Goal: Task Accomplishment & Management: Manage account settings

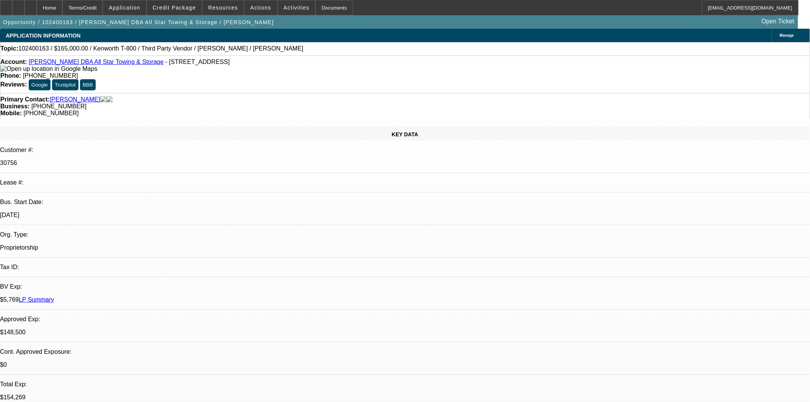
select select "0.1"
select select "2"
select select "0.1"
select select "4"
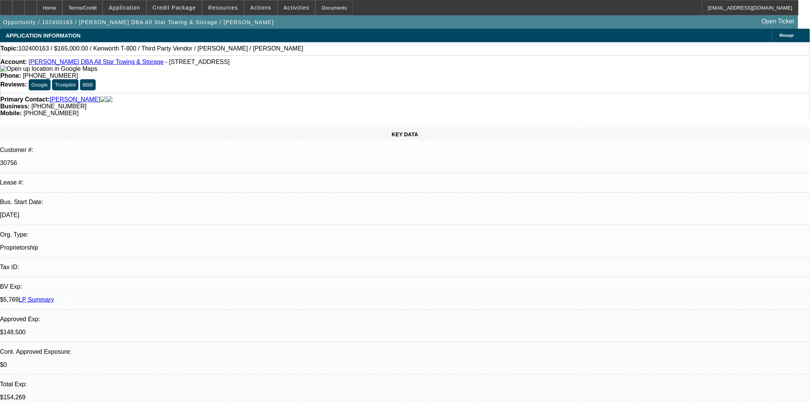
select select "0"
select select "6"
select select "0"
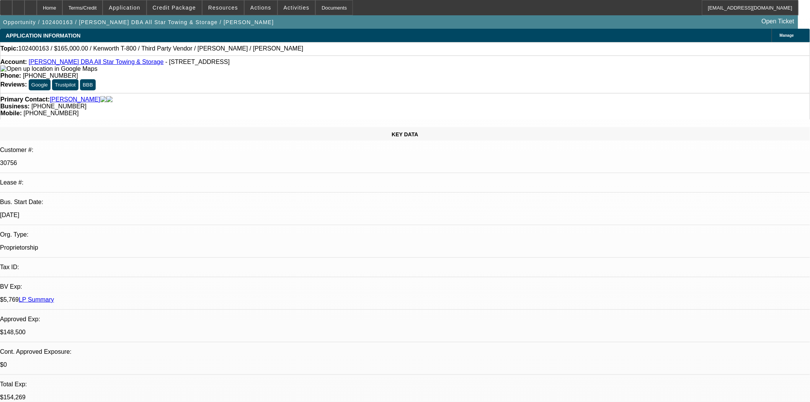
select select "2"
select select "0.1"
select select "4"
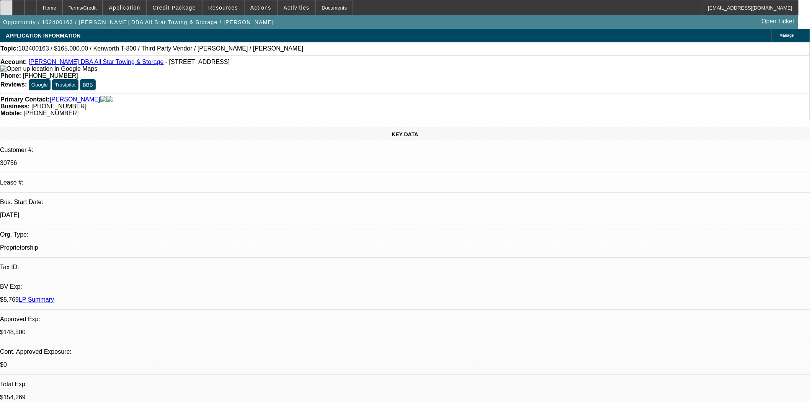
click at [6, 5] on icon at bounding box center [6, 5] width 0 height 0
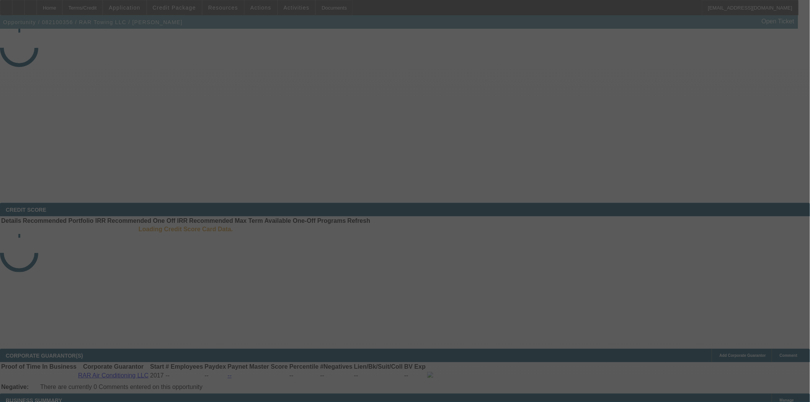
select select "4"
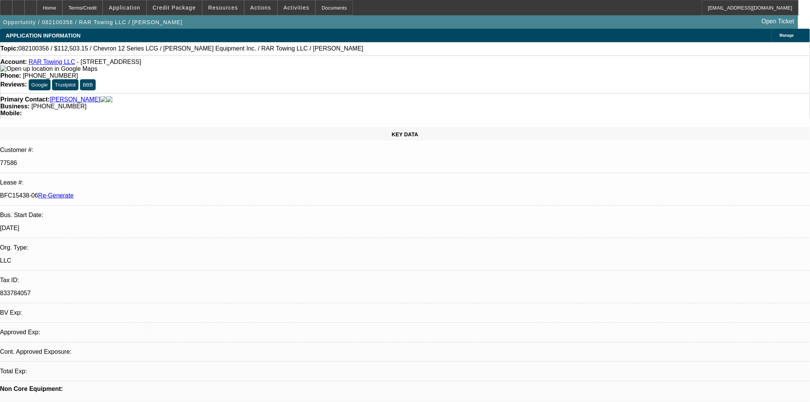
select select "0.1"
select select "0"
select select "2"
select select "0.1"
select select "4"
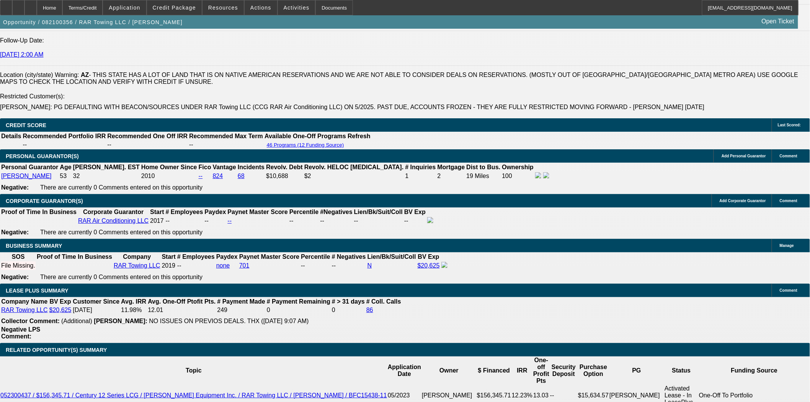
scroll to position [1148, 0]
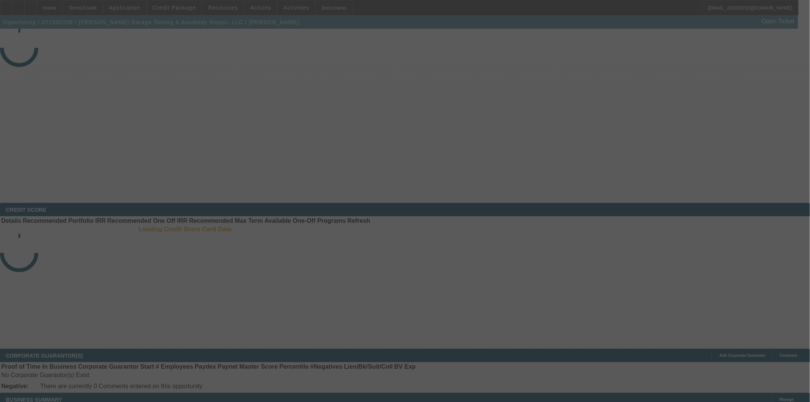
select select "3"
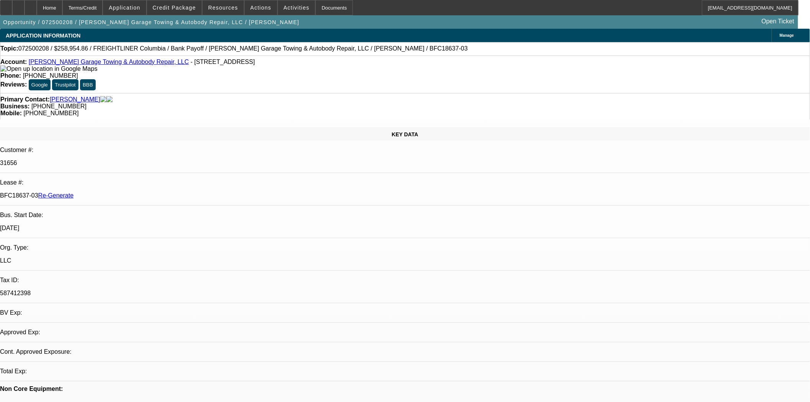
select select "0"
select select "2"
select select "0"
select select "6"
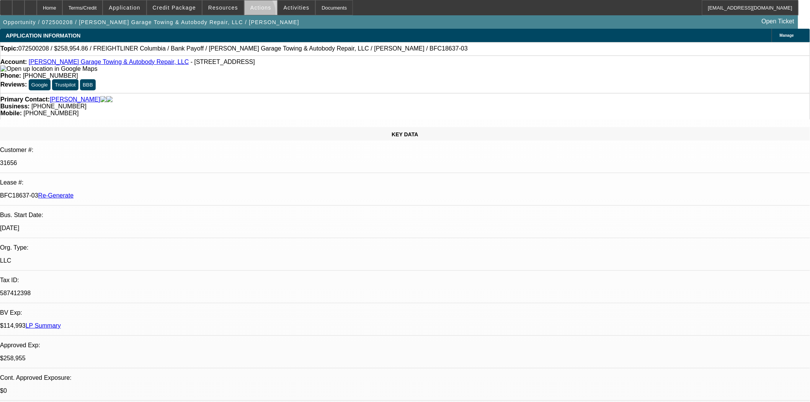
click at [251, 14] on span at bounding box center [261, 7] width 33 height 18
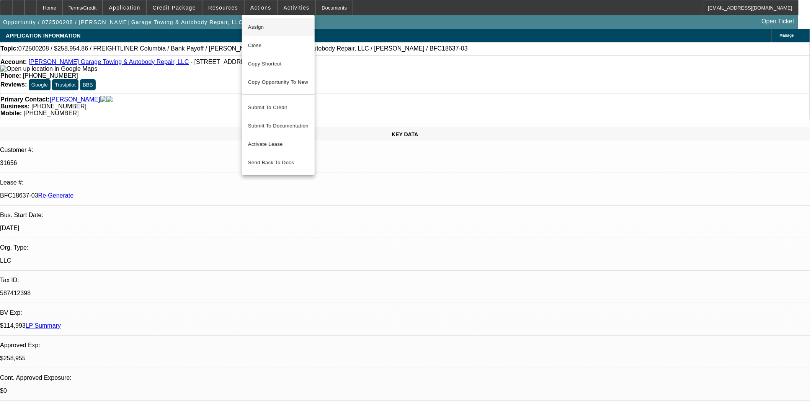
click at [256, 26] on span "Assign" at bounding box center [278, 27] width 60 height 9
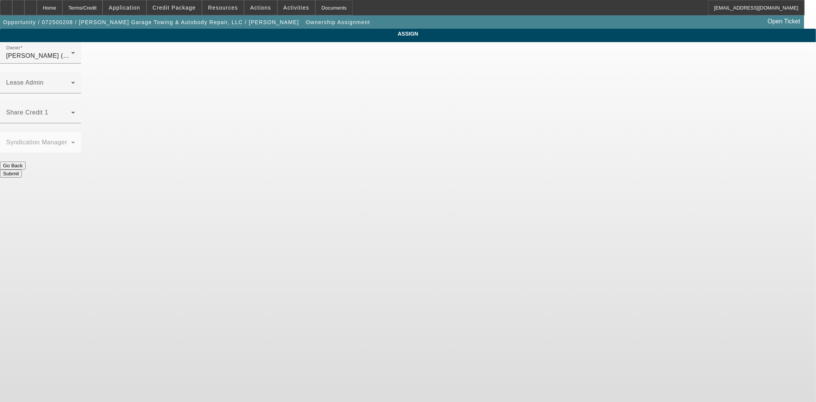
click at [444, 47] on div "Owner Seeley, Donald (Lvl 6) Lease Admin Share Credit 1 Syndication Manager Go …" at bounding box center [408, 110] width 816 height 136
click at [71, 81] on span at bounding box center [38, 85] width 65 height 9
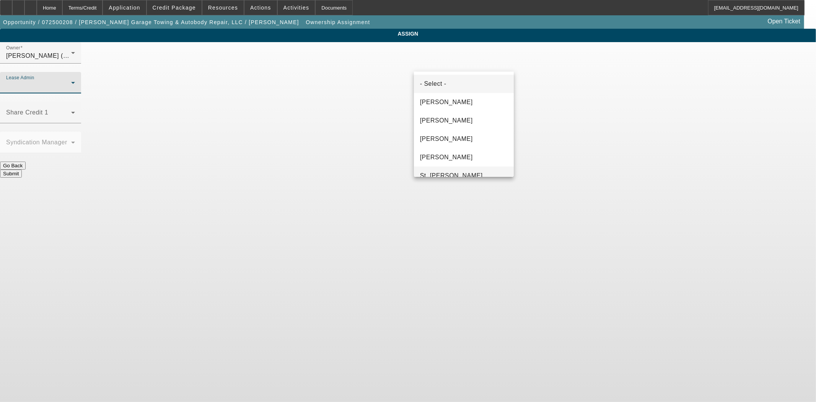
click at [444, 171] on span "St. Laurent, Kim" at bounding box center [451, 175] width 63 height 9
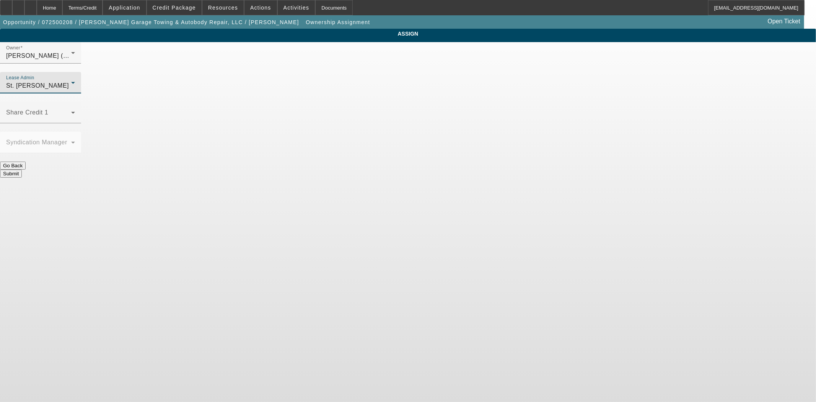
click at [22, 170] on button "Submit" at bounding box center [11, 174] width 22 height 8
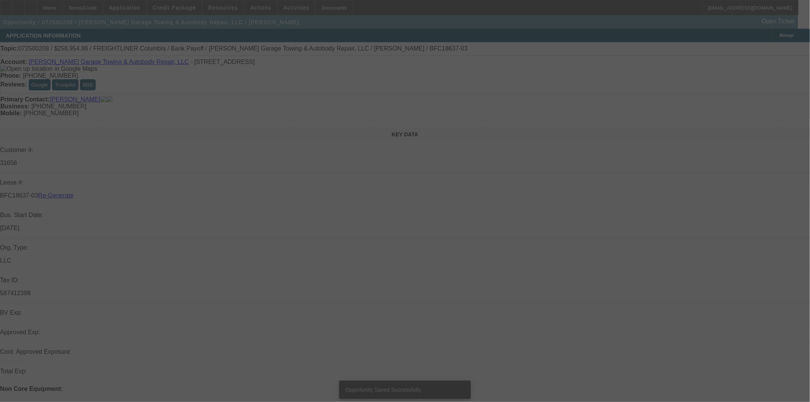
select select "3"
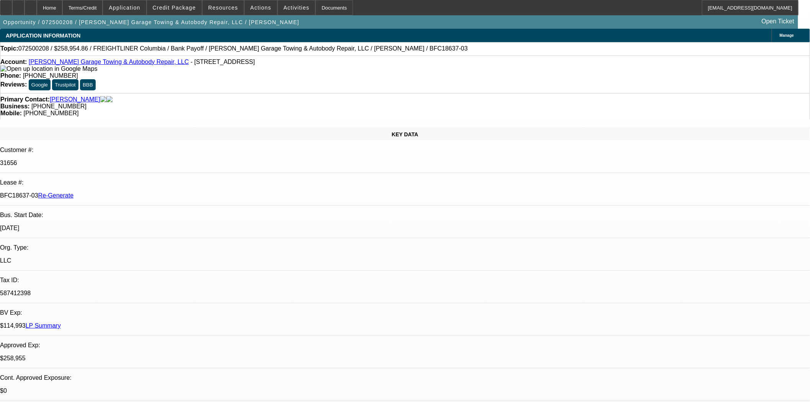
select select "0"
select select "2"
select select "0"
select select "6"
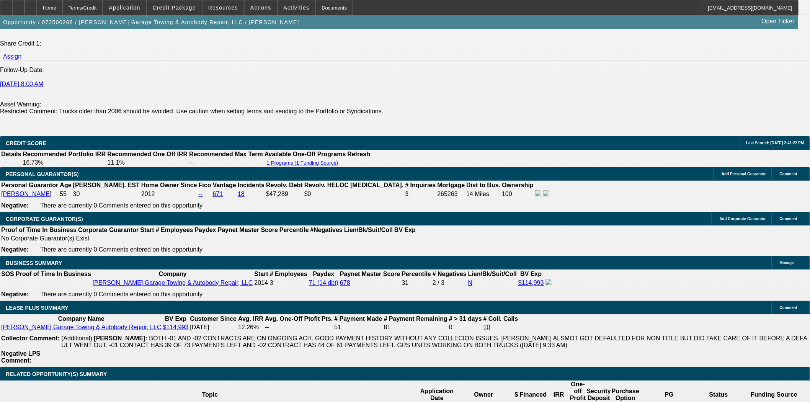
scroll to position [1191, 0]
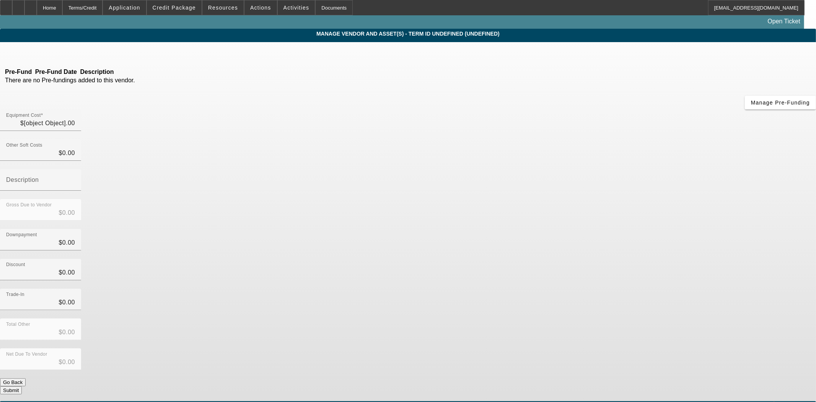
type input "$135,131.81"
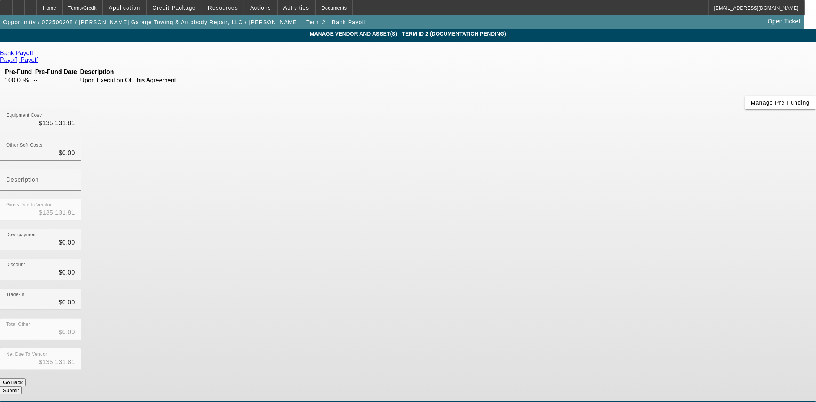
click at [35, 55] on icon at bounding box center [35, 53] width 0 height 7
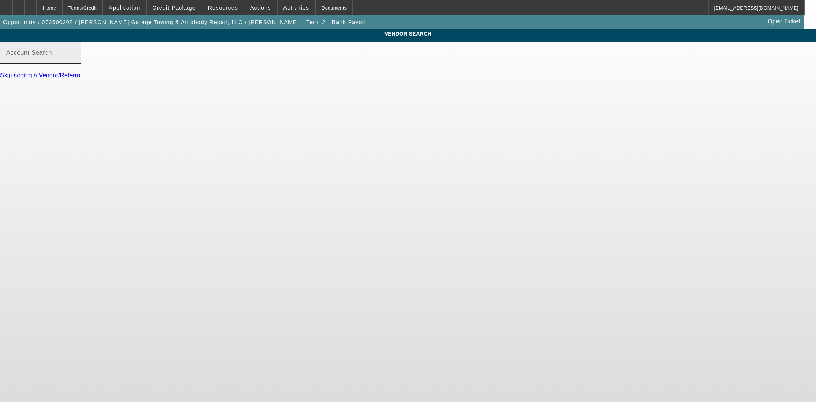
click at [52, 56] on mat-label "Account Search" at bounding box center [29, 52] width 46 height 7
click at [75, 60] on input "Account Search" at bounding box center [40, 55] width 69 height 9
type input "v"
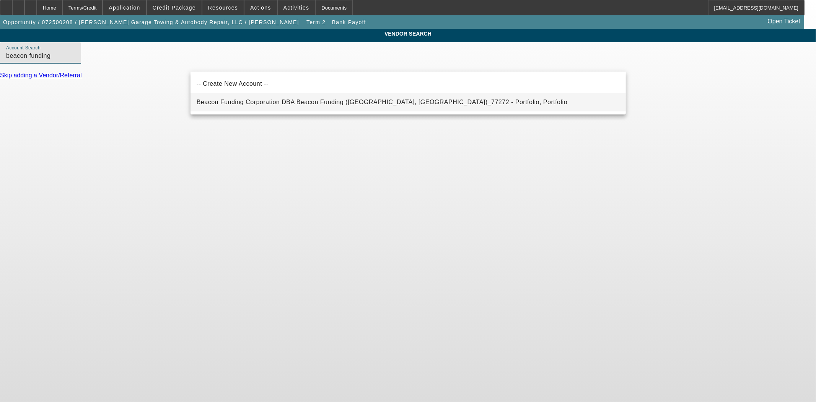
click at [224, 102] on span "Beacon Funding Corporation DBA Beacon Funding (Northbrook, IL)_77272 - Portfoli…" at bounding box center [382, 102] width 371 height 7
type input "Beacon Funding Corporation DBA Beacon Funding (Northbrook, IL)_77272 - Portfoli…"
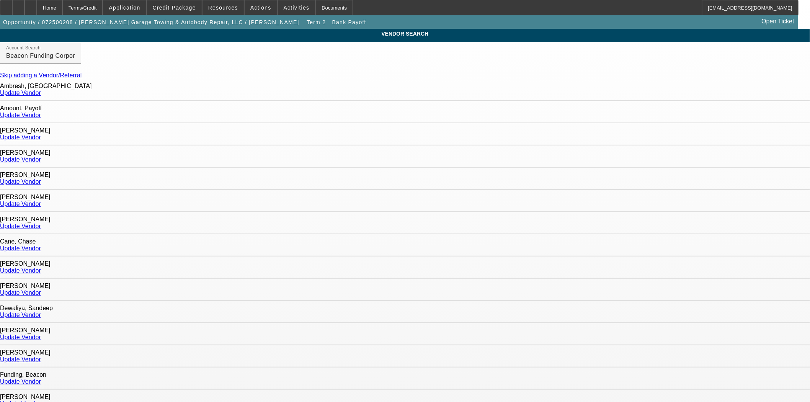
click at [41, 96] on link "Update Vendor" at bounding box center [20, 93] width 41 height 7
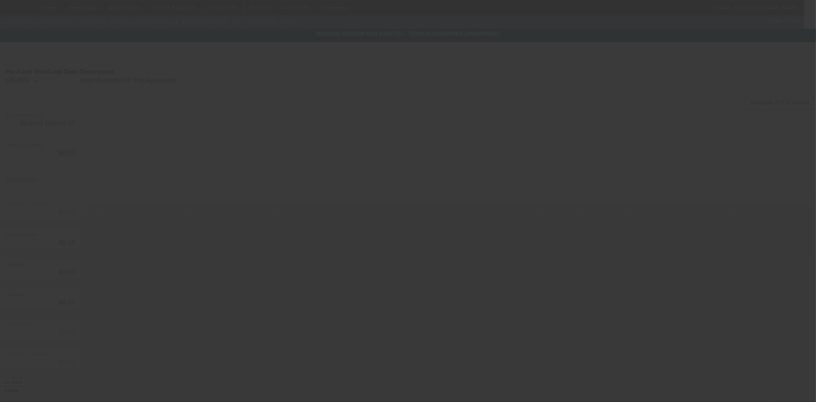
type input "$135,131.81"
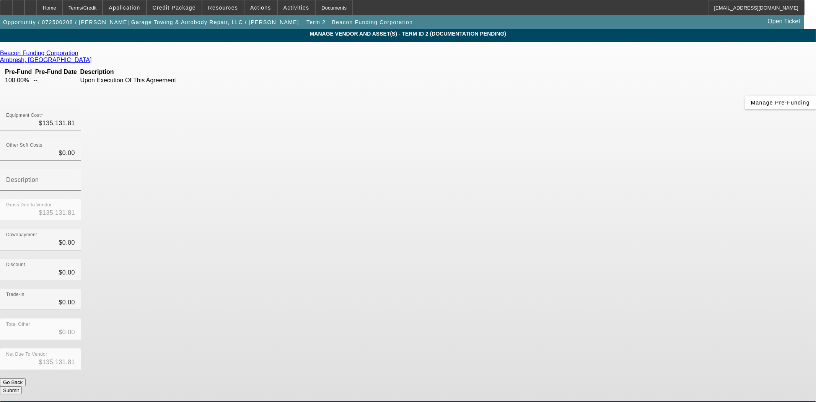
click at [774, 401] on div "Add Equipment" at bounding box center [795, 407] width 42 height 13
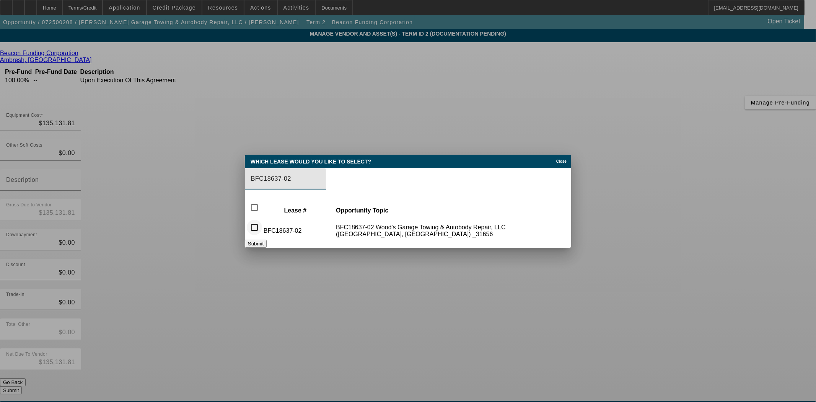
type input "BFC18637-02"
click at [262, 223] on input "checkbox" at bounding box center [254, 227] width 15 height 15
checkbox input "true"
click at [267, 242] on button "Submit" at bounding box center [256, 244] width 22 height 8
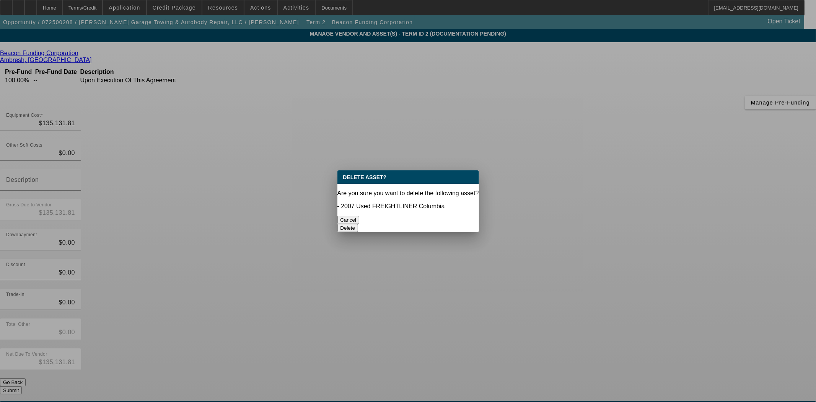
click at [423, 224] on div "Delete" at bounding box center [409, 228] width 142 height 8
click at [359, 224] on button "Delete" at bounding box center [348, 228] width 21 height 8
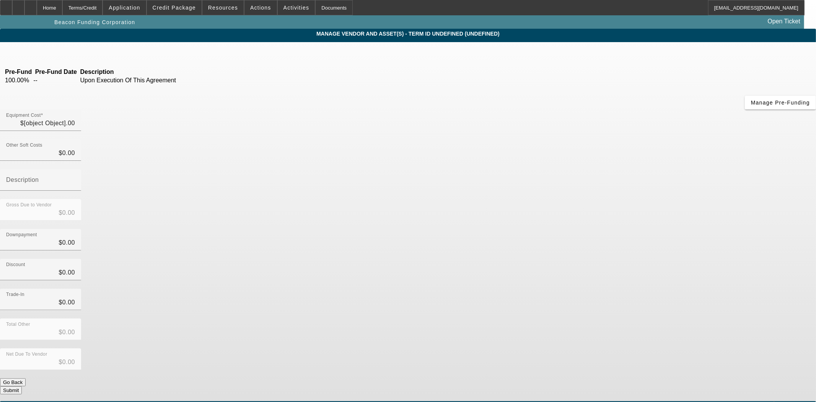
type input "$135,131.81"
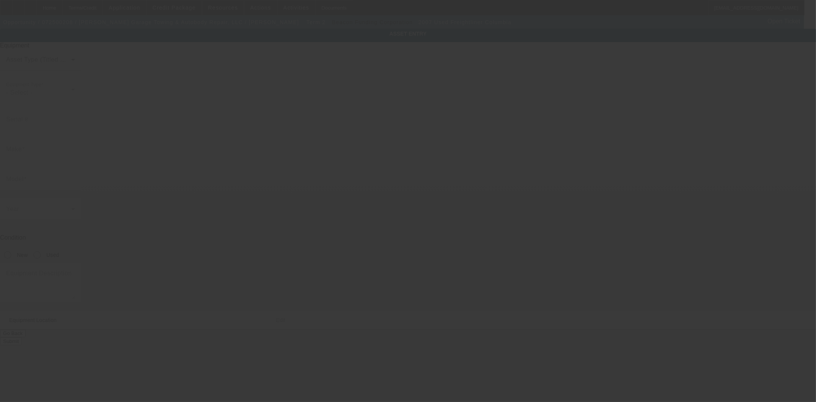
type input "1FUJA6CK67DY82496"
type input "Freightliner"
type input "Columbia"
radio input "true"
type textarea "Freightliner Columbia"
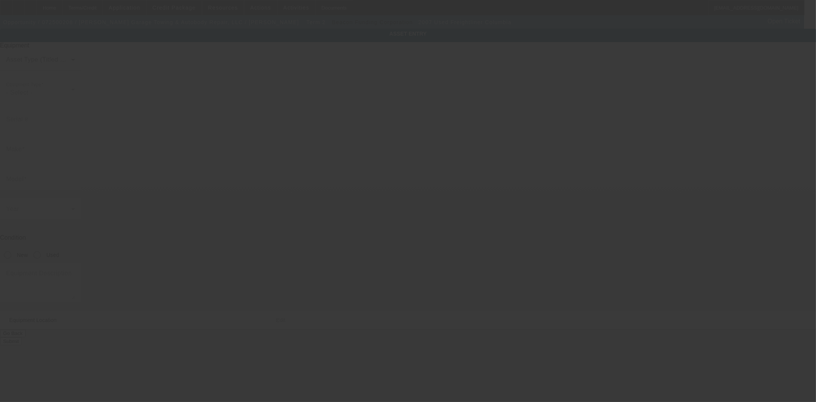
type input "121 Broad St"
type input "Montoursville"
type input "17754"
type input "Lycoming"
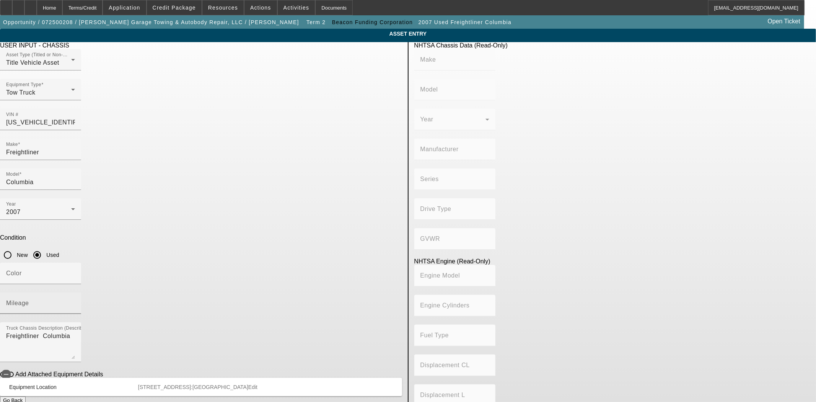
click at [75, 292] on div "Mileage" at bounding box center [40, 302] width 69 height 21
type input "410121"
click at [22, 402] on button "Submit" at bounding box center [11, 408] width 22 height 8
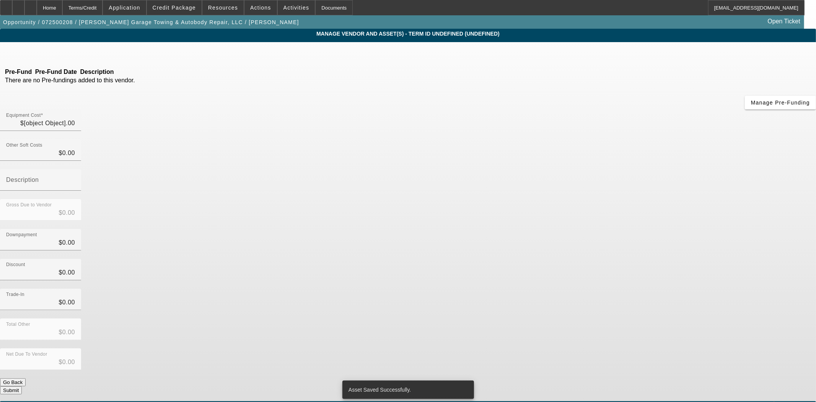
type input "$135,131.81"
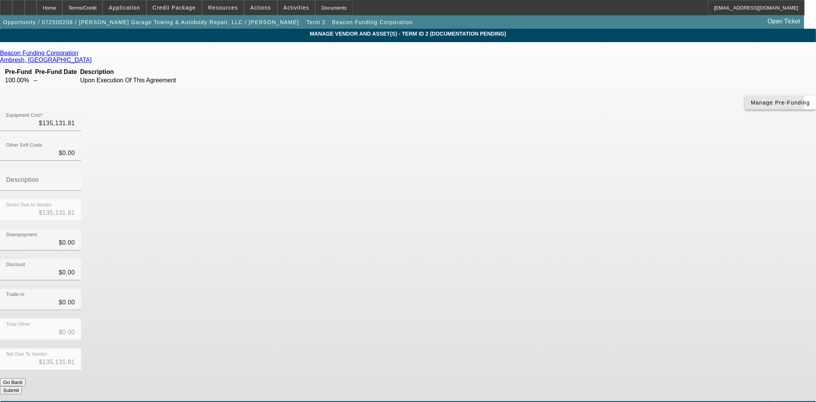
click at [751, 106] on span "Manage Pre-Funding" at bounding box center [780, 103] width 59 height 6
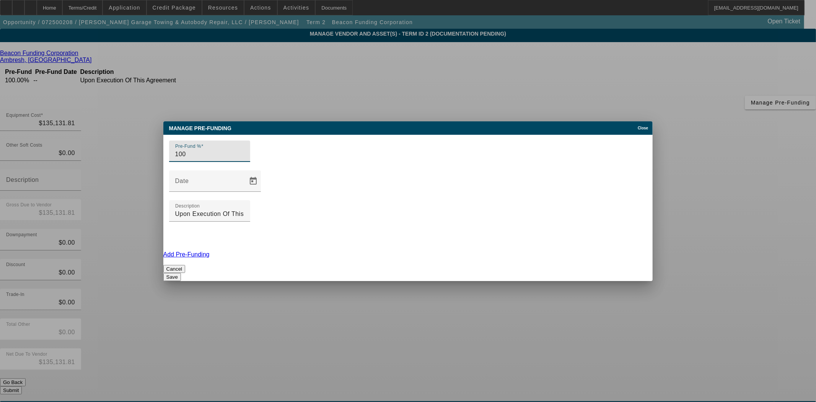
drag, startPoint x: 212, startPoint y: 191, endPoint x: 79, endPoint y: 182, distance: 132.8
click at [79, 182] on div "Manage Pre-funding Close Pre-Fund % 100 Date Description Upon Execution Of This…" at bounding box center [408, 201] width 816 height 402
type input "0"
click at [181, 273] on button "Save" at bounding box center [172, 277] width 18 height 8
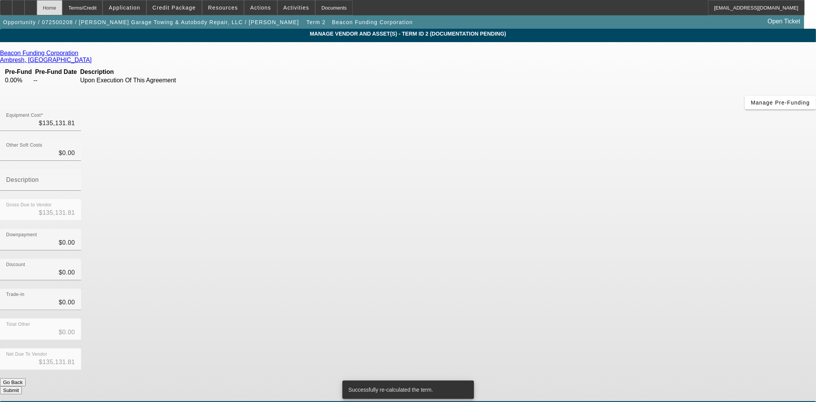
click at [62, 10] on div "Home" at bounding box center [50, 7] width 26 height 15
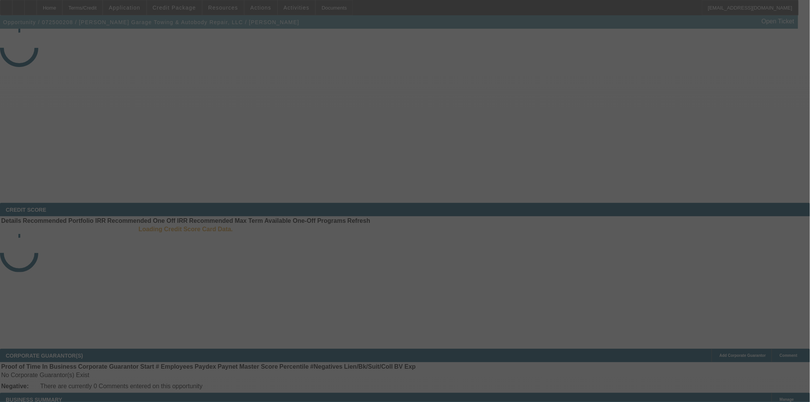
select select "3"
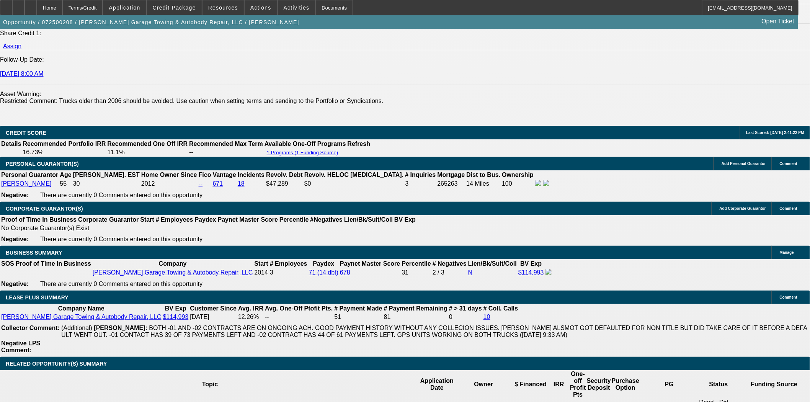
select select "0"
select select "2"
select select "0"
select select "6"
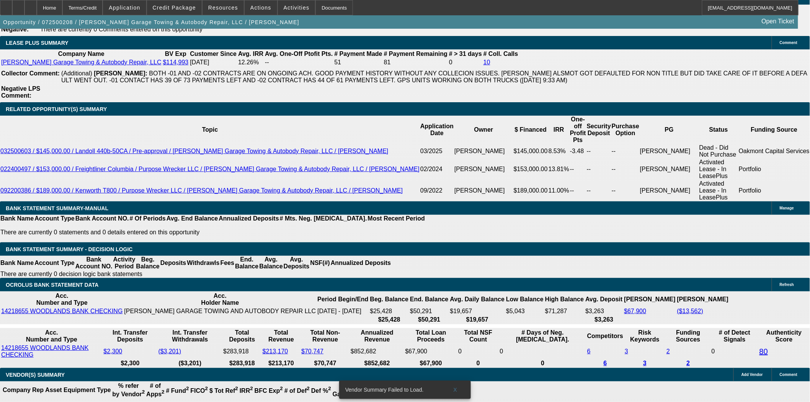
scroll to position [1315, 0]
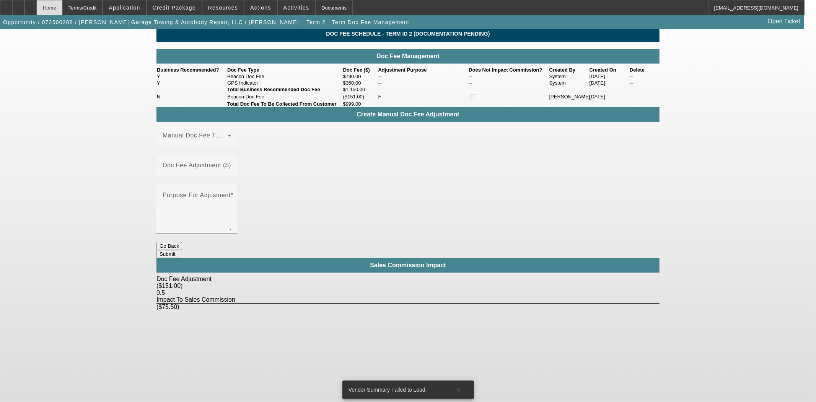
click at [62, 6] on div "Home" at bounding box center [50, 7] width 26 height 15
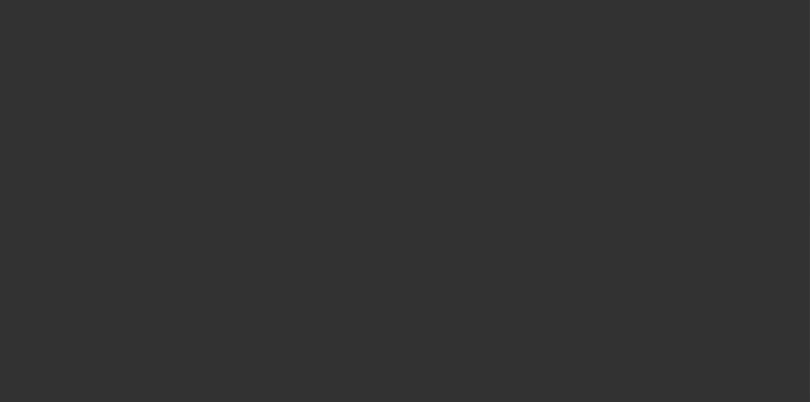
select select "3"
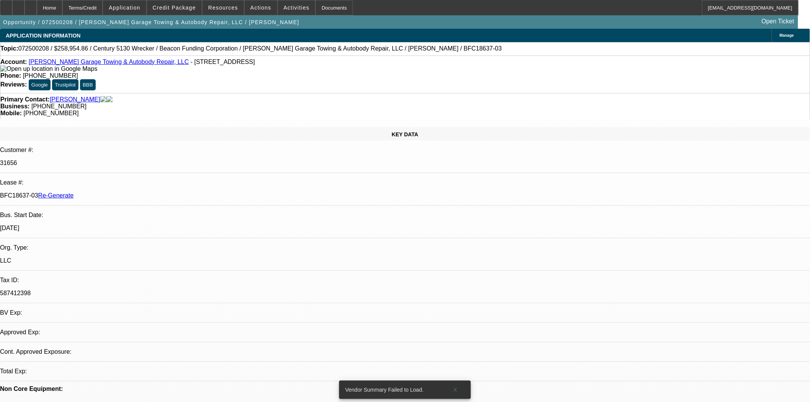
select select "0"
select select "2"
select select "0"
select select "6"
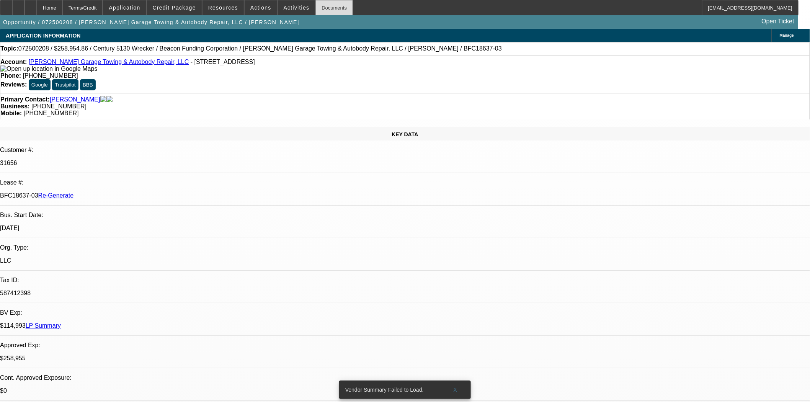
click at [315, 5] on div "Documents" at bounding box center [334, 7] width 38 height 15
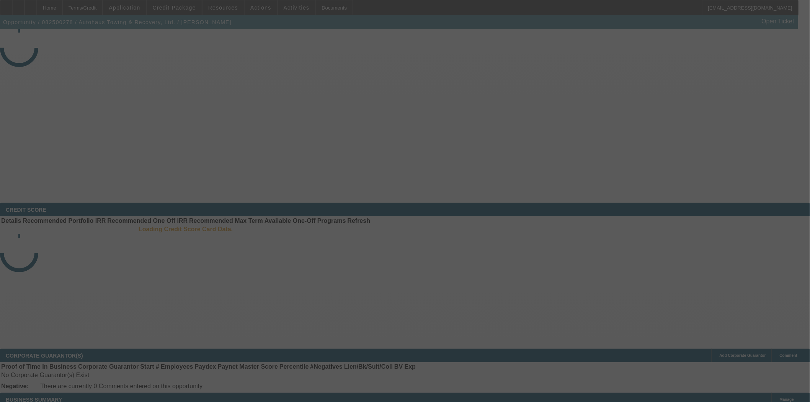
select select "3"
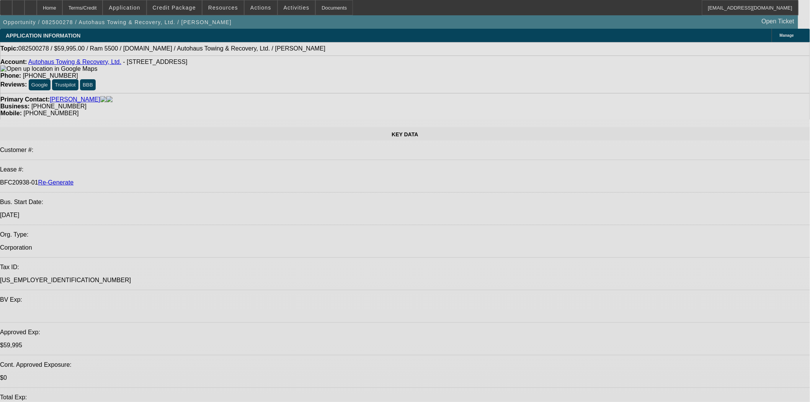
select select "0"
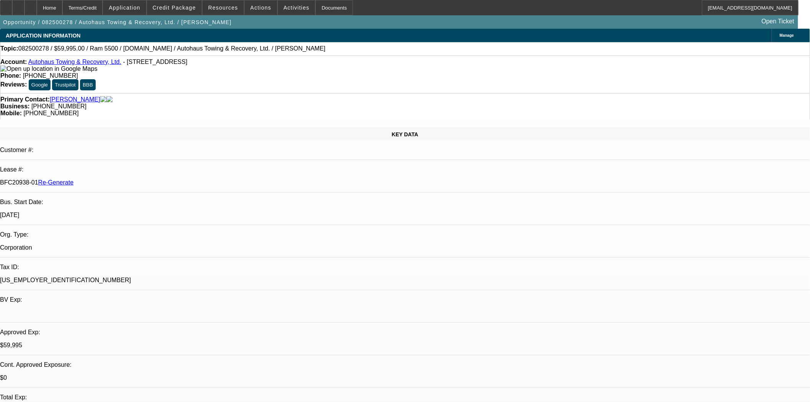
select select "2"
select select "0"
select select "6"
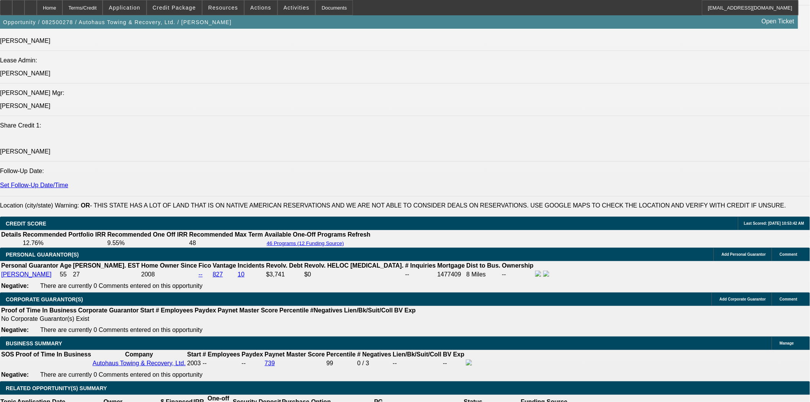
scroll to position [1105, 0]
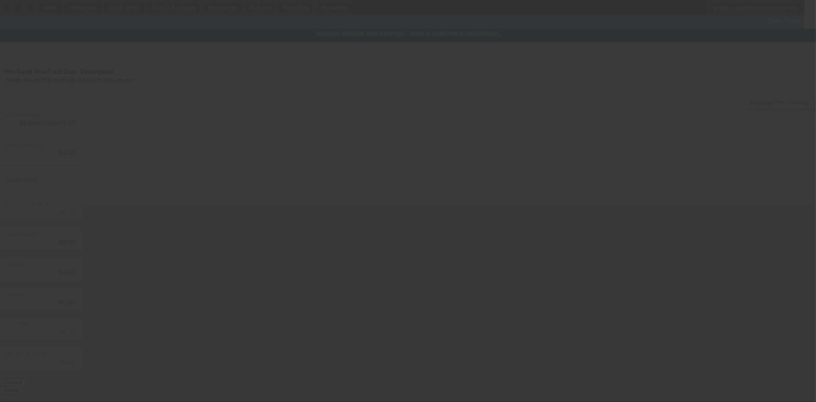
type input "$74,995.00"
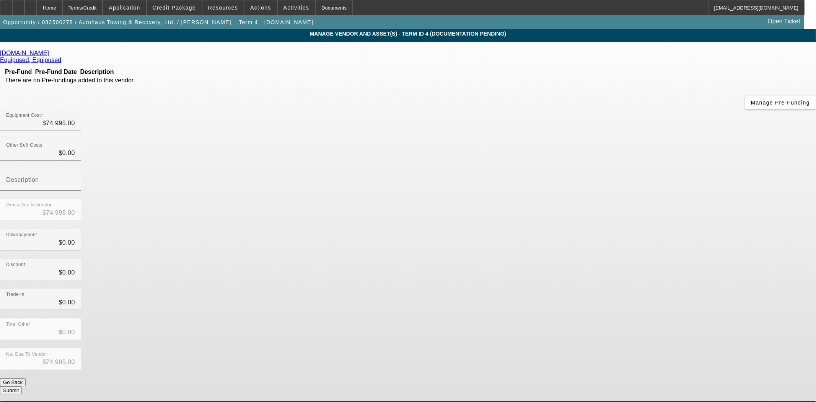
click at [51, 56] on icon at bounding box center [51, 53] width 0 height 7
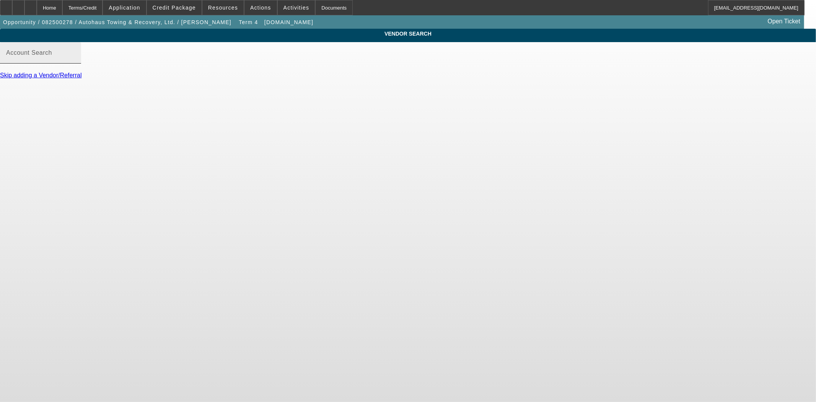
click at [52, 56] on mat-label "Account Search" at bounding box center [29, 52] width 46 height 7
click at [75, 60] on input "Account Search" at bounding box center [40, 55] width 69 height 9
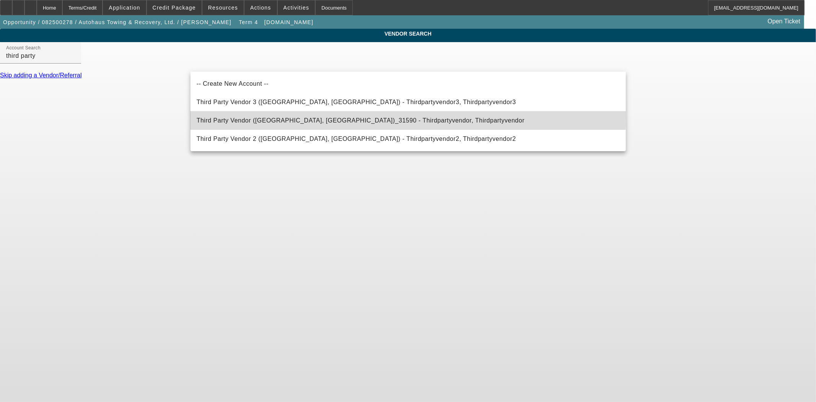
click at [226, 116] on span "Third Party Vendor ([GEOGRAPHIC_DATA], [GEOGRAPHIC_DATA])_31590 - Thirdpartyven…" at bounding box center [361, 120] width 328 height 9
type input "Third Party Vendor ([GEOGRAPHIC_DATA], [GEOGRAPHIC_DATA])_31590 - Thirdpartyven…"
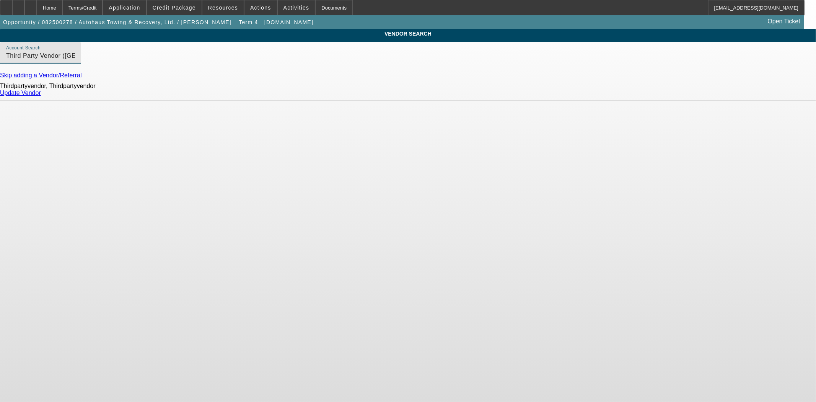
click at [41, 96] on link "Update Vendor" at bounding box center [20, 93] width 41 height 7
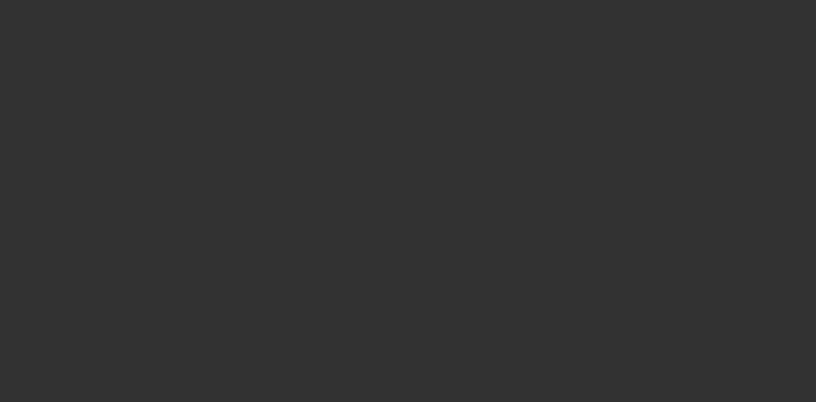
type input "$74,995.00"
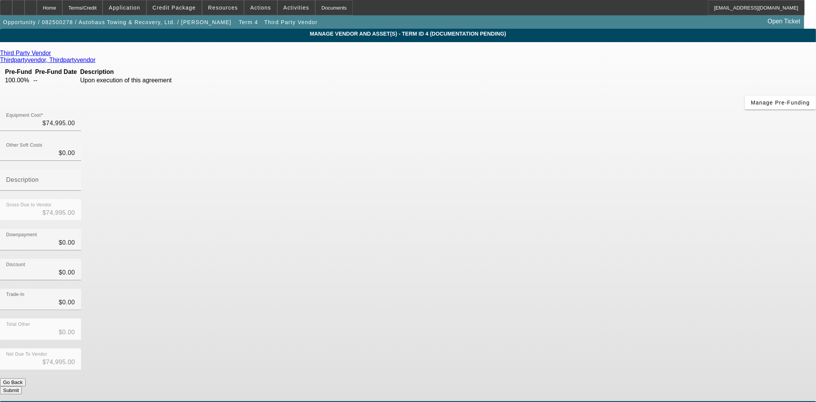
click at [22, 386] on button "Submit" at bounding box center [11, 390] width 22 height 8
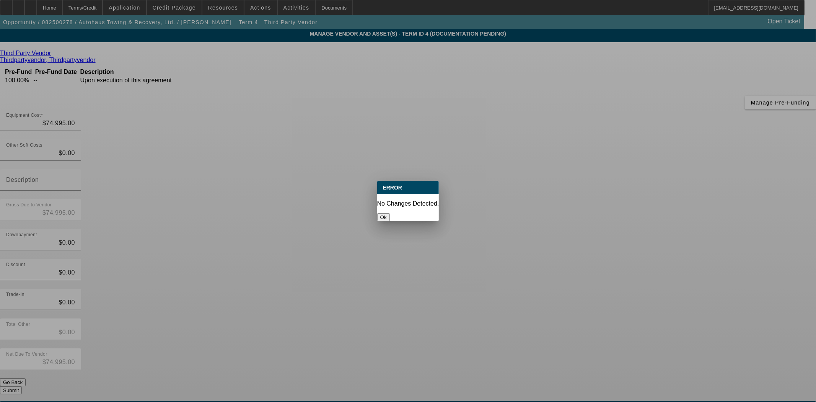
click at [394, 200] on div "No Changes Detected." at bounding box center [408, 203] width 62 height 7
click at [390, 213] on button "Ok" at bounding box center [383, 217] width 13 height 8
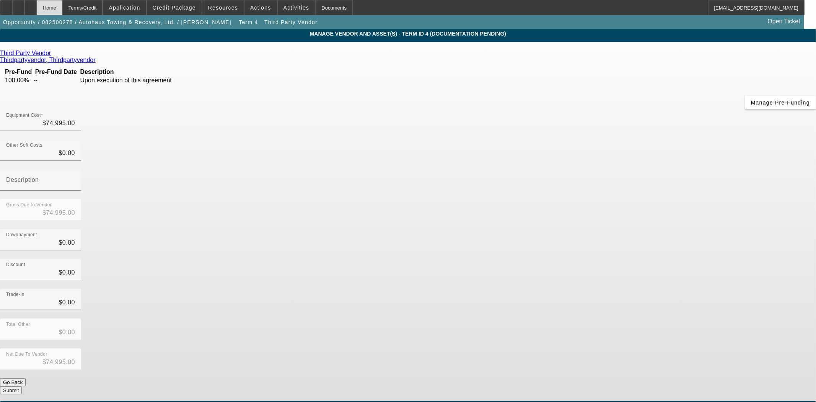
click at [60, 8] on div "Home" at bounding box center [50, 7] width 26 height 15
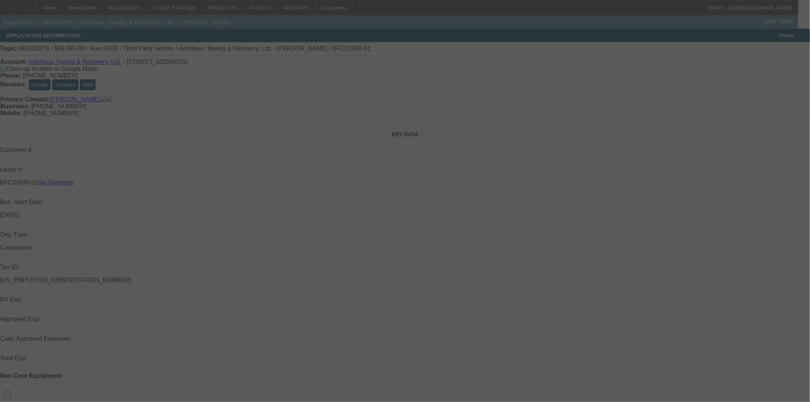
select select "3"
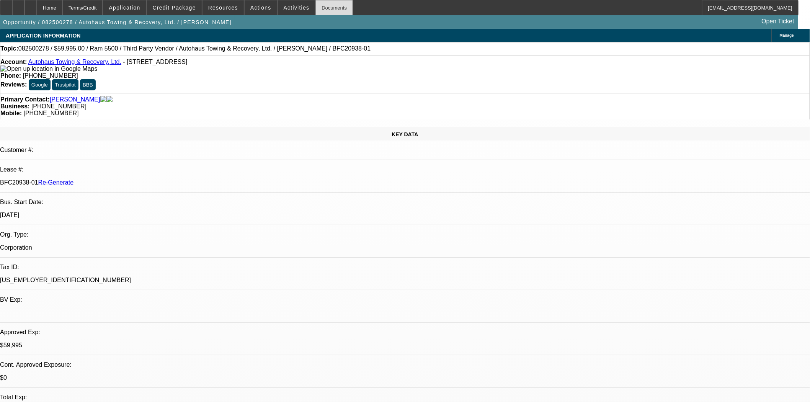
select select "0"
select select "2"
select select "0"
select select "6"
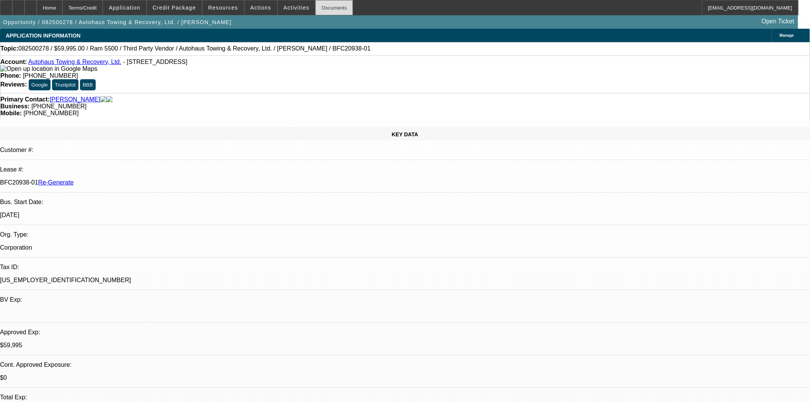
click at [324, 6] on div "Documents" at bounding box center [334, 7] width 38 height 15
click at [325, 9] on div "Documents" at bounding box center [334, 7] width 38 height 15
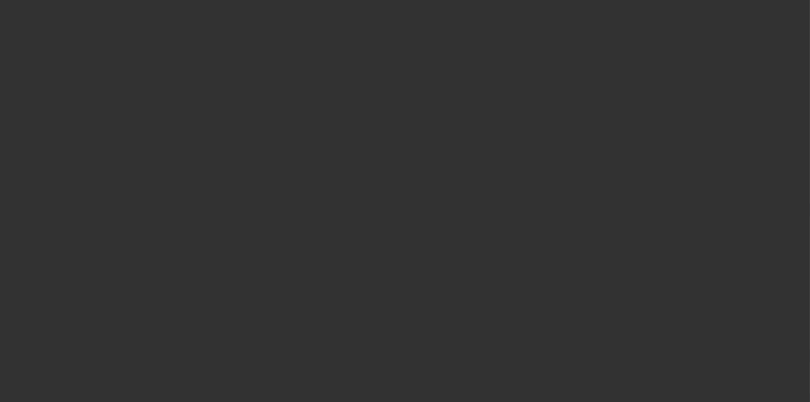
select select "3"
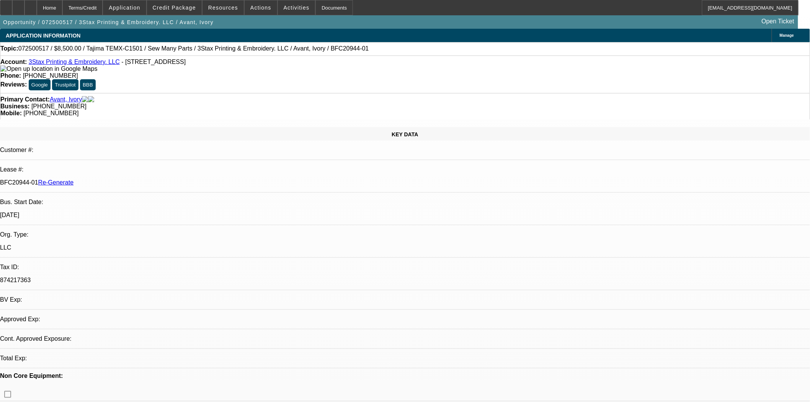
select select "0"
select select "2"
select select "0"
select select "6"
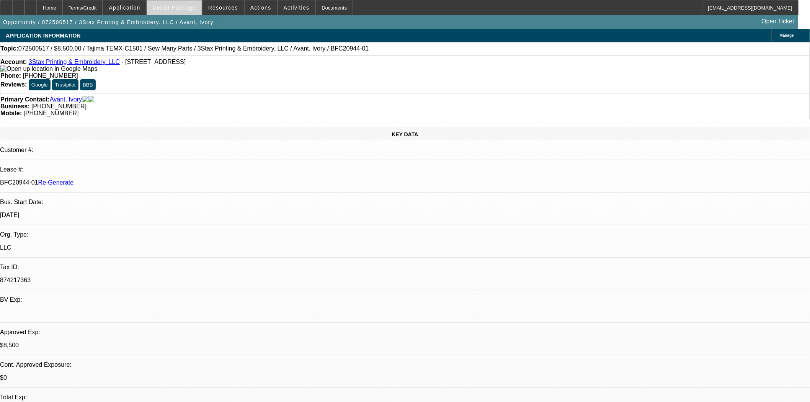
click at [185, 8] on span "Credit Package" at bounding box center [174, 8] width 43 height 6
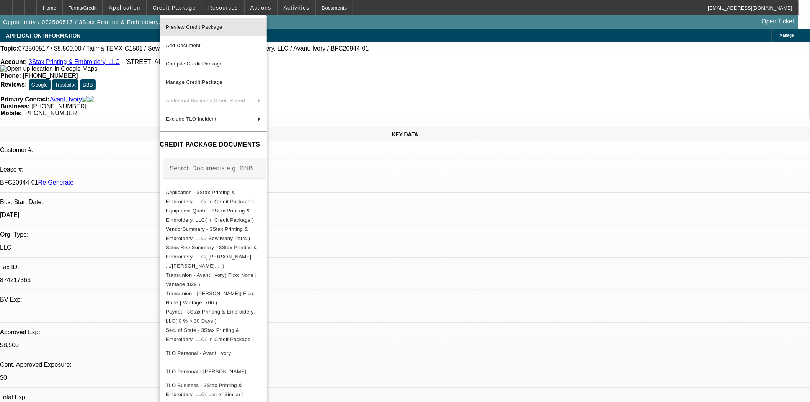
click at [191, 28] on span "Preview Credit Package" at bounding box center [194, 27] width 57 height 6
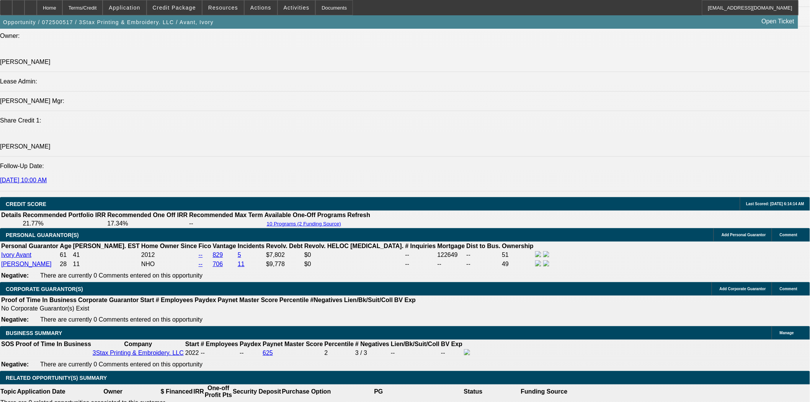
scroll to position [1021, 0]
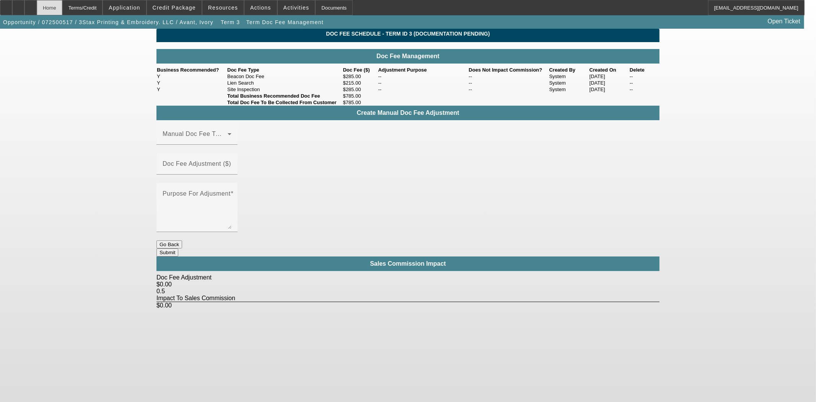
click at [62, 9] on div "Home" at bounding box center [50, 7] width 26 height 15
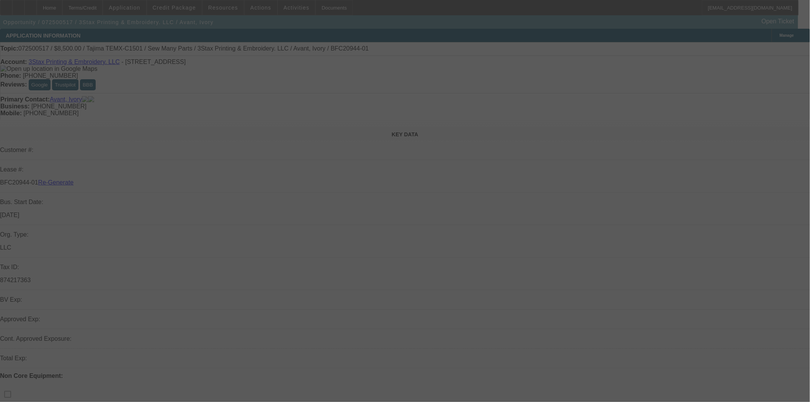
select select "3"
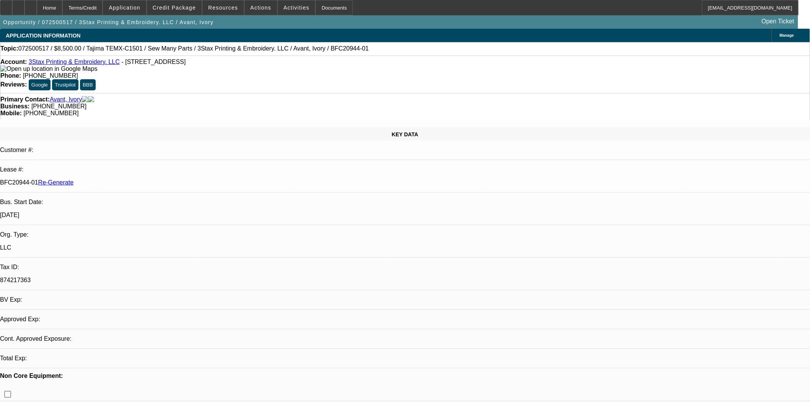
select select "0"
select select "2"
select select "0"
select select "6"
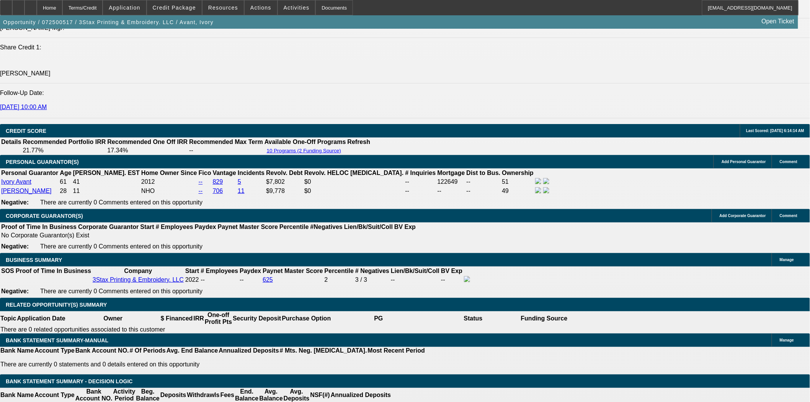
scroll to position [1063, 0]
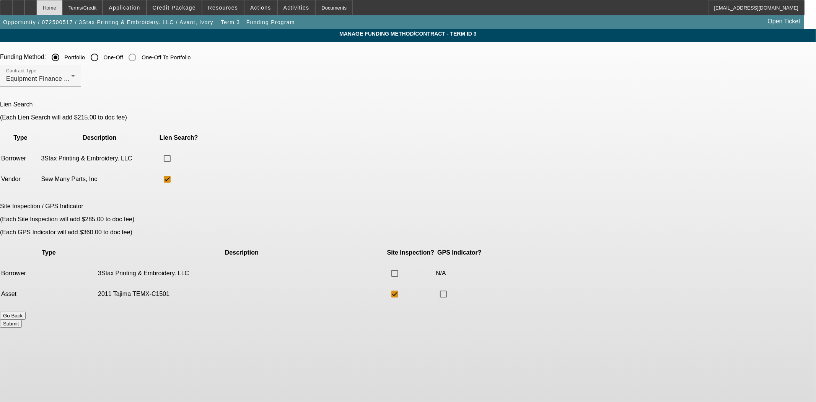
click at [56, 10] on div "Home" at bounding box center [50, 7] width 26 height 15
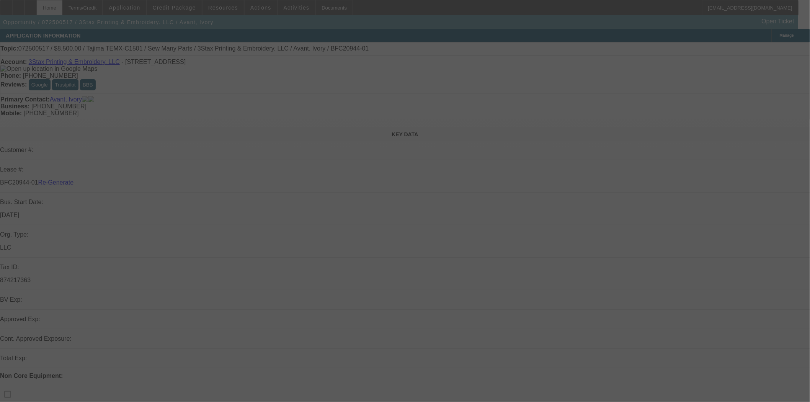
select select "3"
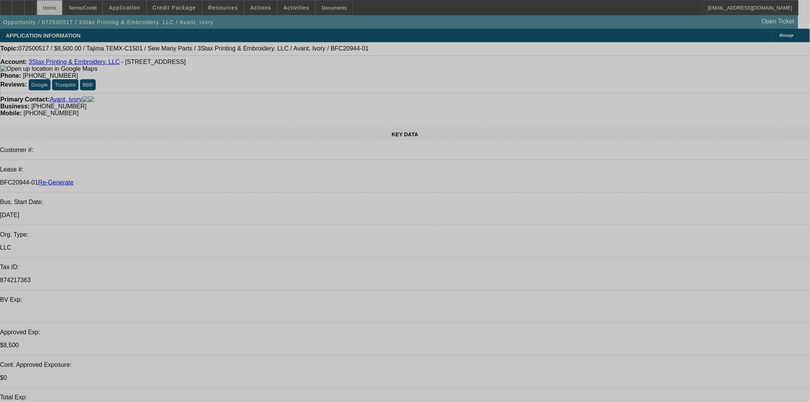
select select "0"
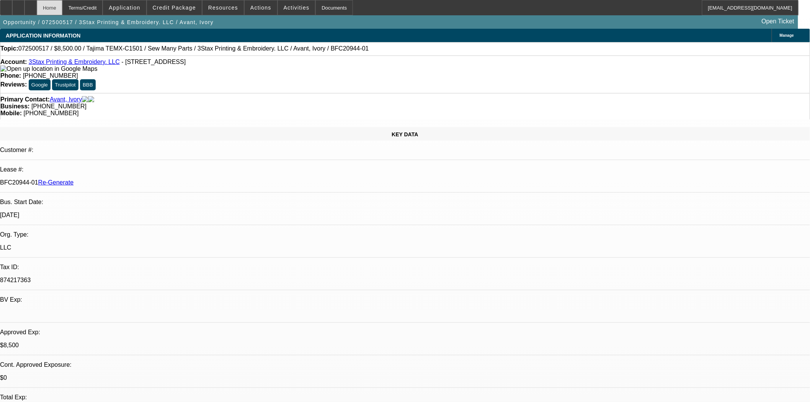
select select "2"
select select "0"
select select "6"
click at [255, 13] on span at bounding box center [261, 7] width 33 height 18
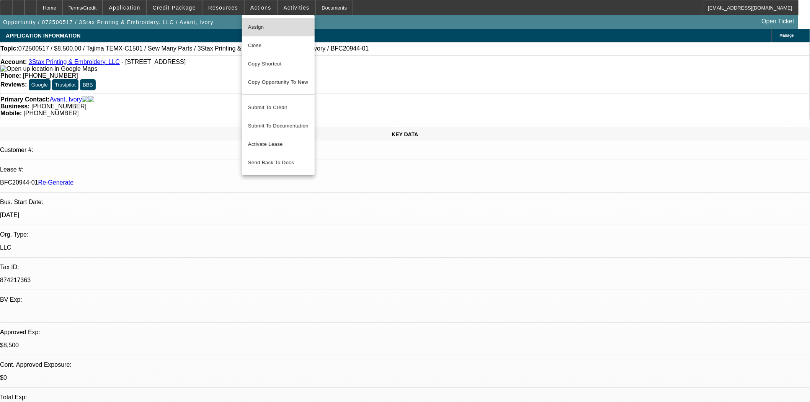
click at [255, 23] on span "Assign" at bounding box center [278, 27] width 60 height 9
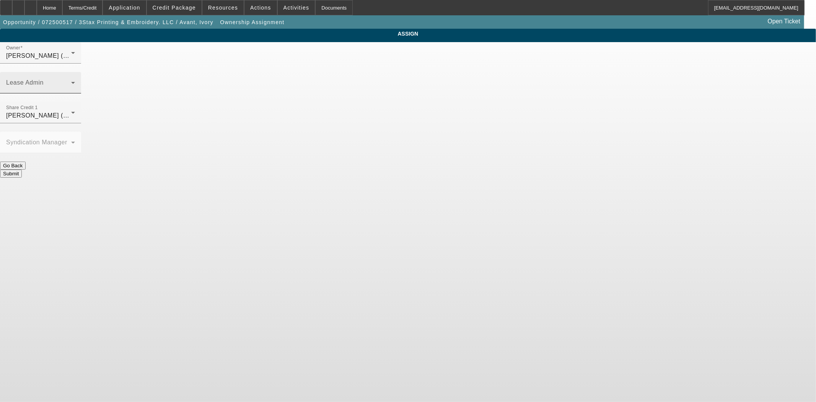
click at [75, 72] on div "Lease Admin" at bounding box center [40, 82] width 69 height 21
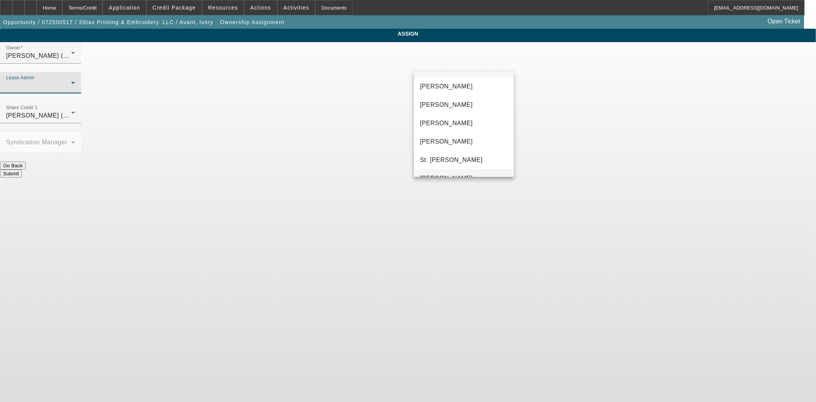
scroll to position [29, 0]
click at [439, 73] on span "Byrne, Mark" at bounding box center [446, 73] width 53 height 9
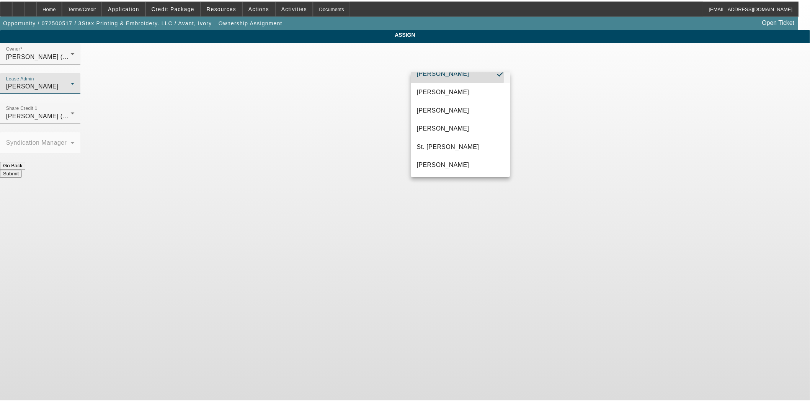
scroll to position [0, 0]
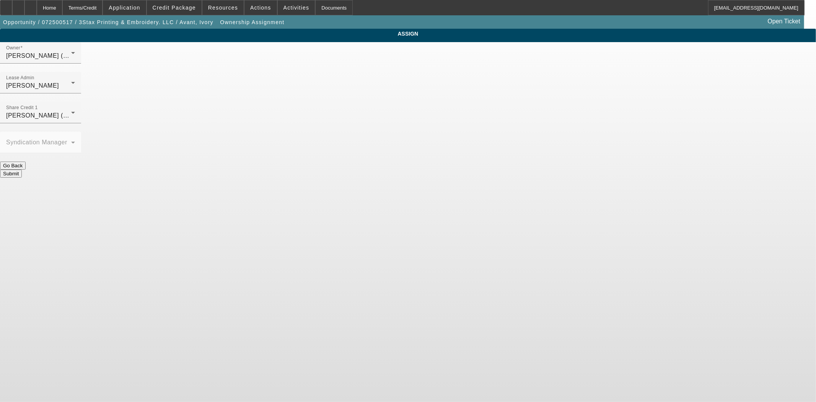
click at [22, 170] on button "Submit" at bounding box center [11, 174] width 22 height 8
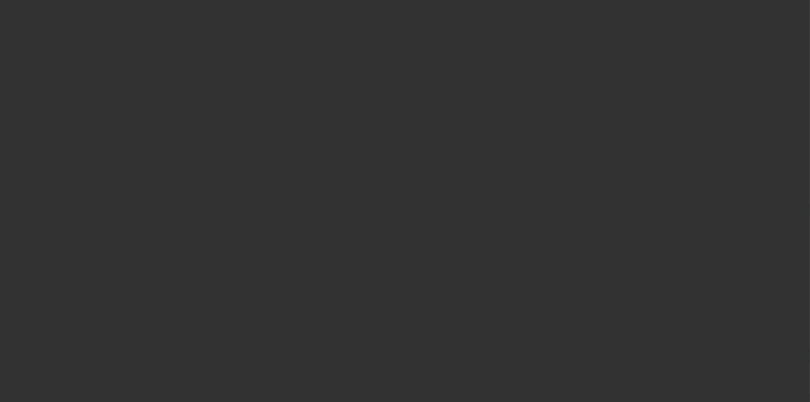
select select "3"
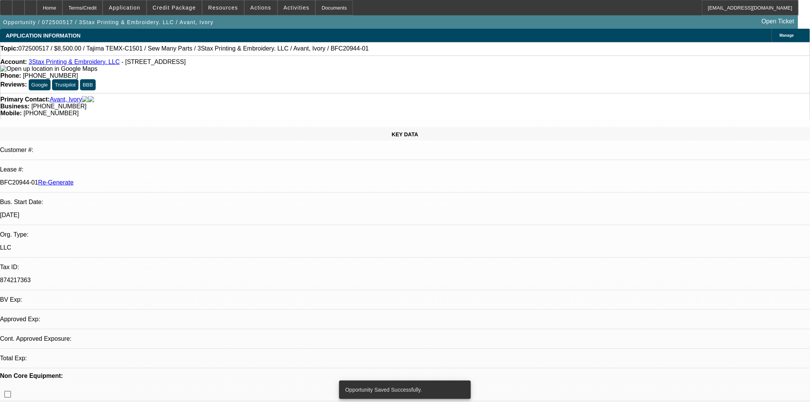
select select "0"
select select "2"
select select "0"
select select "6"
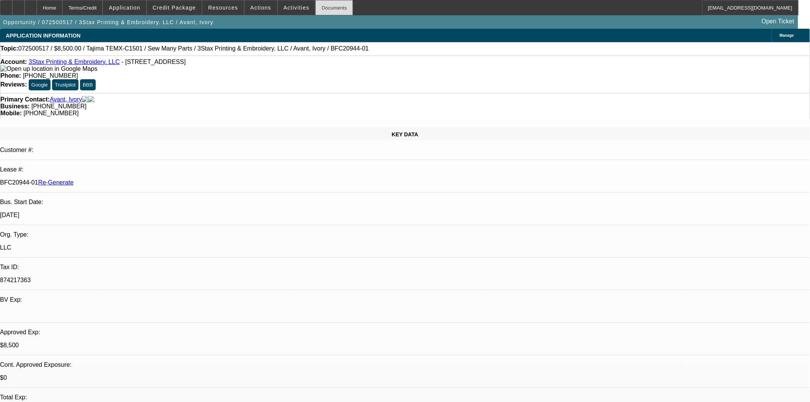
click at [328, 7] on div "Documents" at bounding box center [334, 7] width 38 height 15
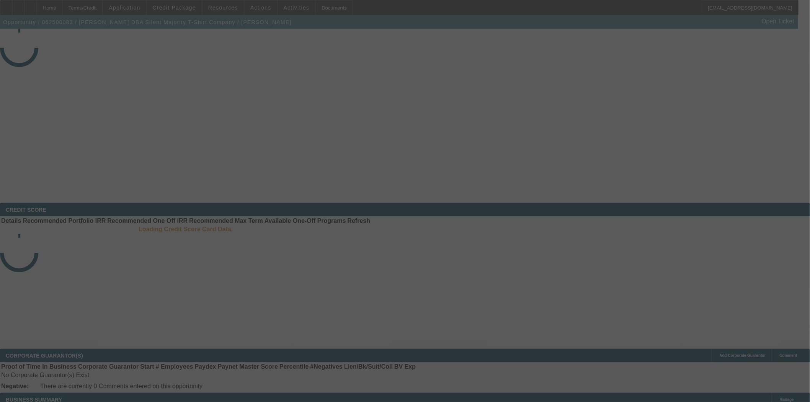
select select "4"
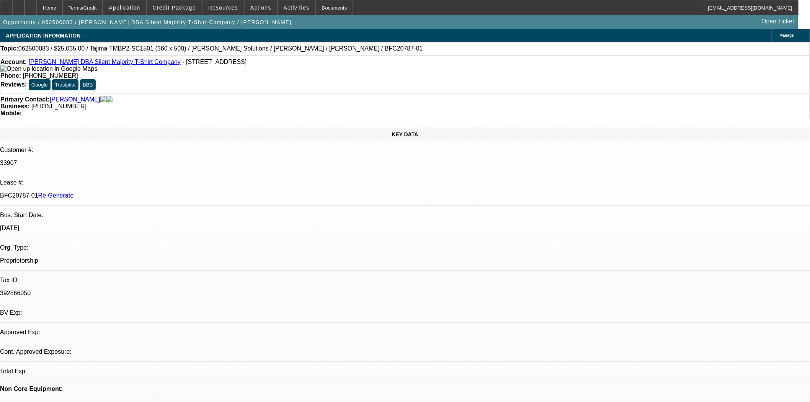
select select "0"
select select "6"
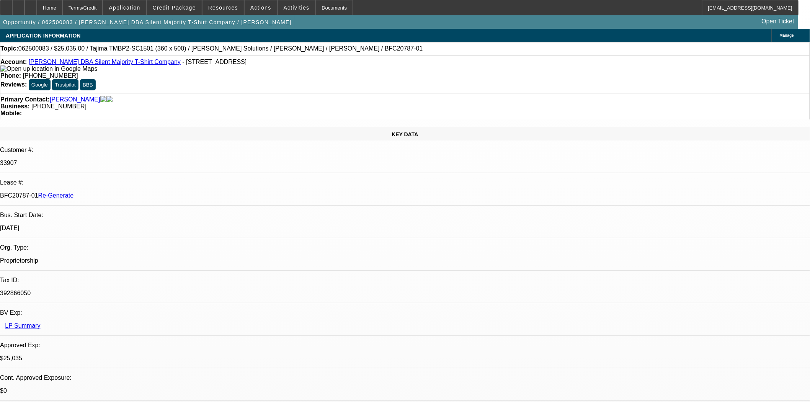
click at [191, 8] on span "Credit Package" at bounding box center [174, 8] width 43 height 6
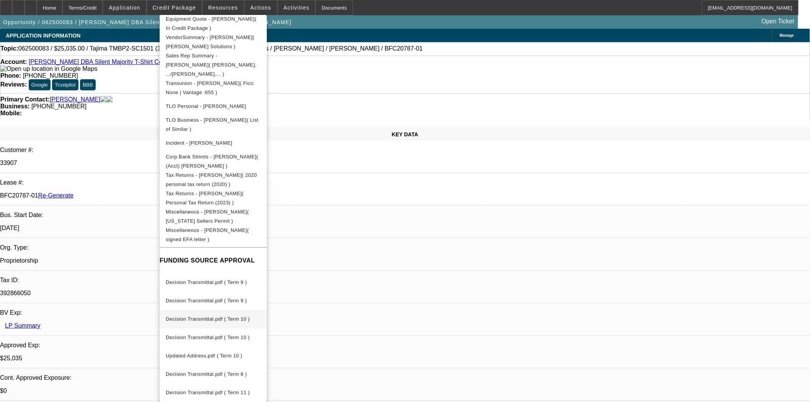
scroll to position [204, 0]
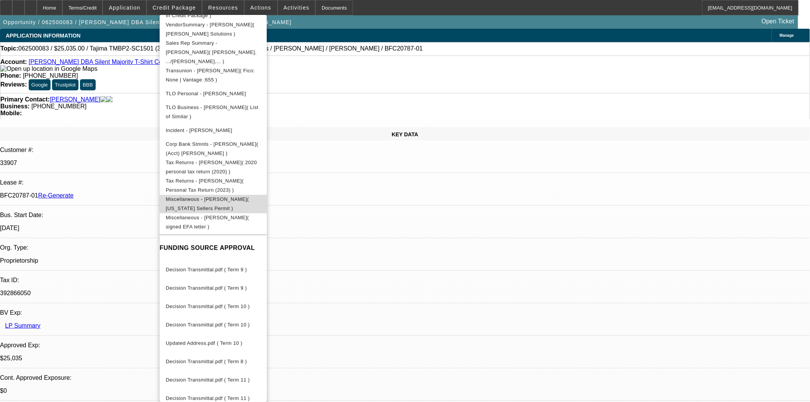
click at [248, 196] on span "Miscellaneous - [PERSON_NAME]( [US_STATE] Sellers Permit )" at bounding box center [213, 203] width 95 height 18
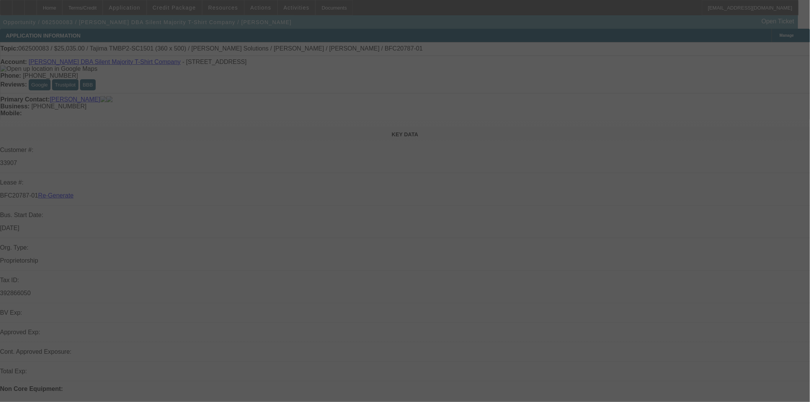
select select "4"
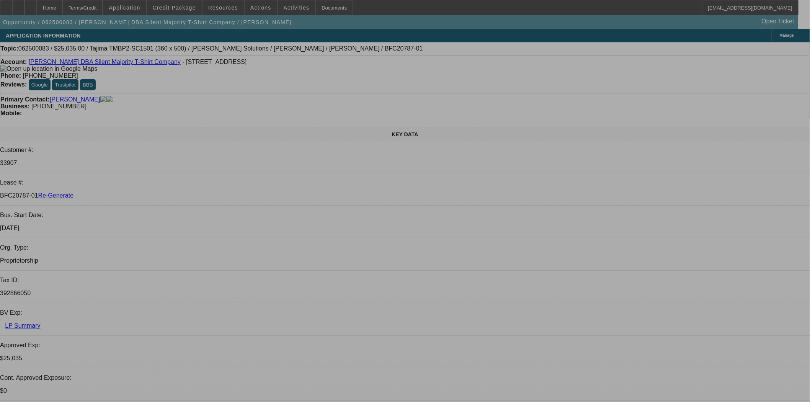
select select "0"
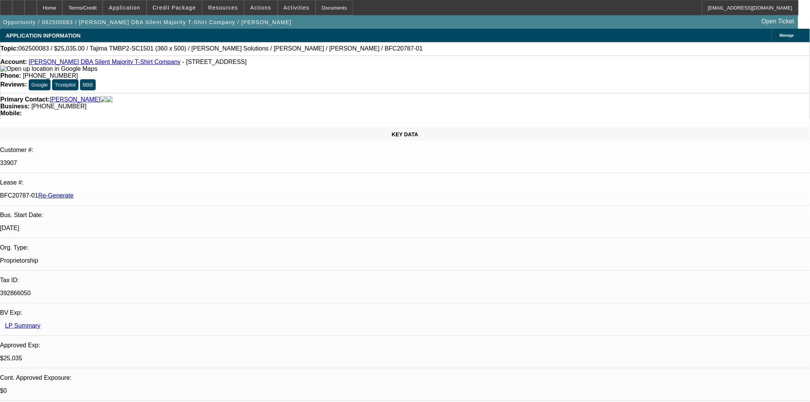
select select "0"
select select "6"
click at [189, 9] on span "Credit Package" at bounding box center [174, 8] width 43 height 6
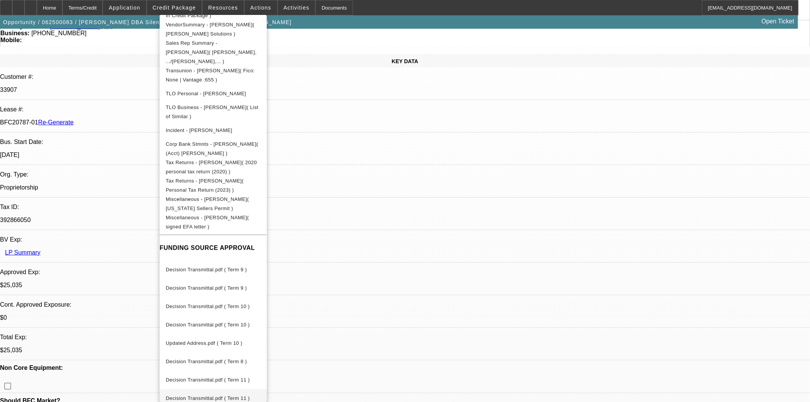
scroll to position [170, 0]
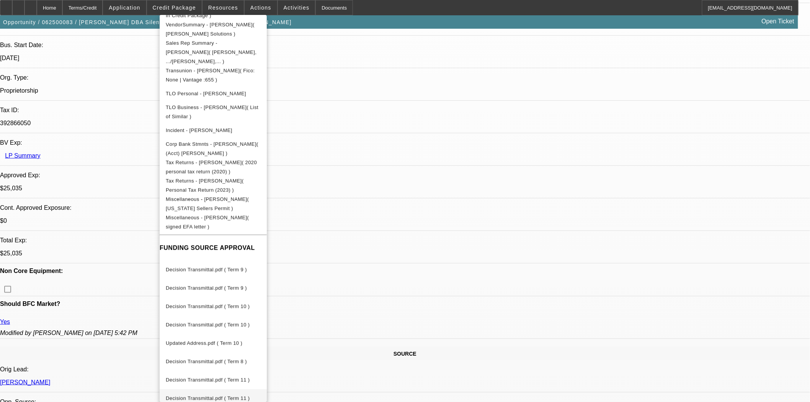
click at [216, 395] on span "Decision Transmittal.pdf ( Term 11 )" at bounding box center [208, 398] width 84 height 6
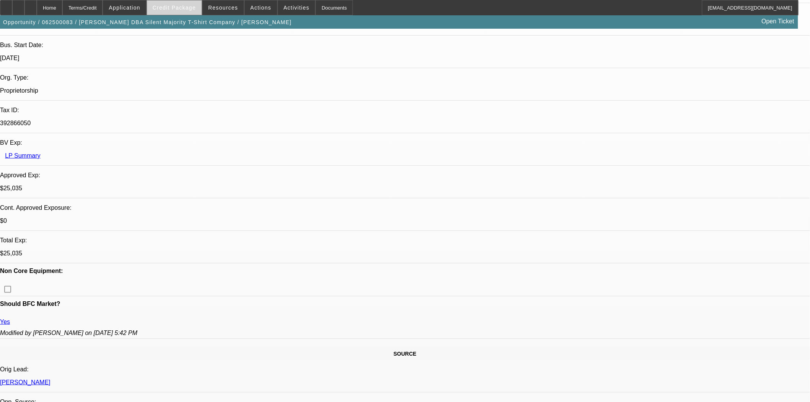
click at [188, 9] on span "Credit Package" at bounding box center [174, 8] width 43 height 6
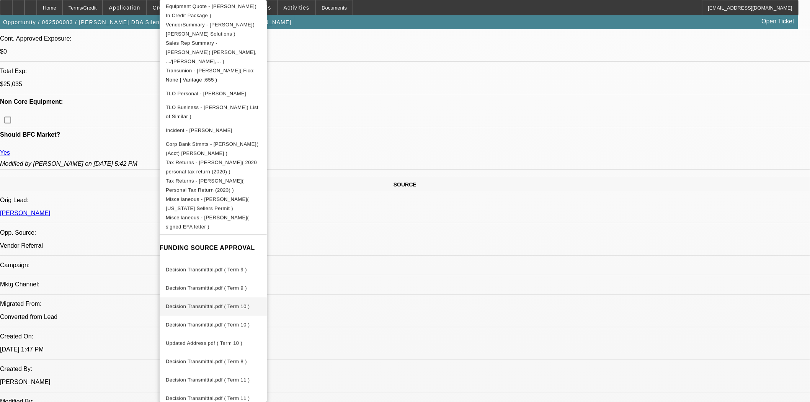
scroll to position [340, 0]
click at [215, 372] on button "Decision Transmittal.pdf ( Term 11 )" at bounding box center [213, 380] width 107 height 18
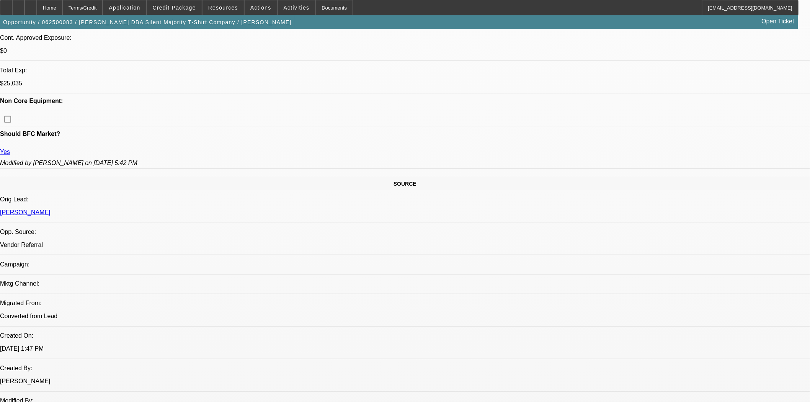
scroll to position [0, 0]
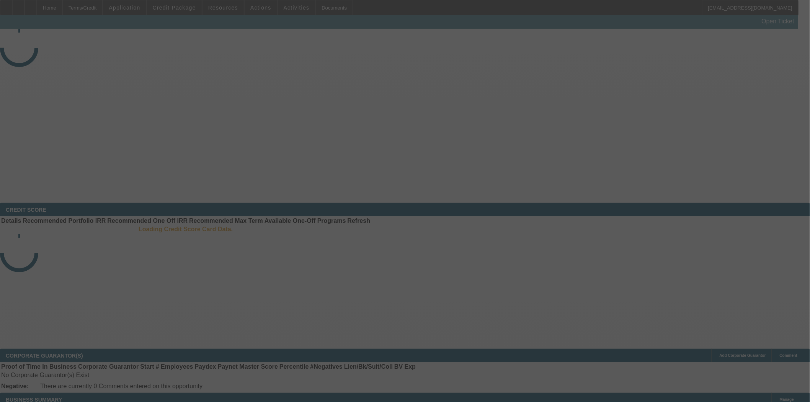
select select "3"
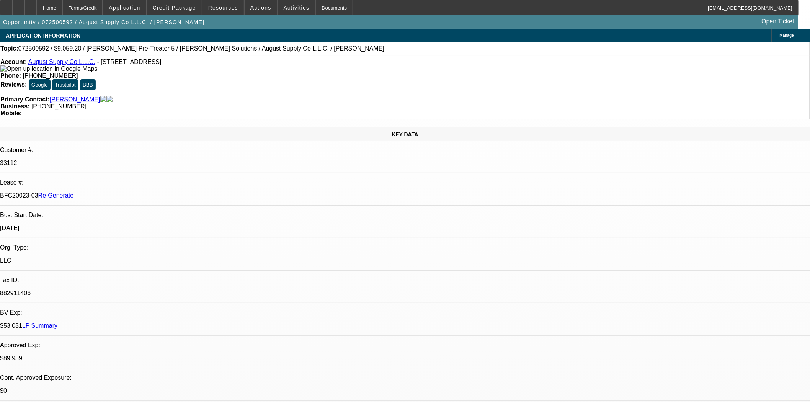
select select "0.2"
select select "2"
select select "0.1"
select select "4"
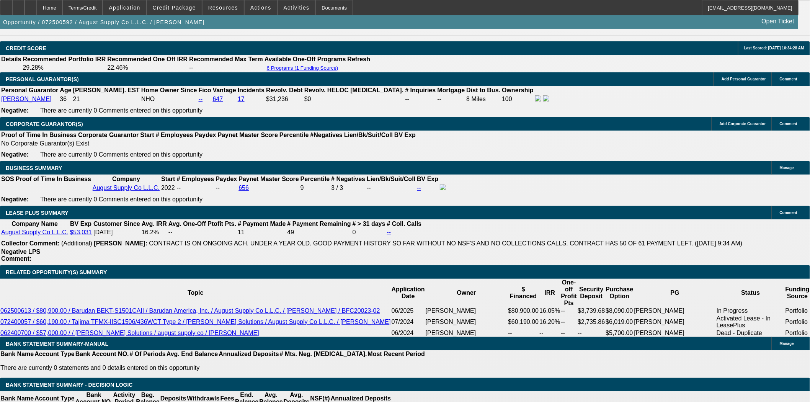
scroll to position [1063, 0]
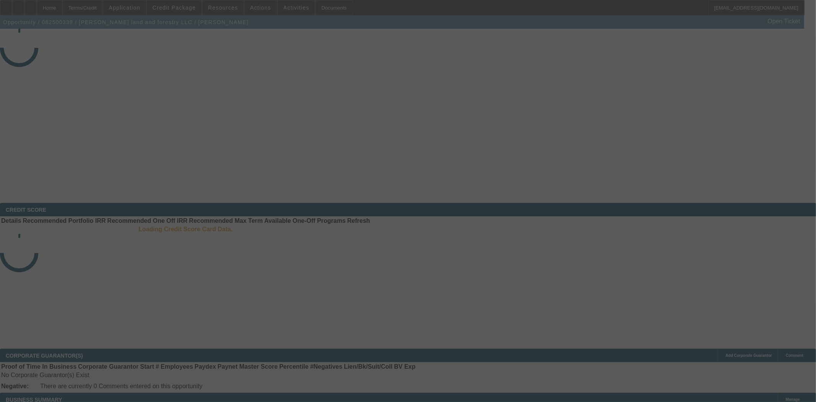
select select "3"
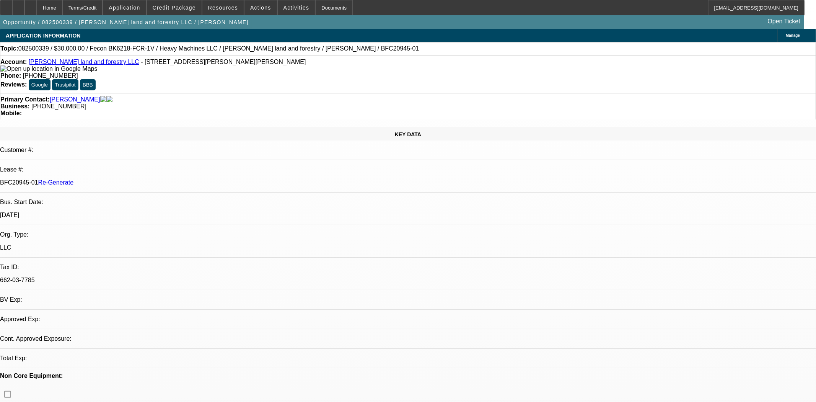
select select "0"
select select "2"
select select "0"
select select "6"
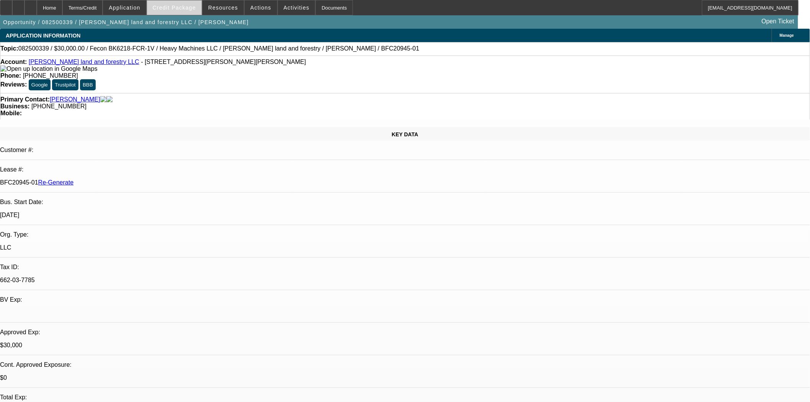
click at [191, 12] on span at bounding box center [174, 7] width 55 height 18
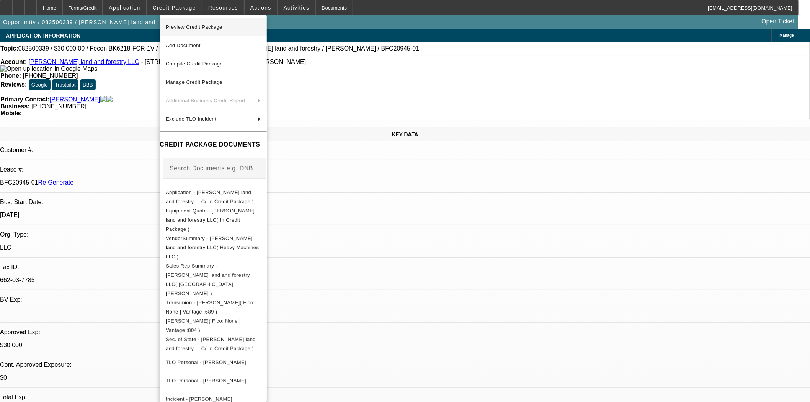
click at [196, 24] on span "Preview Credit Package" at bounding box center [194, 27] width 57 height 6
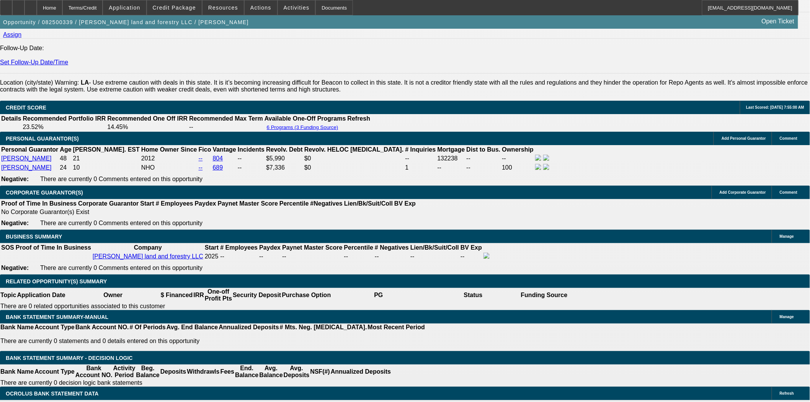
scroll to position [1021, 0]
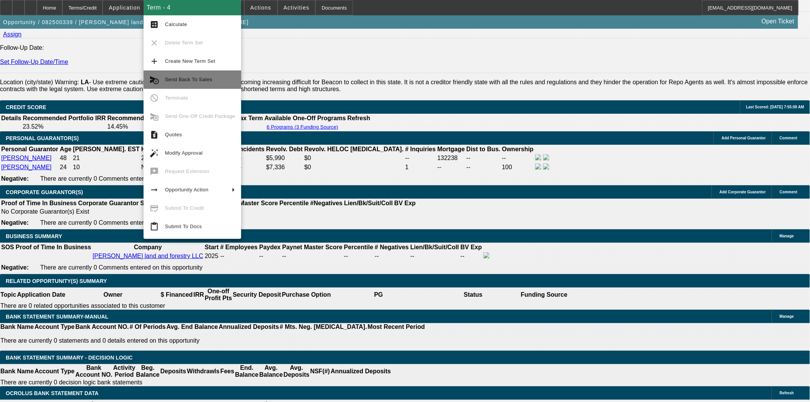
click at [196, 78] on span "Send Back To Sales" at bounding box center [188, 80] width 47 height 6
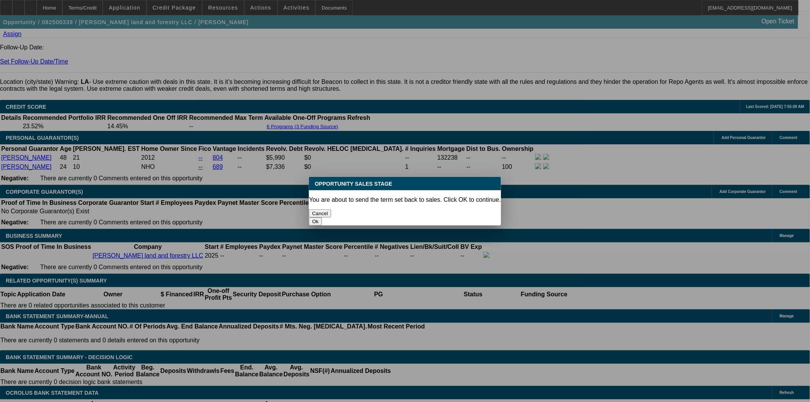
scroll to position [0, 0]
drag, startPoint x: 445, startPoint y: 204, endPoint x: 445, endPoint y: 209, distance: 4.2
click at [322, 217] on button "Ok" at bounding box center [315, 221] width 13 height 8
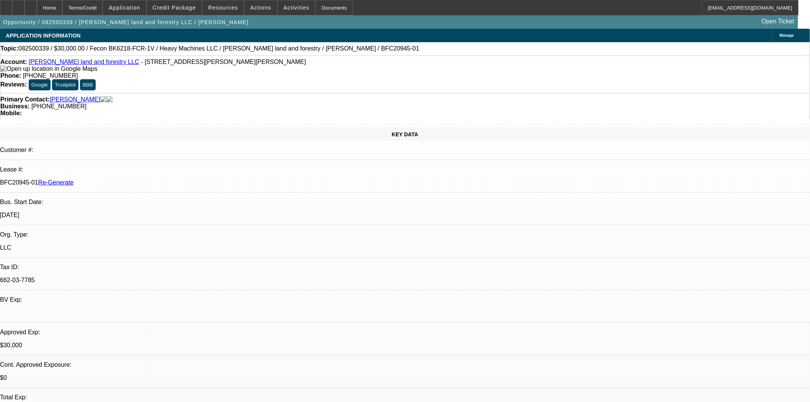
type textarea "Amount and CRM and Invoice do not match"
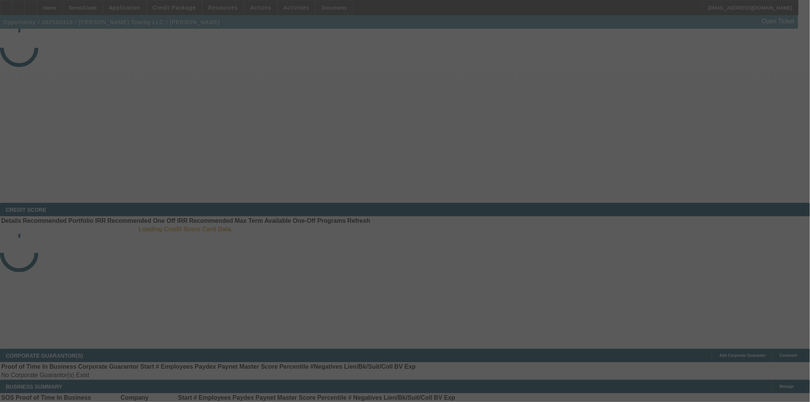
select select "3"
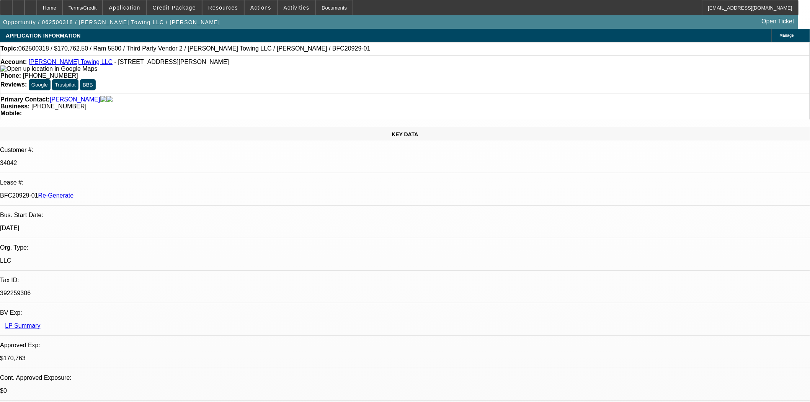
select select "0"
select select "1"
select select "2"
select select "6"
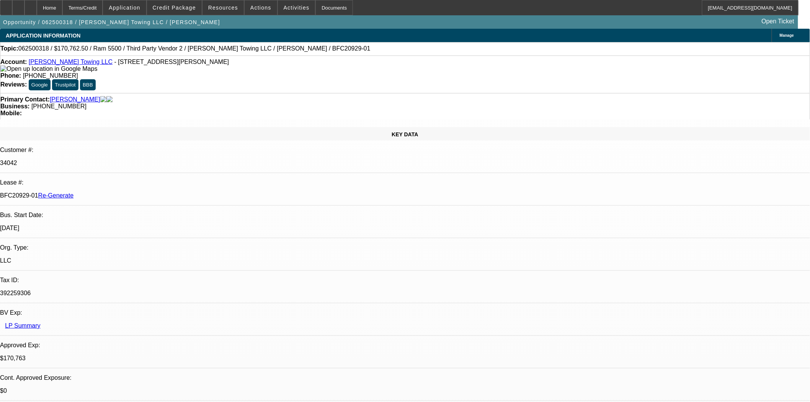
scroll to position [468, 0]
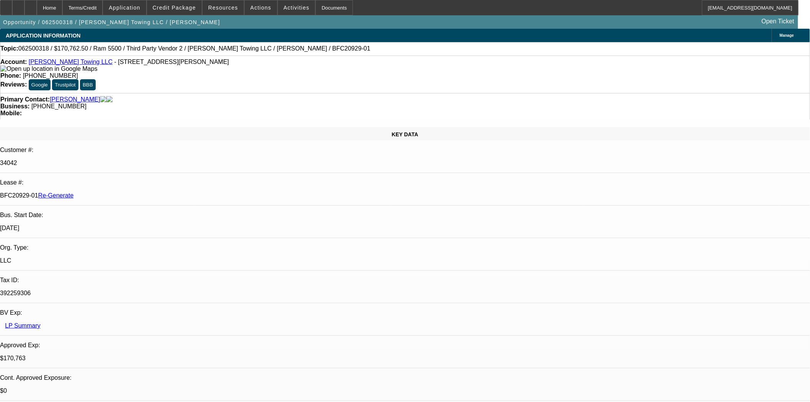
scroll to position [595, 0]
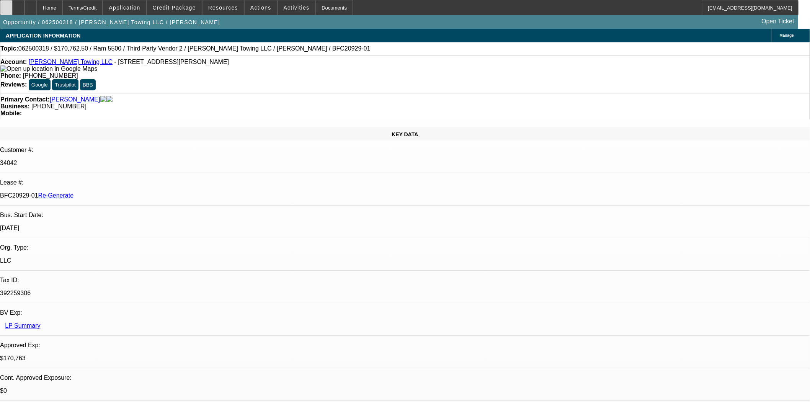
click at [12, 11] on div at bounding box center [6, 7] width 12 height 15
click at [326, 4] on div "Documents" at bounding box center [334, 7] width 38 height 15
click at [260, 5] on span "Actions" at bounding box center [260, 8] width 21 height 6
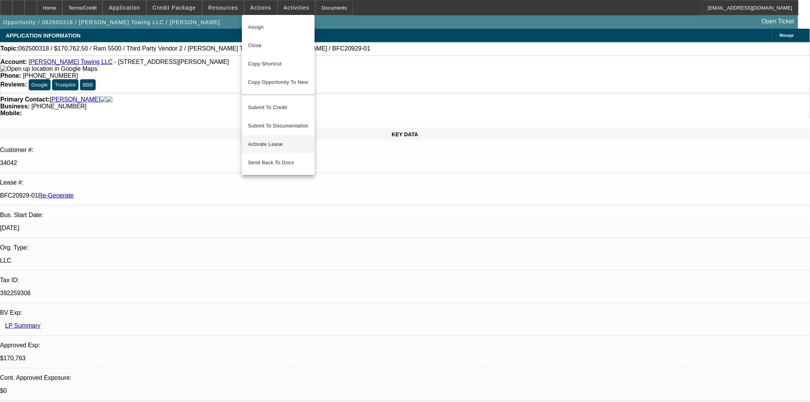
click at [269, 140] on span "Activate Lease" at bounding box center [278, 144] width 60 height 9
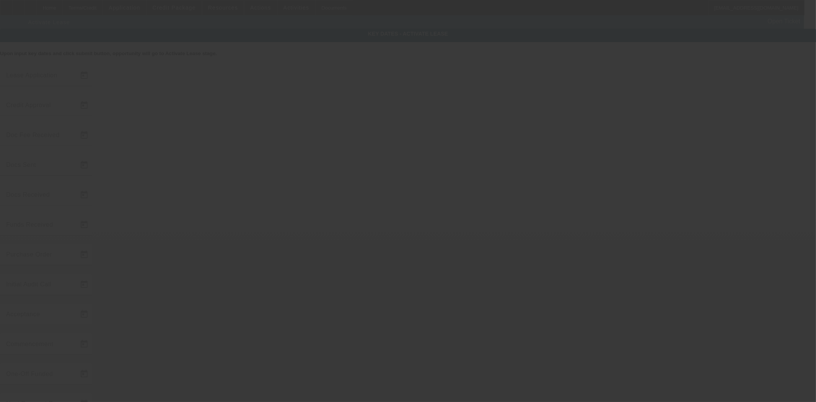
type input "6/12/2025"
type input "8/6/2025"
type input "8/11/2025"
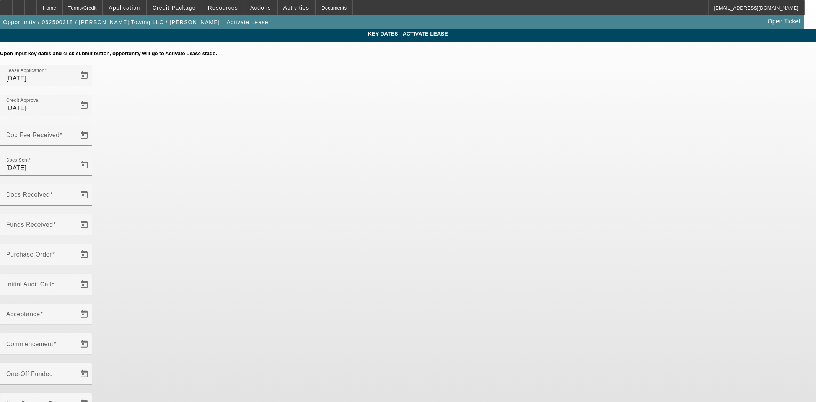
click at [301, 124] on div "Doc Fee Received" at bounding box center [408, 139] width 816 height 30
click at [60, 132] on mat-label "Doc Fee Received" at bounding box center [33, 135] width 54 height 7
click at [75, 134] on input "Doc Fee Received" at bounding box center [40, 138] width 69 height 9
type input "8/19/2025"
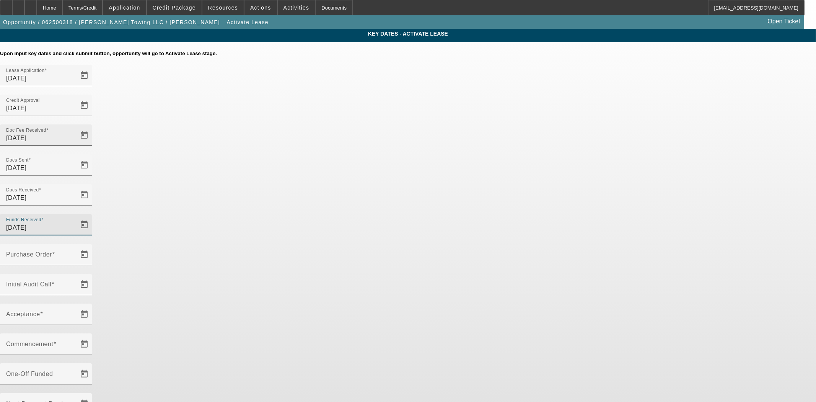
type input "8/19/2025"
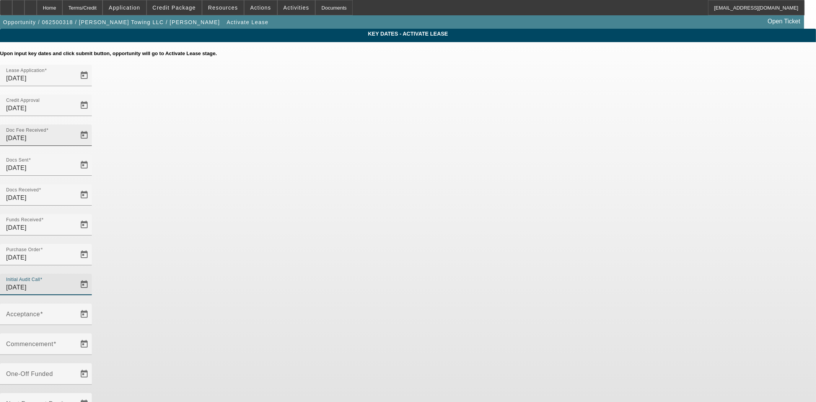
type input "8/19/2025"
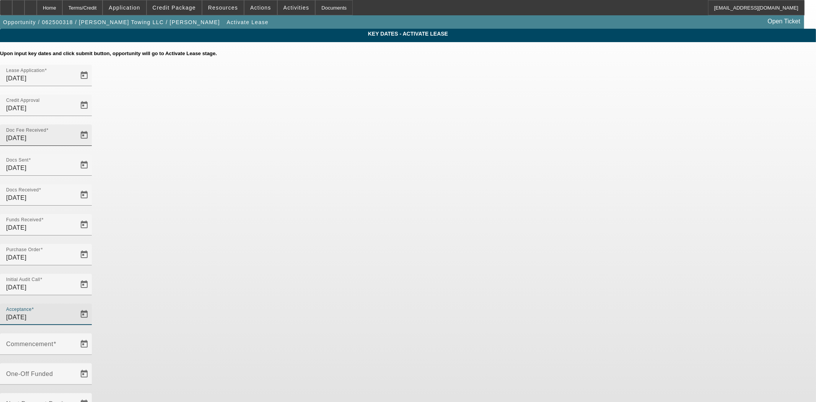
type input "8/19/2025"
type input "9/1/2025"
type input "10/1/2025"
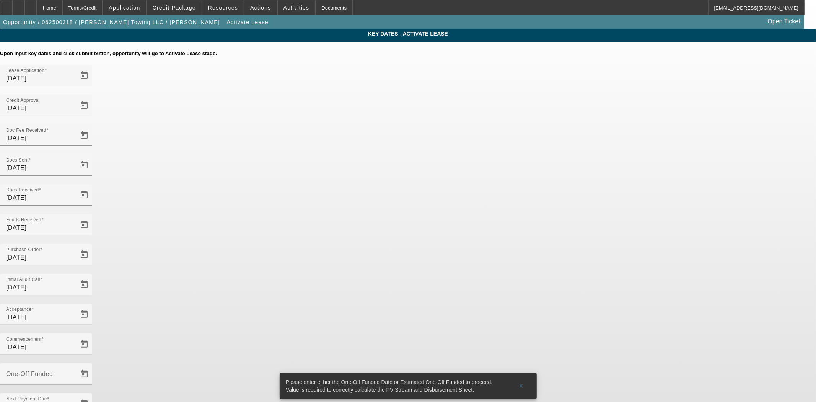
type input "8/21/2025"
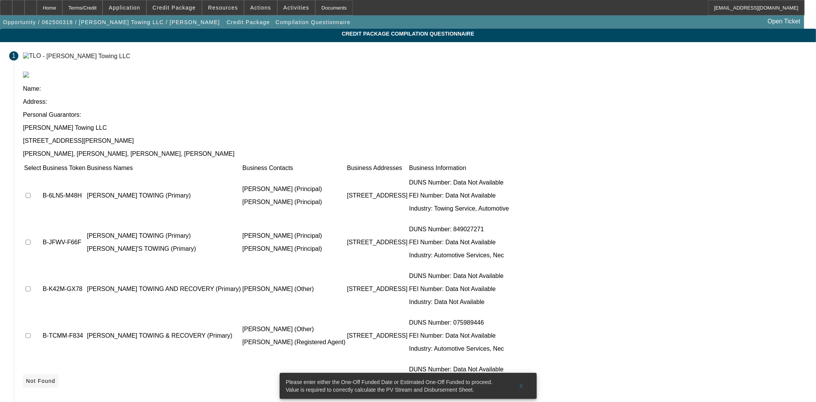
click at [56, 378] on span "Not Found" at bounding box center [40, 381] width 29 height 6
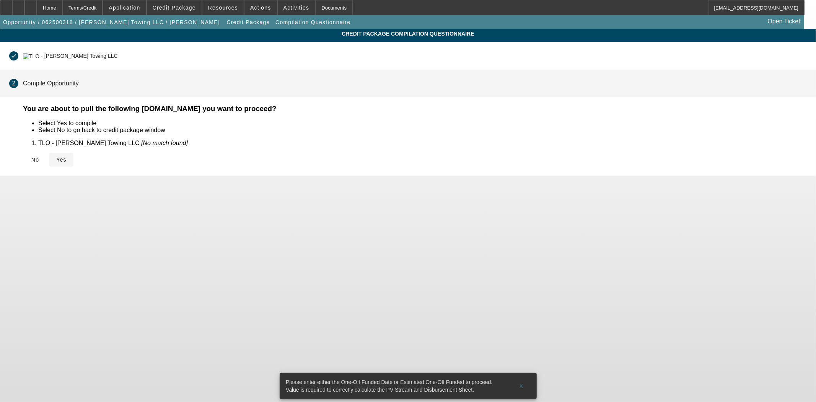
click at [56, 157] on icon at bounding box center [56, 160] width 0 height 6
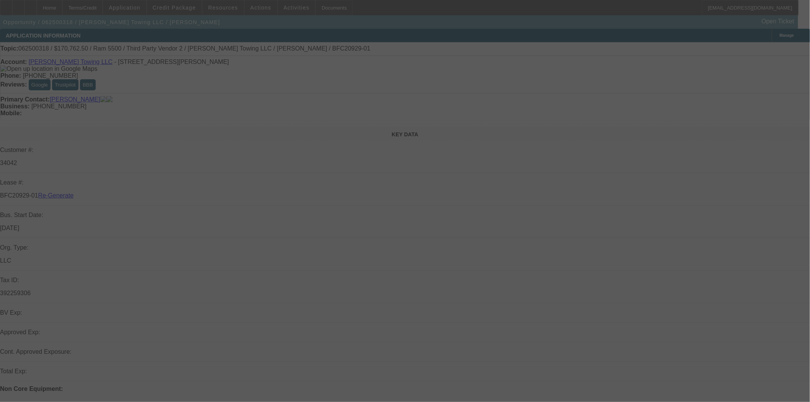
select select "4"
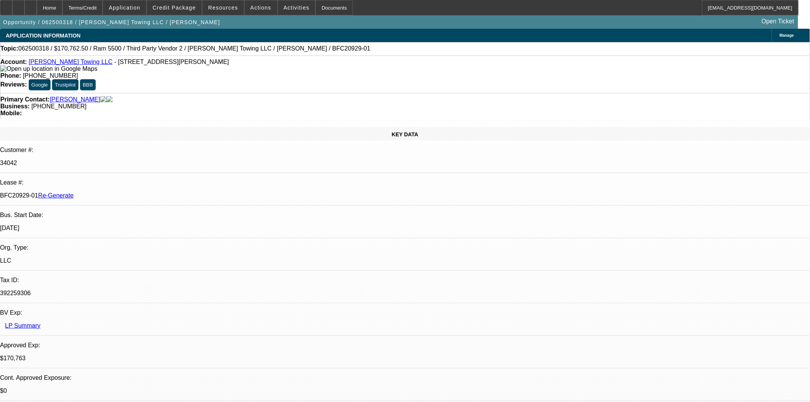
select select "0"
select select "2"
select select "0"
select select "6"
click at [181, 8] on span "Credit Package" at bounding box center [174, 8] width 43 height 6
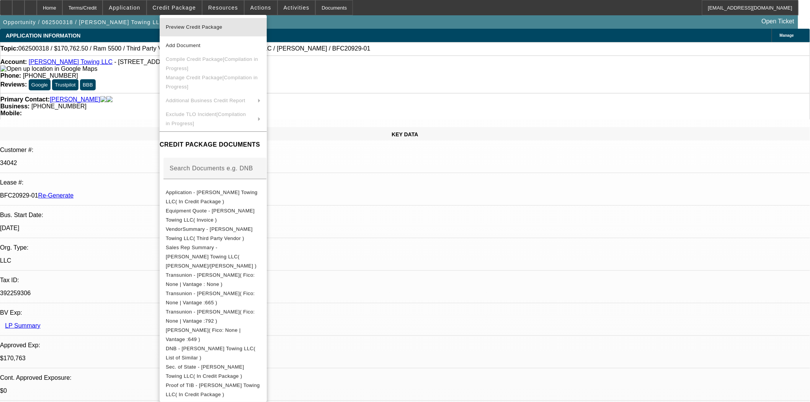
click at [184, 24] on span "Preview Credit Package" at bounding box center [213, 27] width 95 height 9
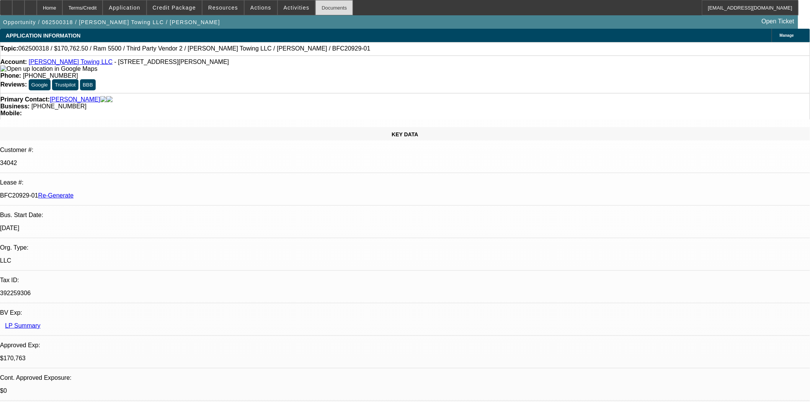
click at [315, 5] on div "Documents" at bounding box center [334, 7] width 38 height 15
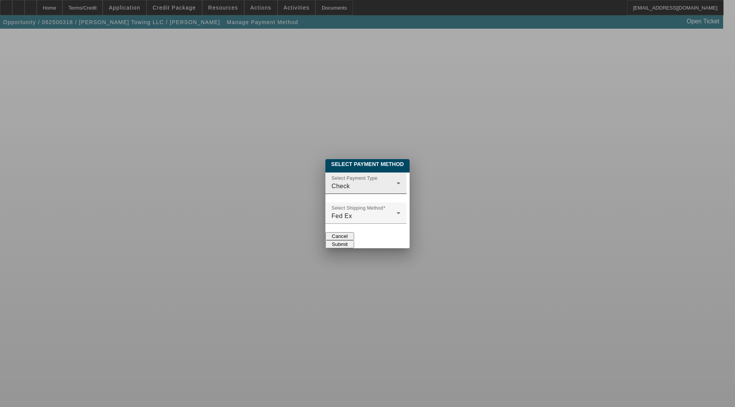
click at [331, 182] on div "Check" at bounding box center [363, 186] width 65 height 9
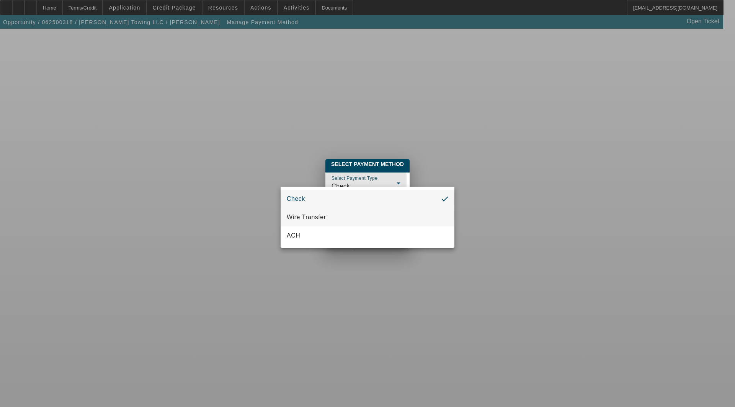
click at [305, 214] on span "Wire Transfer" at bounding box center [306, 217] width 39 height 9
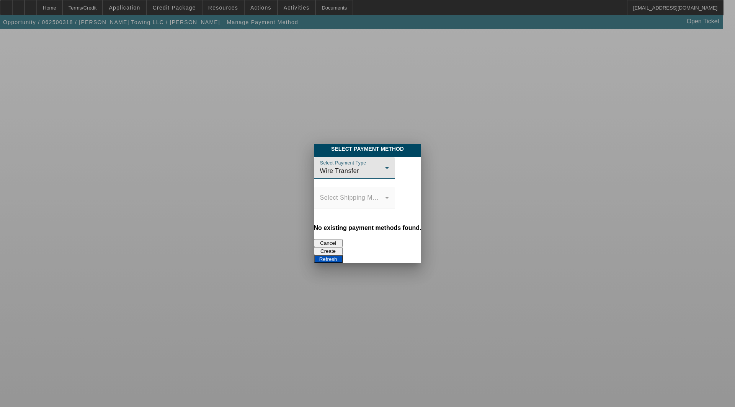
click at [343, 247] on button "Create" at bounding box center [328, 251] width 29 height 8
click at [343, 255] on button "Refresh" at bounding box center [328, 259] width 29 height 8
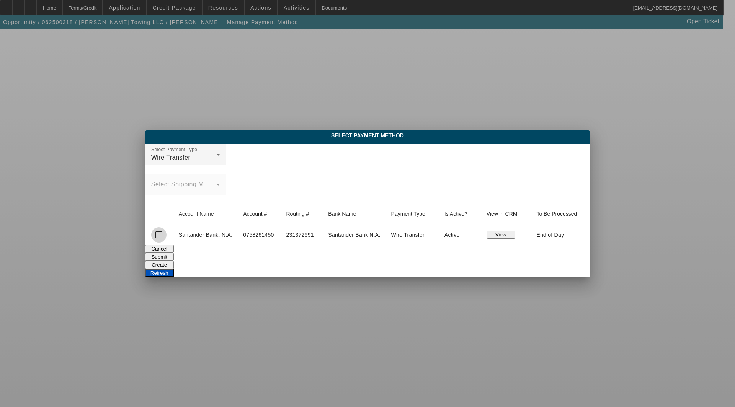
click at [158, 234] on input "checkbox" at bounding box center [158, 234] width 15 height 15
checkbox input "true"
click at [174, 255] on button "Submit" at bounding box center [159, 257] width 29 height 8
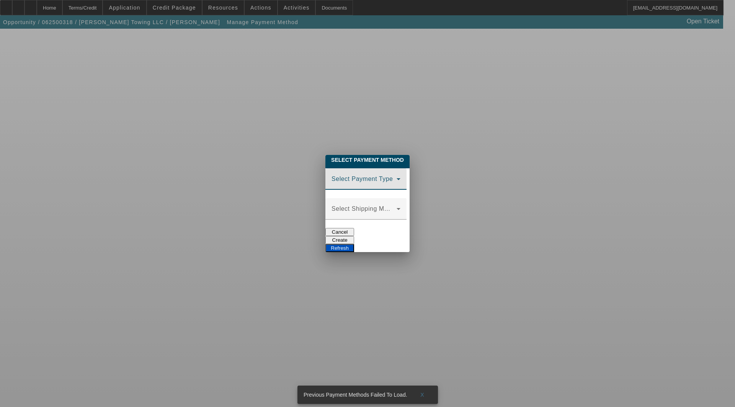
click at [331, 180] on span at bounding box center [363, 182] width 65 height 9
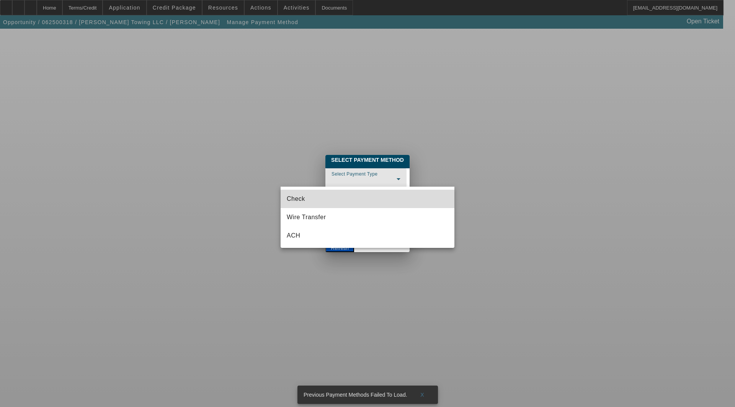
click at [291, 193] on mat-option "Check" at bounding box center [368, 199] width 174 height 18
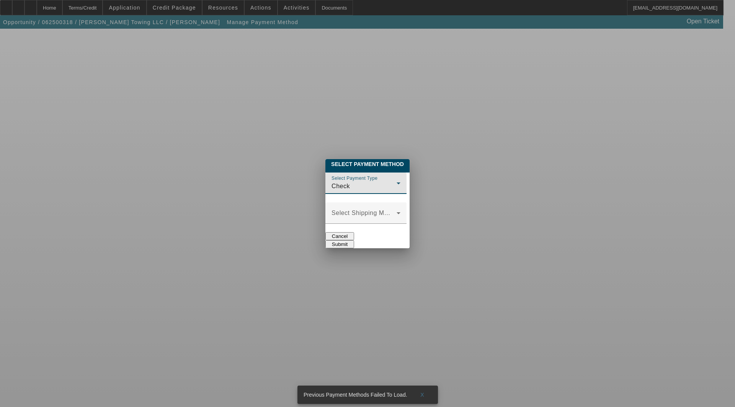
click at [354, 240] on button "Submit" at bounding box center [339, 244] width 29 height 8
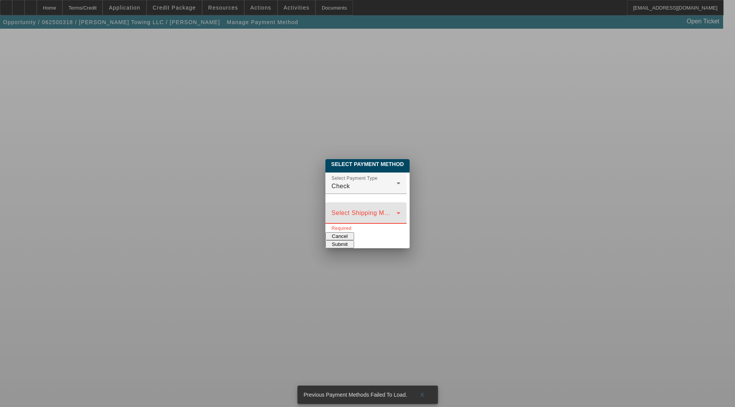
click at [331, 212] on span at bounding box center [363, 216] width 65 height 9
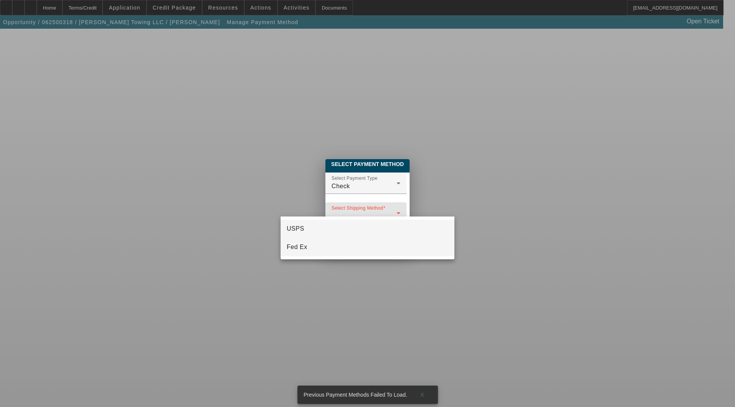
click at [303, 242] on mat-option "Fed Ex" at bounding box center [368, 247] width 174 height 18
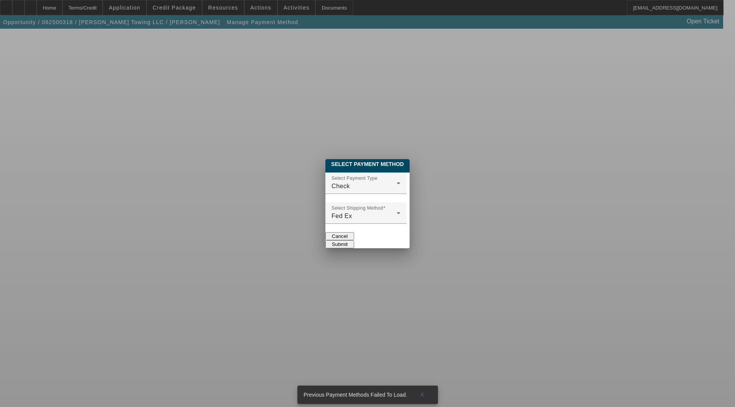
click at [354, 240] on button "Submit" at bounding box center [339, 244] width 29 height 8
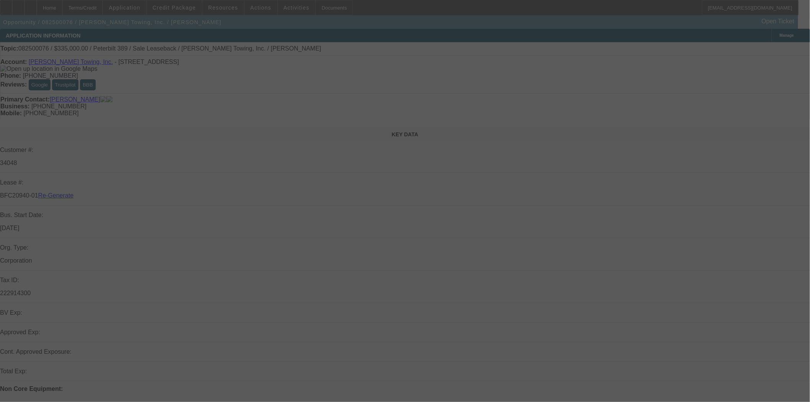
select select "3"
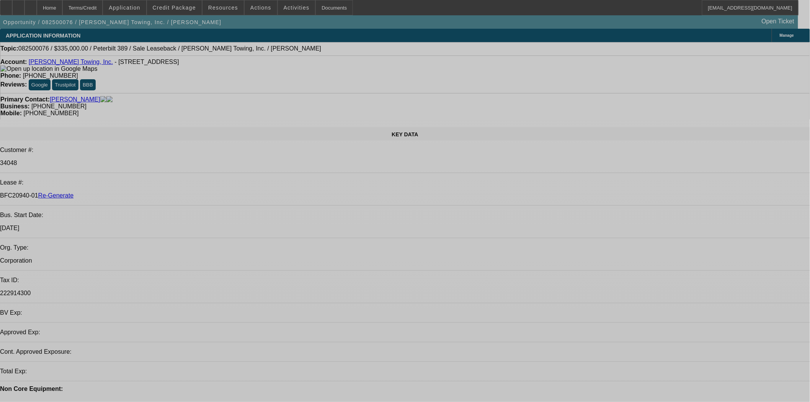
select select "0"
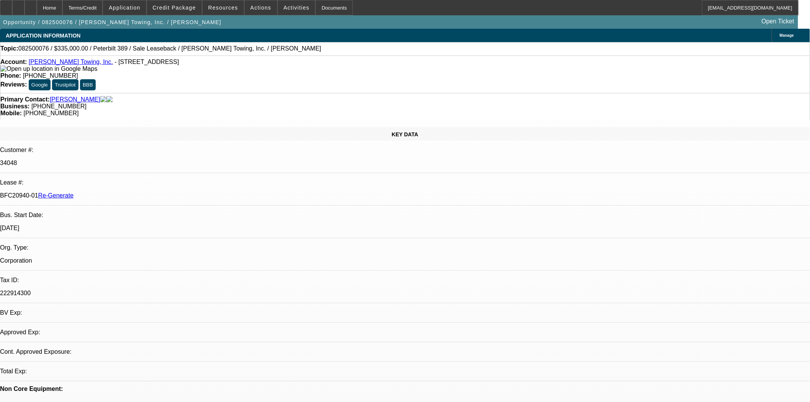
select select "0"
select select "2"
select select "0"
select select "6"
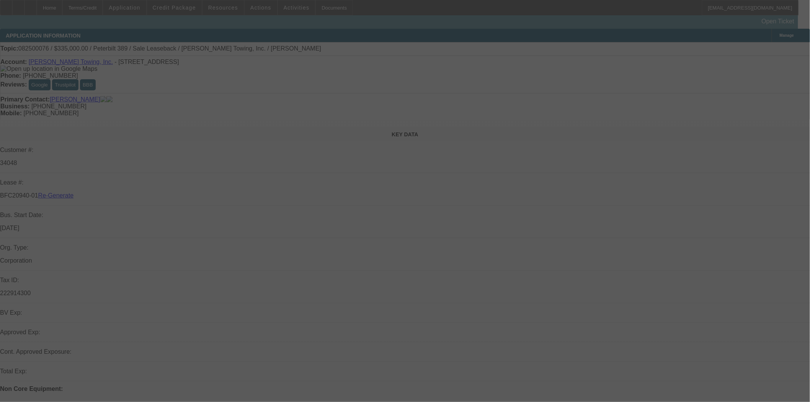
select select "3"
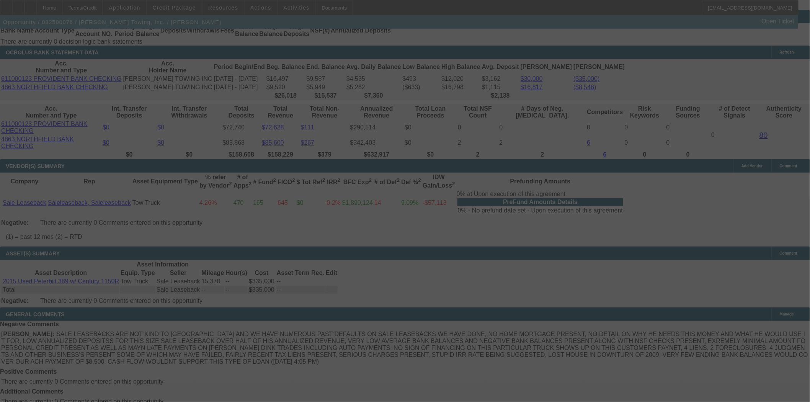
scroll to position [1411, 0]
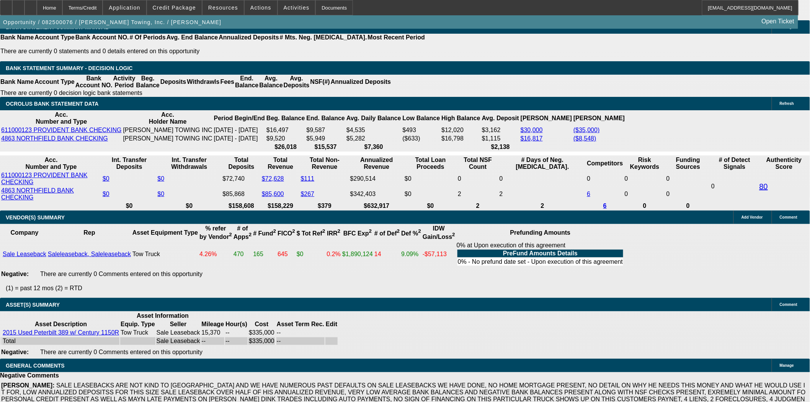
select select "0"
select select "2"
select select "0"
select select "6"
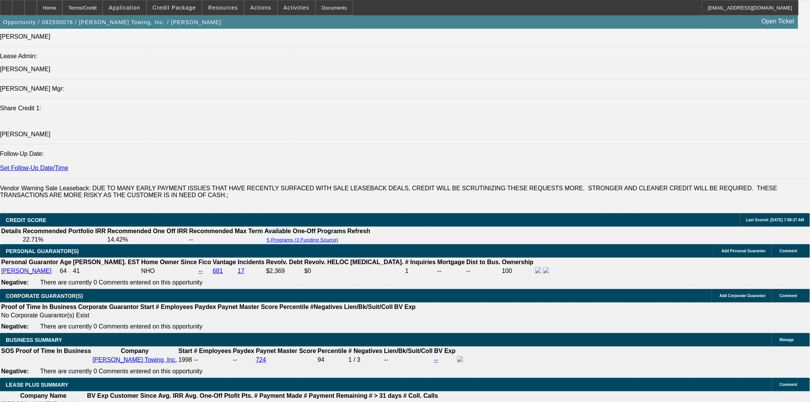
scroll to position [826, 0]
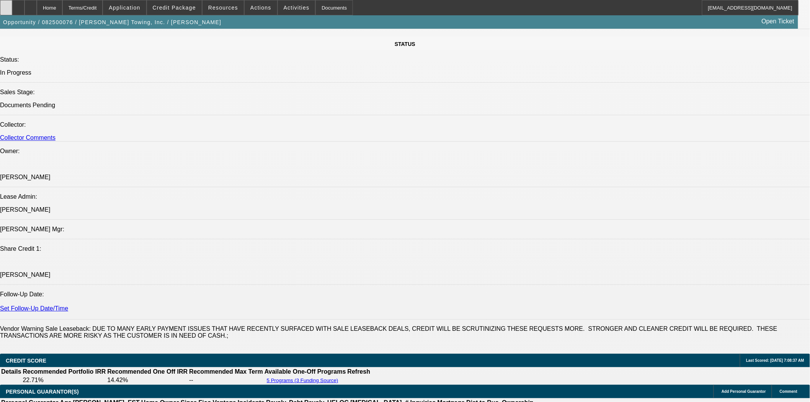
click at [12, 11] on div at bounding box center [6, 7] width 12 height 15
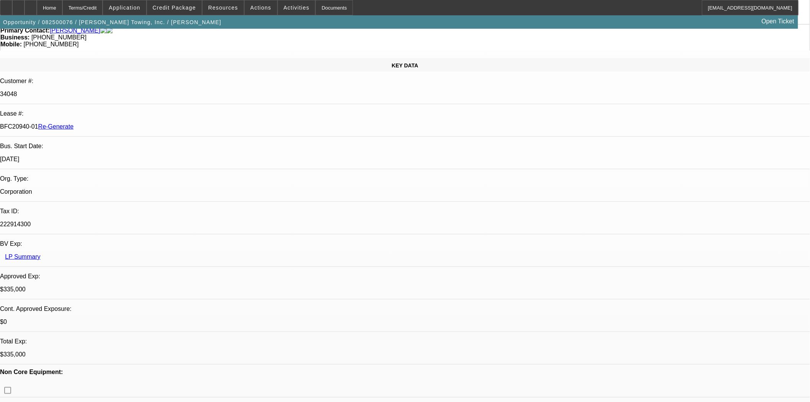
scroll to position [0, 0]
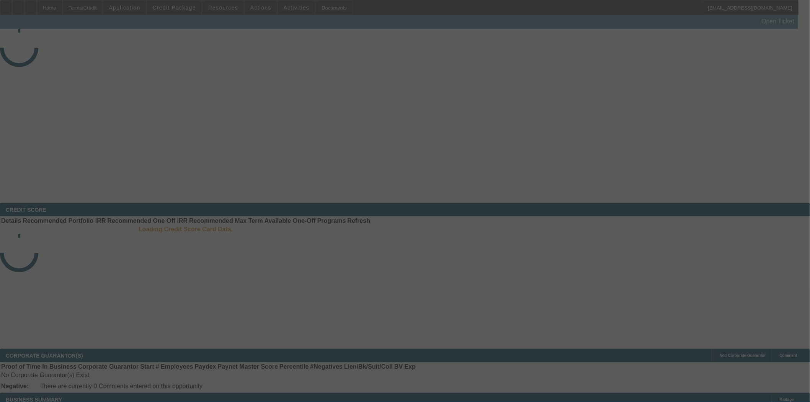
select select "4"
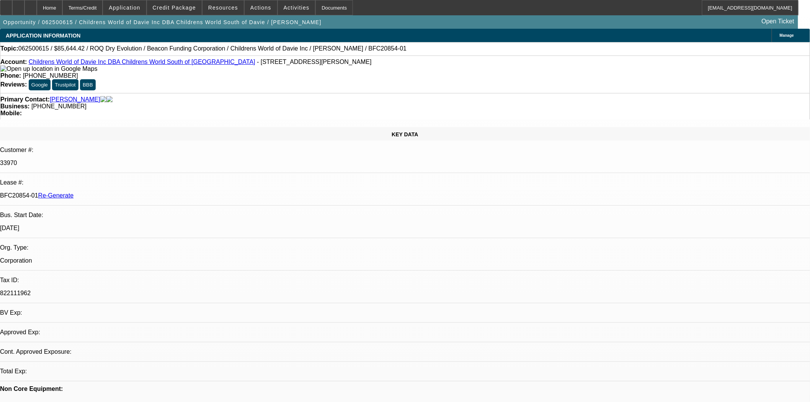
select select "0"
select select "3"
select select "0"
select select "6"
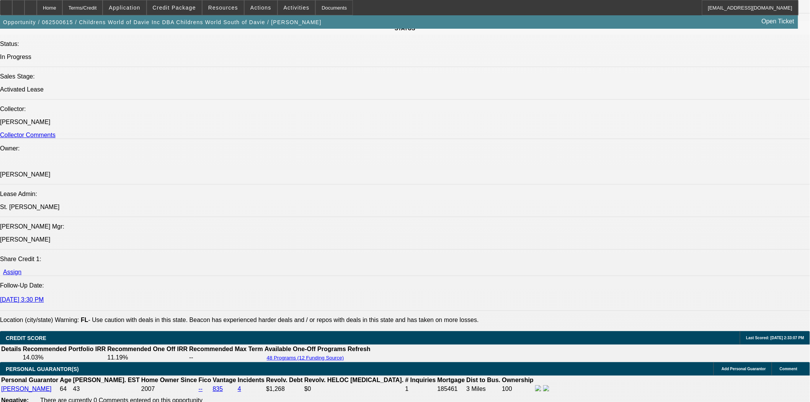
scroll to position [1191, 0]
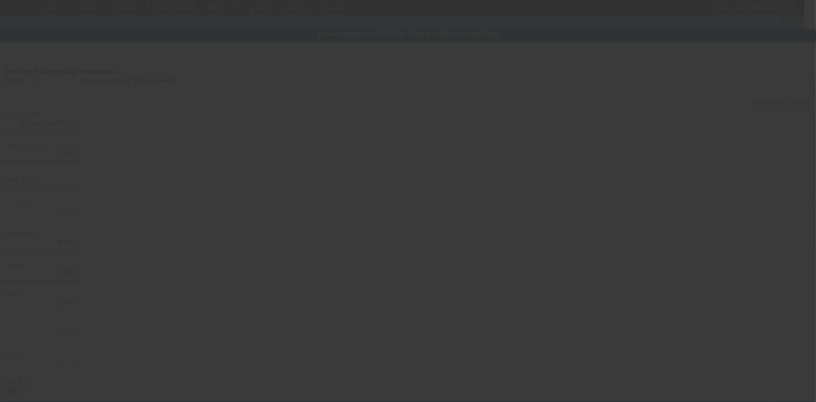
type input "$90,287.30"
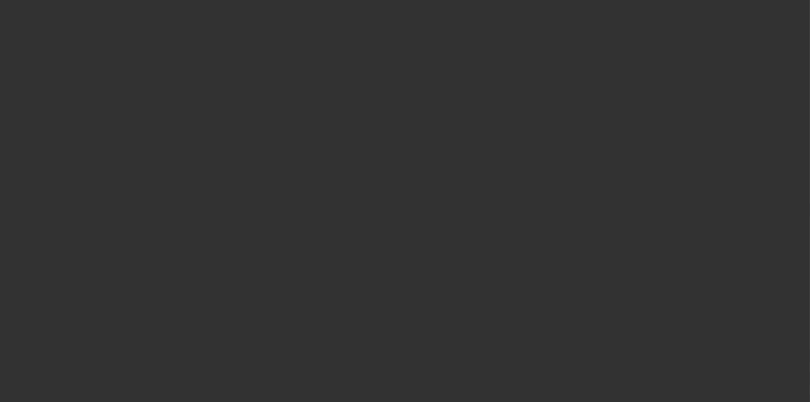
select select "3"
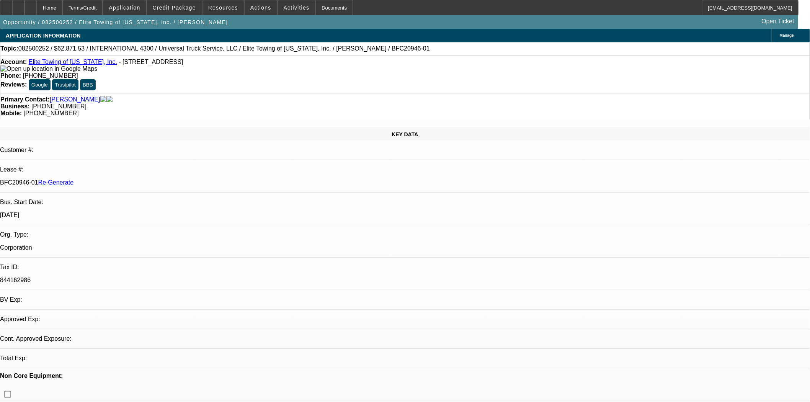
select select "0.1"
select select "0"
select select "6"
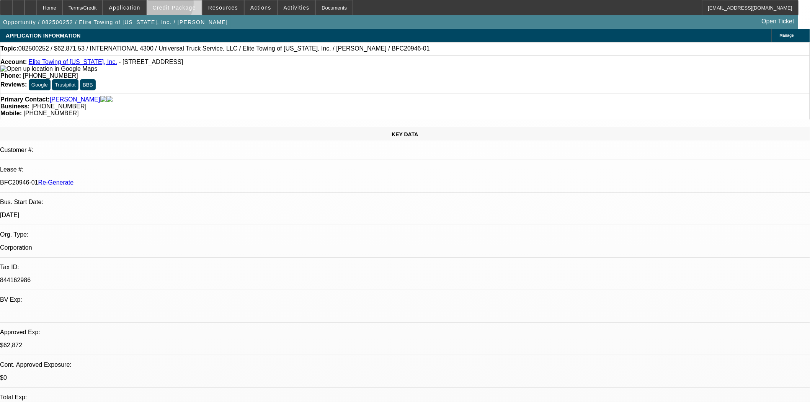
click at [177, 5] on span "Credit Package" at bounding box center [174, 8] width 43 height 6
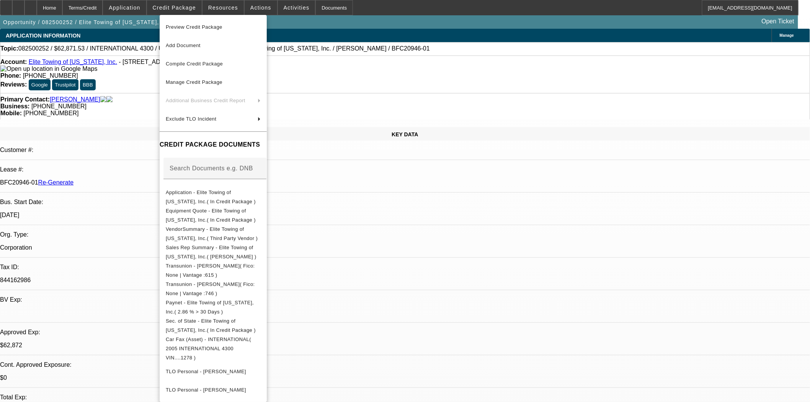
click at [196, 28] on span "Preview Credit Package" at bounding box center [194, 27] width 57 height 6
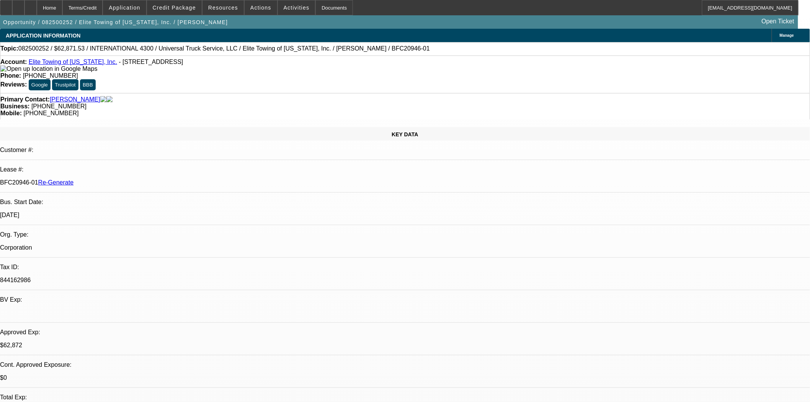
scroll to position [127, 0]
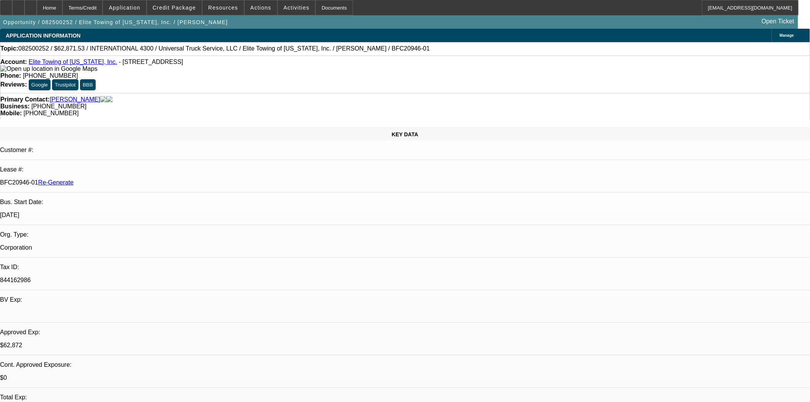
scroll to position [170, 0]
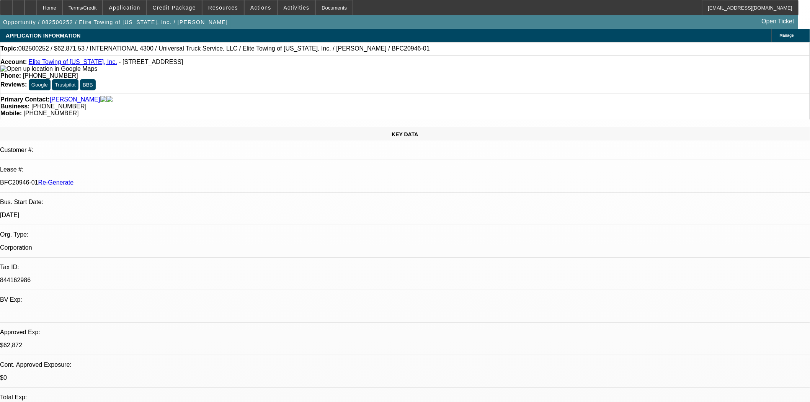
scroll to position [127, 0]
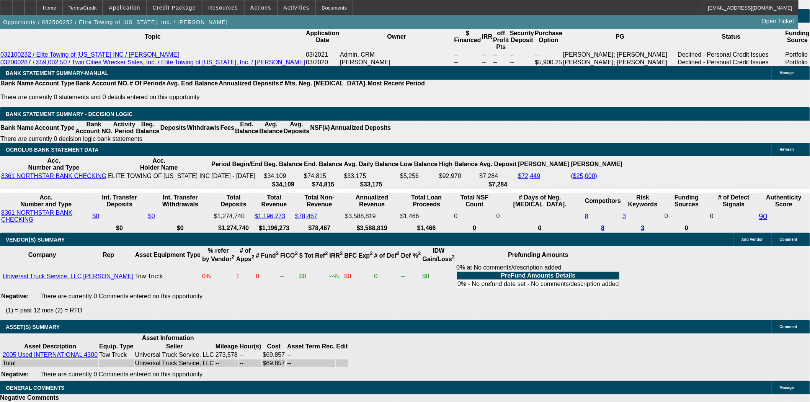
scroll to position [1317, 0]
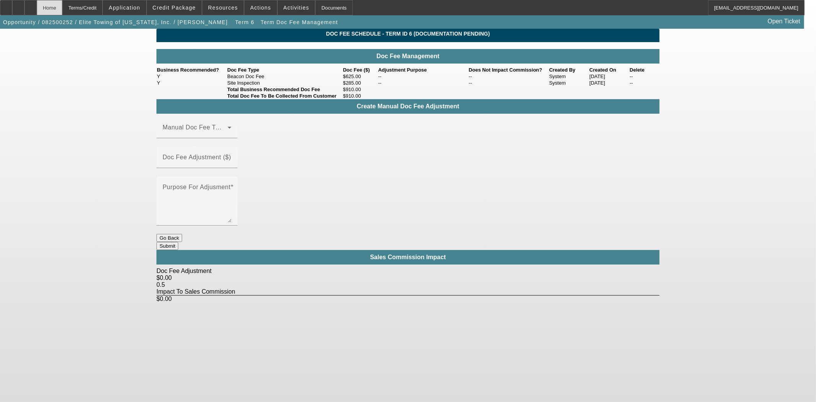
click at [62, 5] on div "Home" at bounding box center [50, 7] width 26 height 15
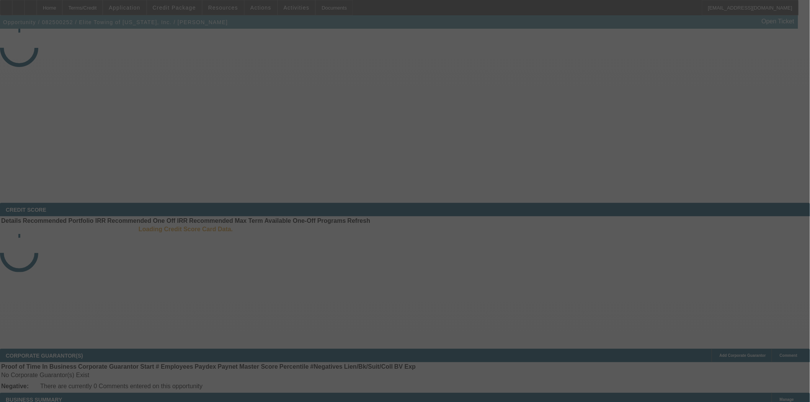
select select "3"
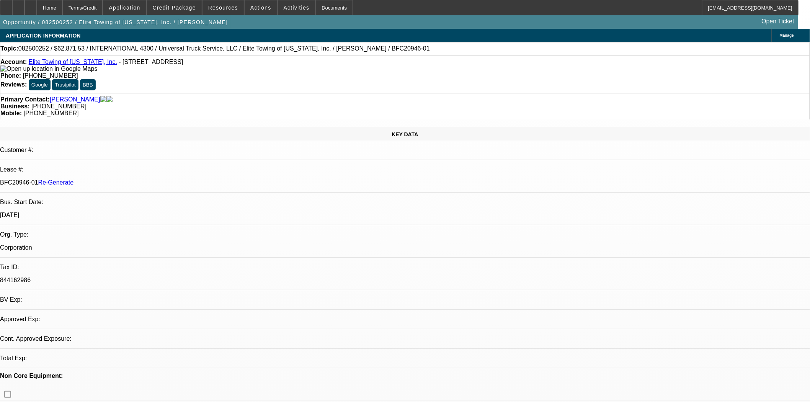
select select "0.1"
select select "0"
select select "6"
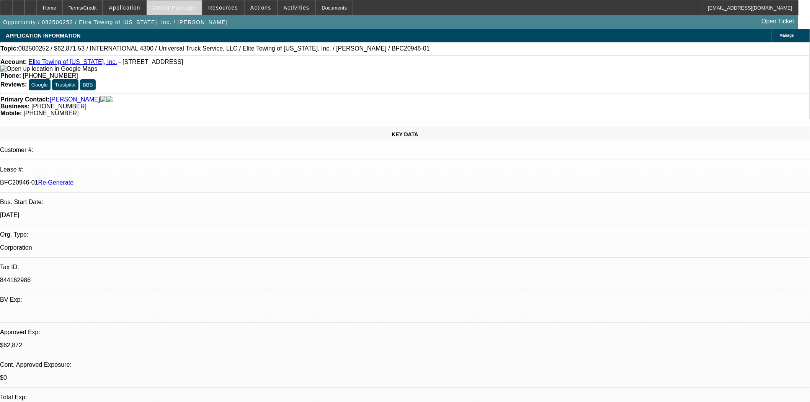
click at [185, 6] on span "Credit Package" at bounding box center [174, 8] width 43 height 6
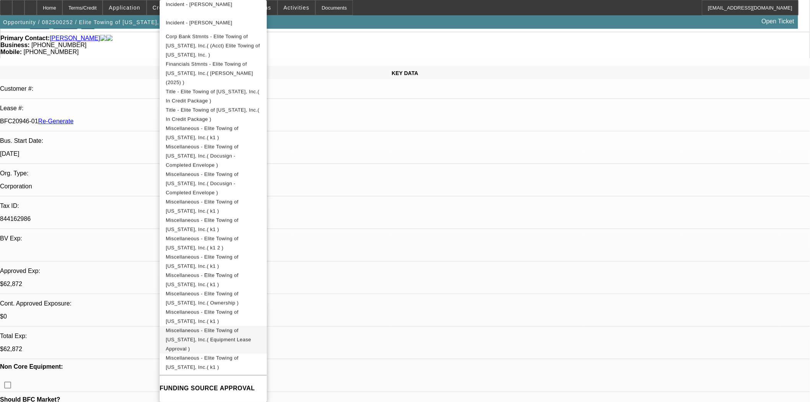
scroll to position [212, 0]
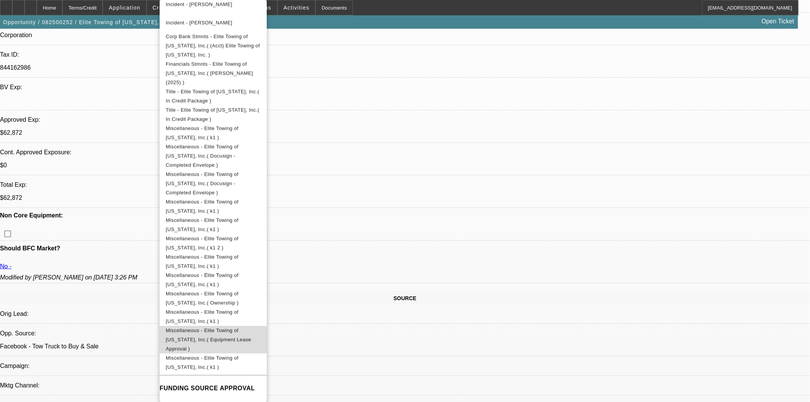
click at [234, 328] on span "Miscellaneous - Elite Towing of Minnesota, Inc.( Equipment Lease Approval )" at bounding box center [208, 340] width 85 height 24
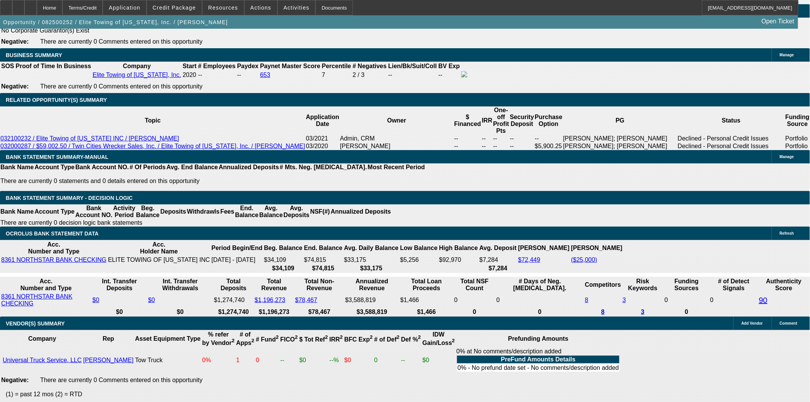
scroll to position [1276, 0]
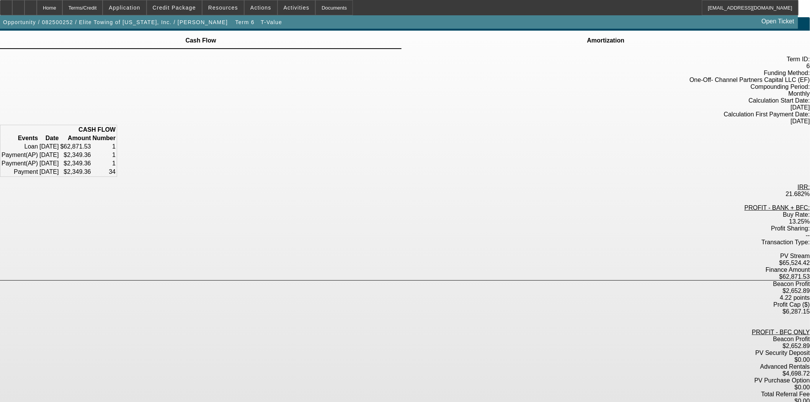
scroll to position [14, 0]
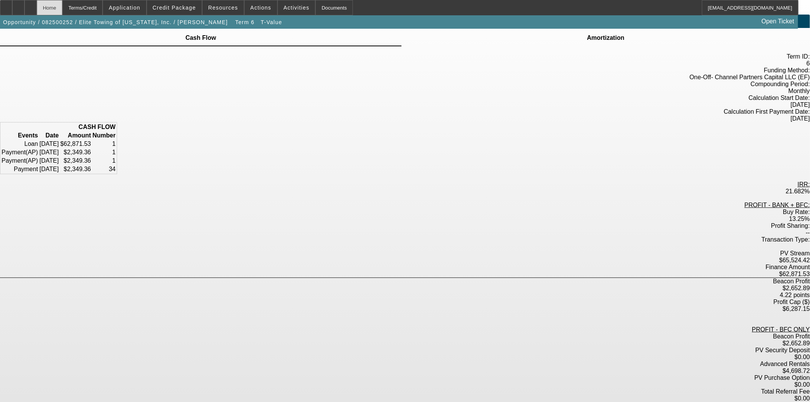
click at [62, 5] on div "Home" at bounding box center [50, 7] width 26 height 15
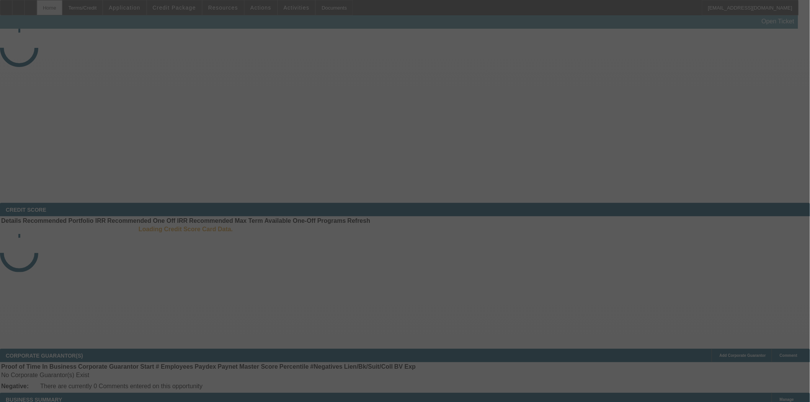
select select "3"
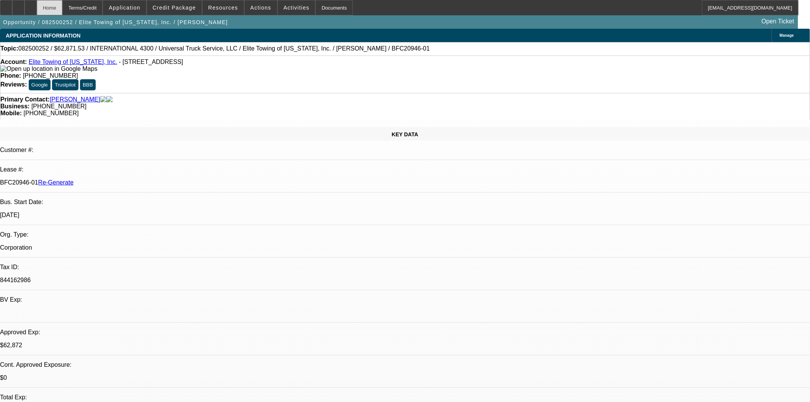
select select "0.1"
select select "0"
select select "6"
click at [247, 14] on span at bounding box center [261, 7] width 33 height 18
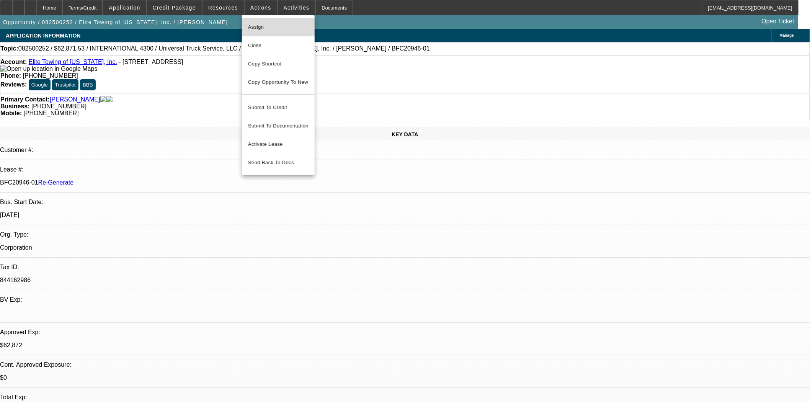
click at [258, 24] on span "Assign" at bounding box center [278, 27] width 60 height 9
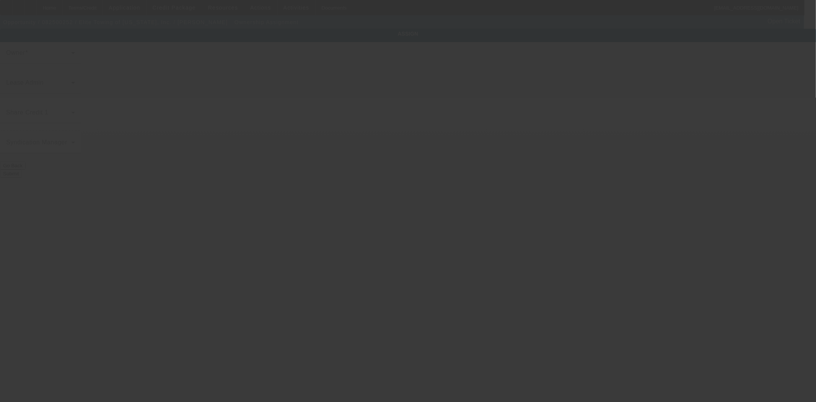
click at [248, 112] on div at bounding box center [408, 201] width 816 height 402
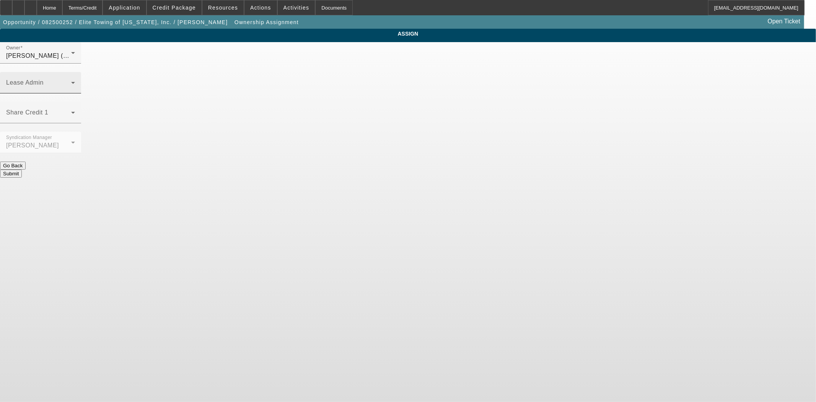
click at [75, 72] on div "Lease Admin" at bounding box center [40, 82] width 69 height 21
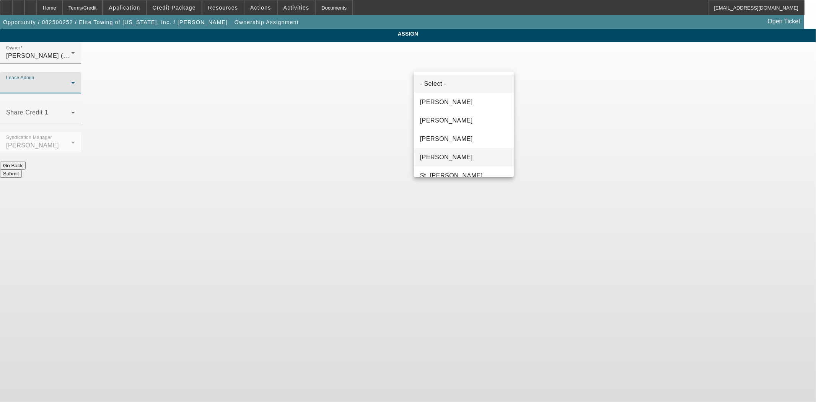
click at [438, 155] on span "Solis, Monica" at bounding box center [446, 157] width 53 height 9
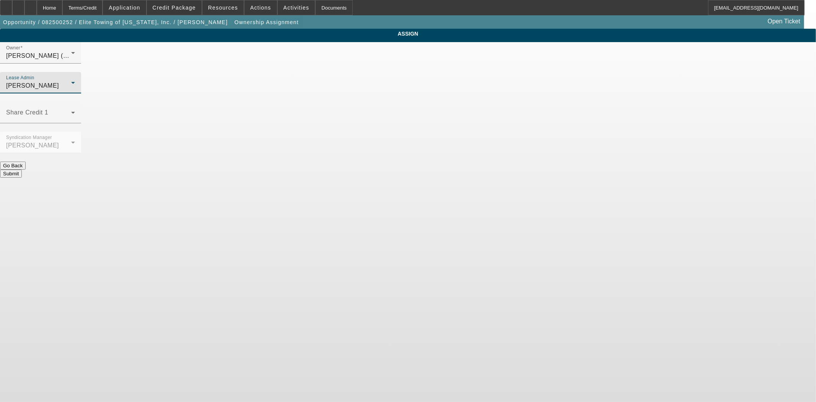
click at [22, 170] on button "Submit" at bounding box center [11, 174] width 22 height 8
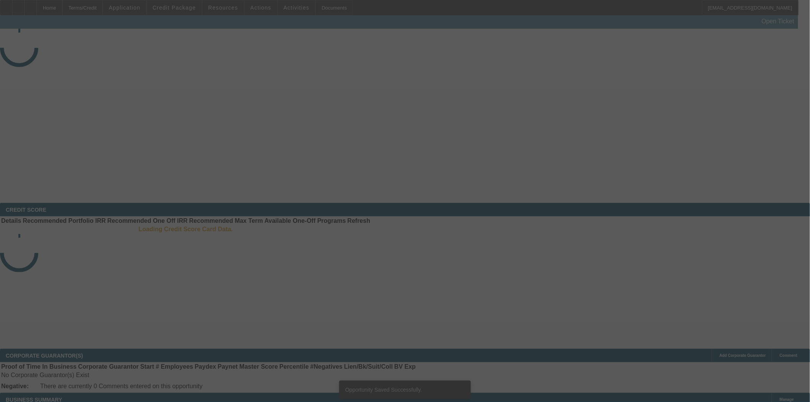
select select "3"
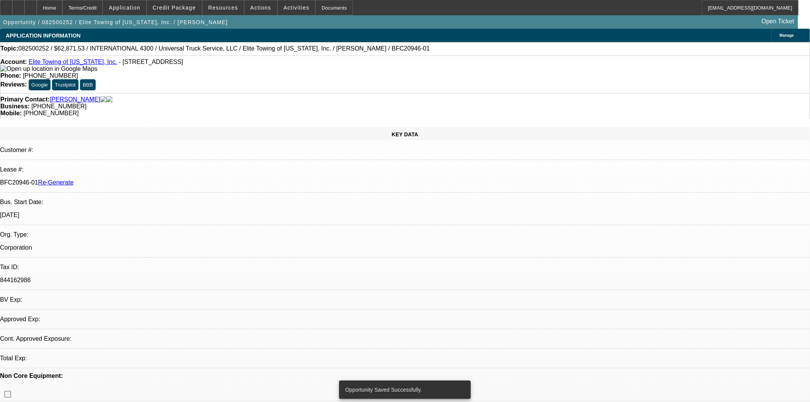
select select "0.1"
select select "0"
select select "6"
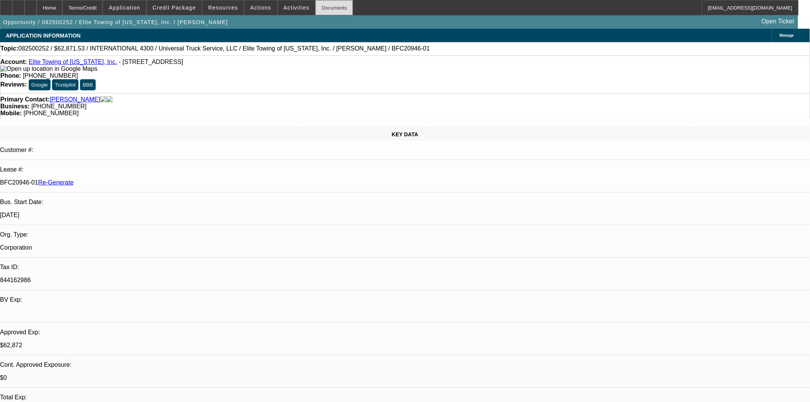
click at [325, 8] on div "Documents" at bounding box center [334, 7] width 38 height 15
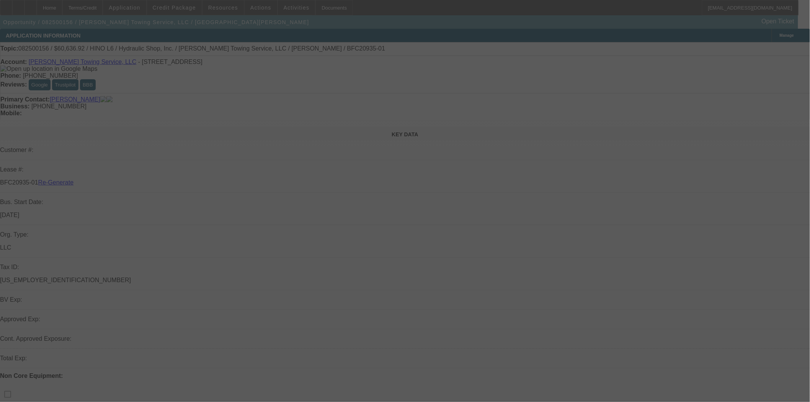
select select "3"
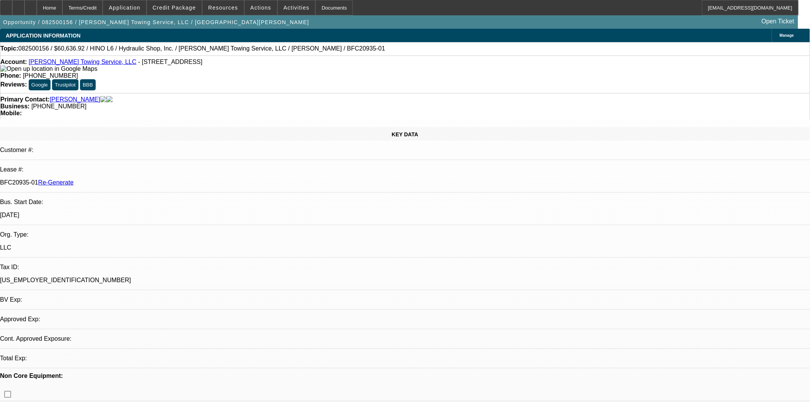
select select "0"
select select "6"
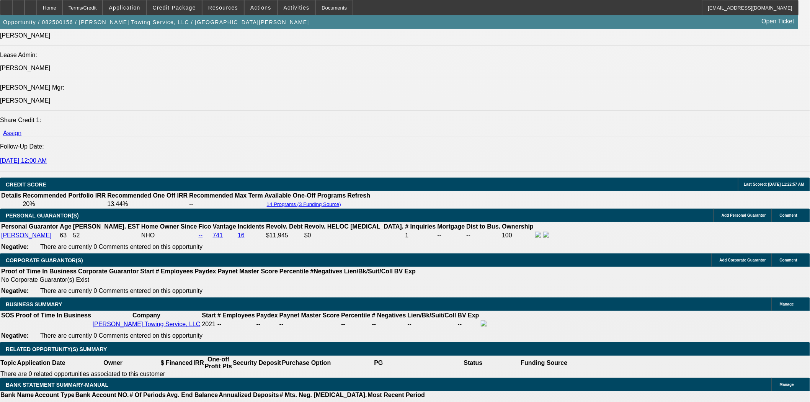
scroll to position [1148, 0]
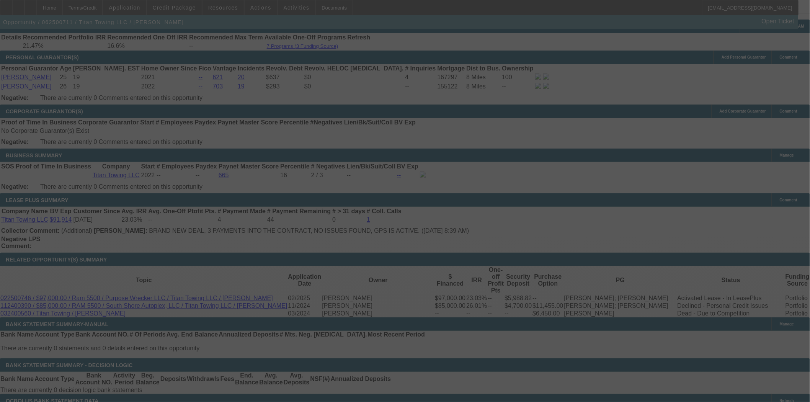
scroll to position [1150, 0]
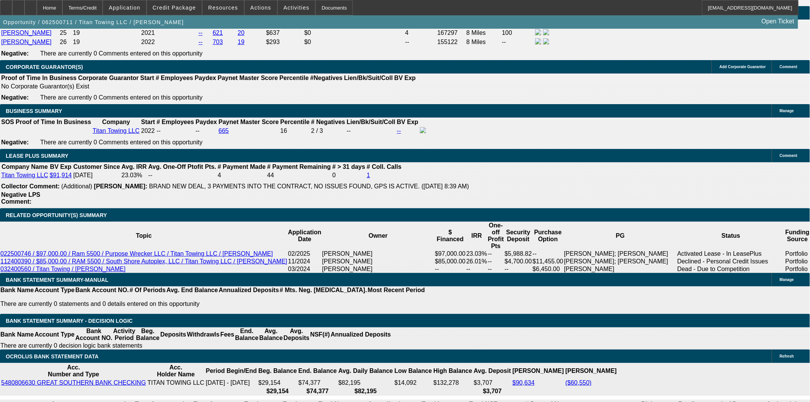
select select "0"
select select "2"
select select "0"
select select "6"
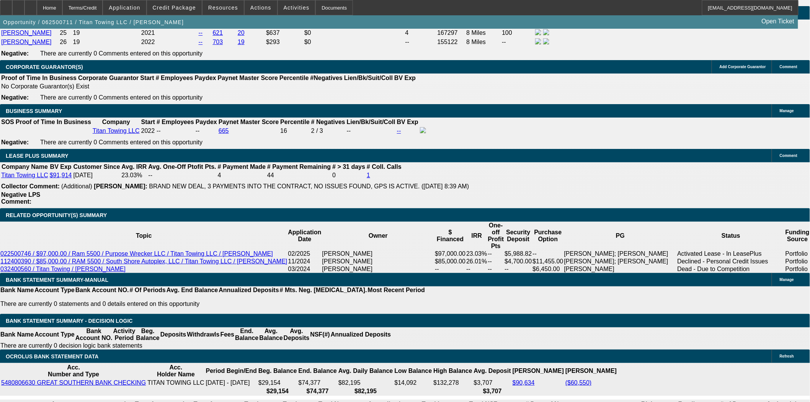
select select "0"
select select "2"
select select "0"
select select "6"
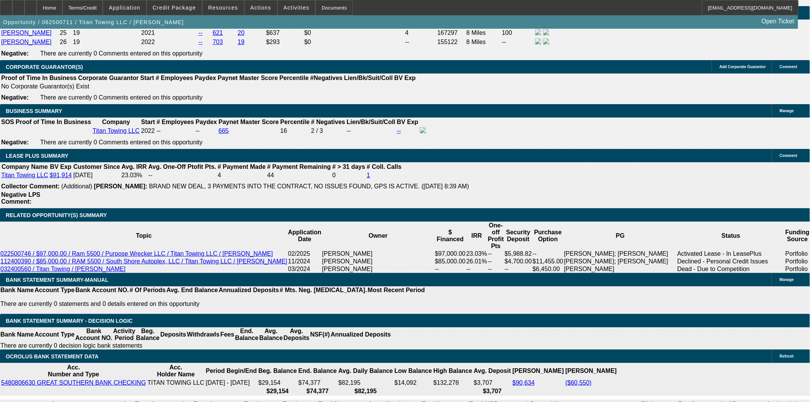
select select "0"
select select "2"
select select "0"
select select "6"
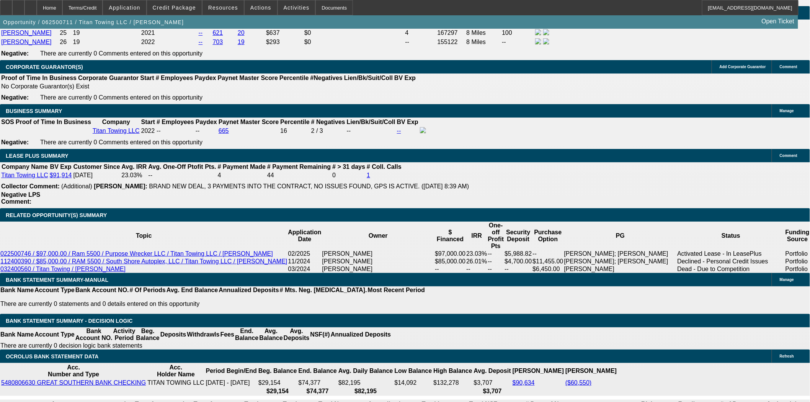
select select "0"
select select "2"
select select "0"
select select "6"
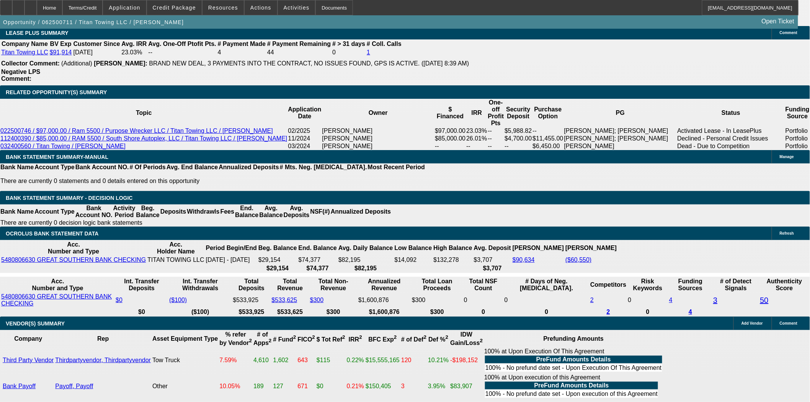
scroll to position [1277, 0]
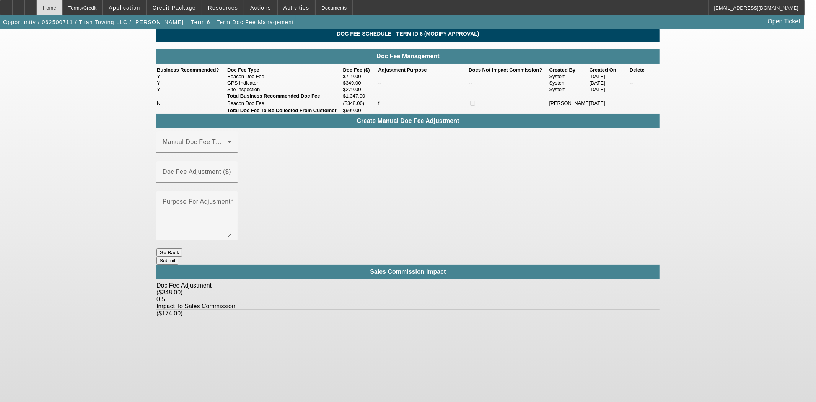
click at [59, 9] on div "Home" at bounding box center [50, 7] width 26 height 15
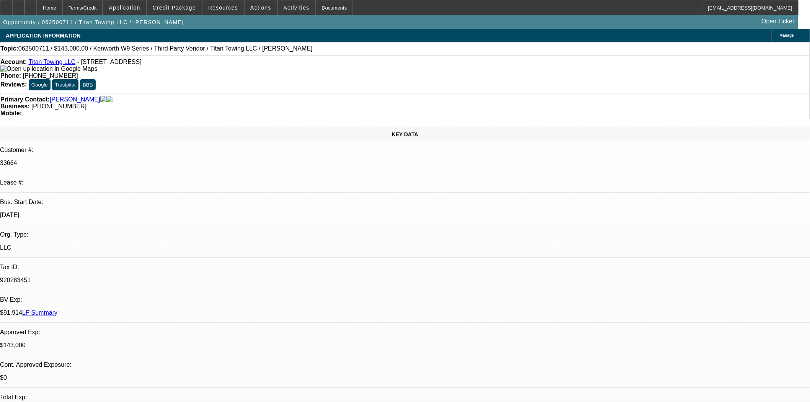
select select "0"
select select "2"
select select "0"
select select "6"
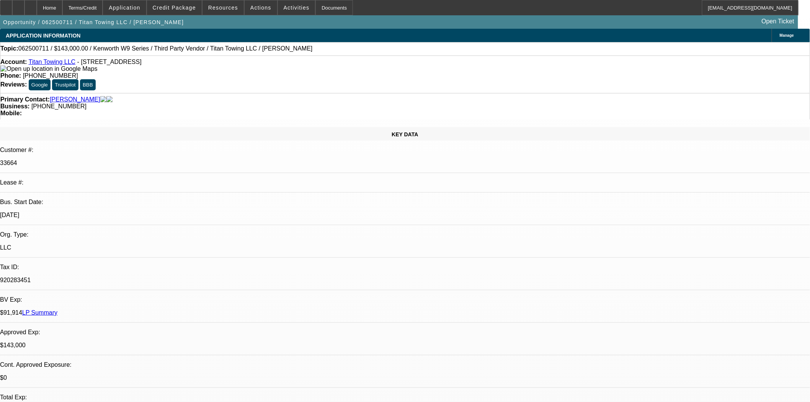
select select "0"
select select "2"
select select "0"
select select "6"
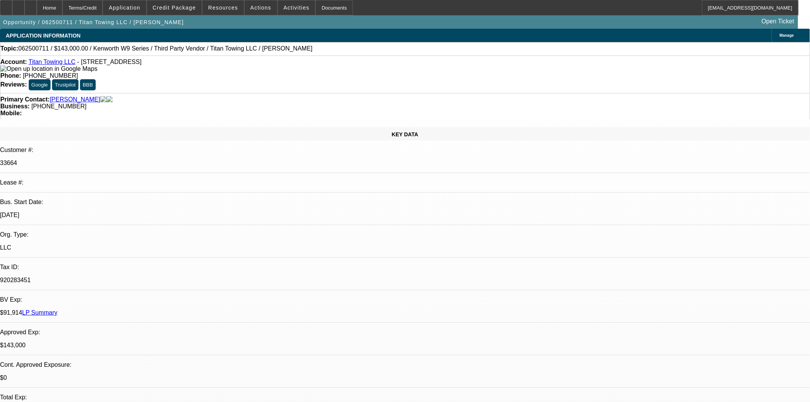
select select "0"
select select "2"
select select "0"
select select "6"
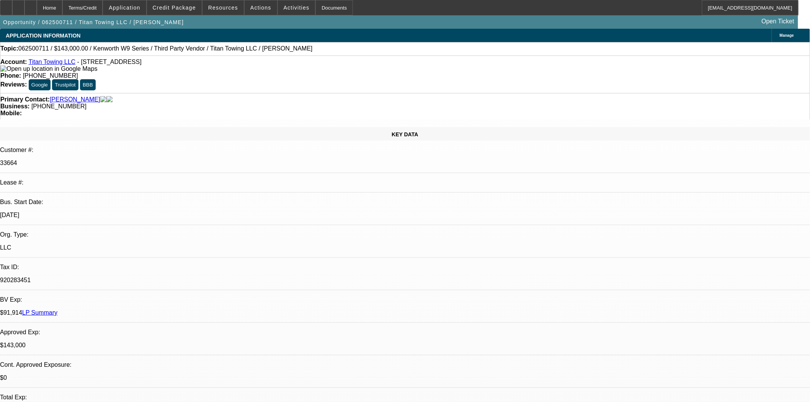
select select "0"
select select "2"
select select "0"
select select "6"
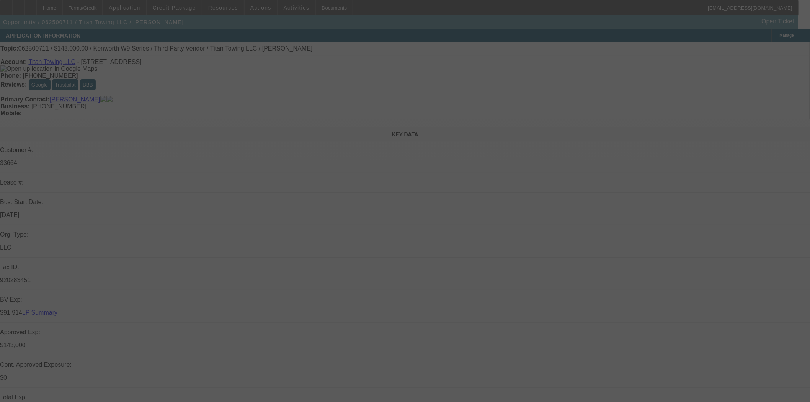
select select "0"
select select "2"
select select "0"
select select "6"
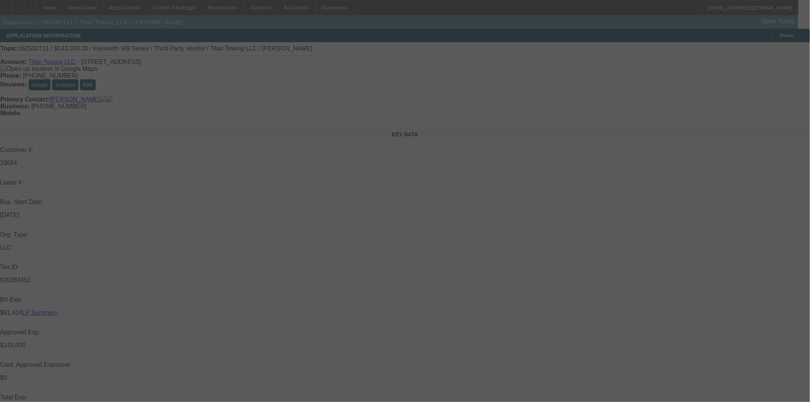
select select "0"
select select "2"
select select "0"
select select "6"
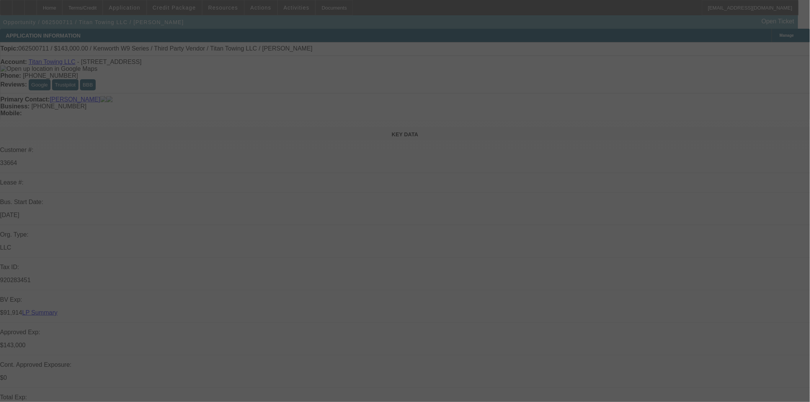
select select "0"
select select "2"
select select "0"
select select "6"
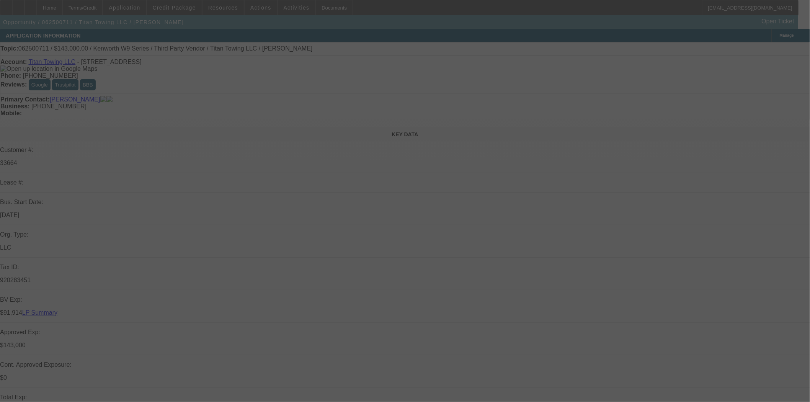
select select "0"
select select "2"
select select "0"
select select "6"
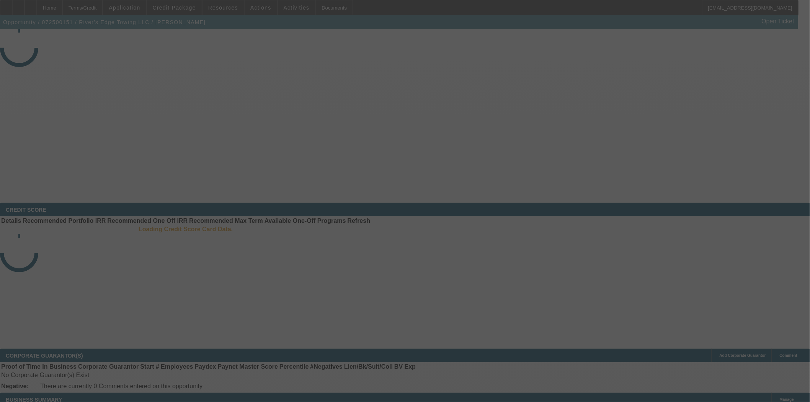
select select "3"
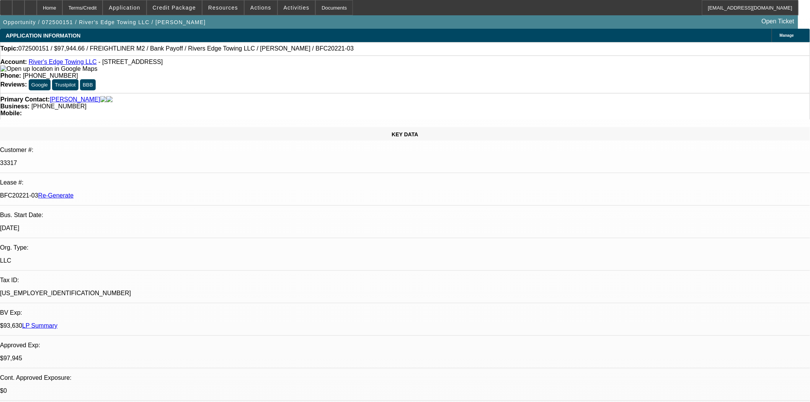
select select "0"
select select "2"
select select "0"
select select "6"
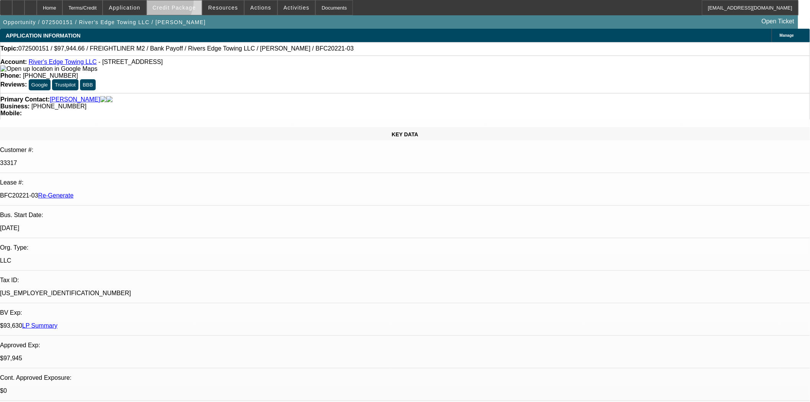
click at [169, 2] on span at bounding box center [174, 7] width 55 height 18
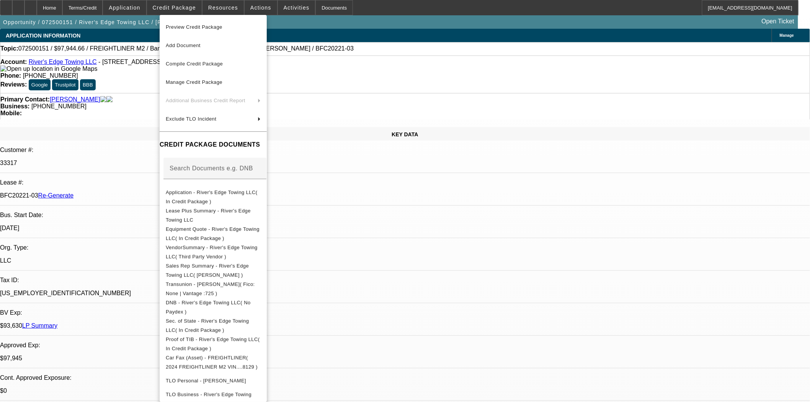
click at [185, 25] on span "Preview Credit Package" at bounding box center [194, 27] width 57 height 6
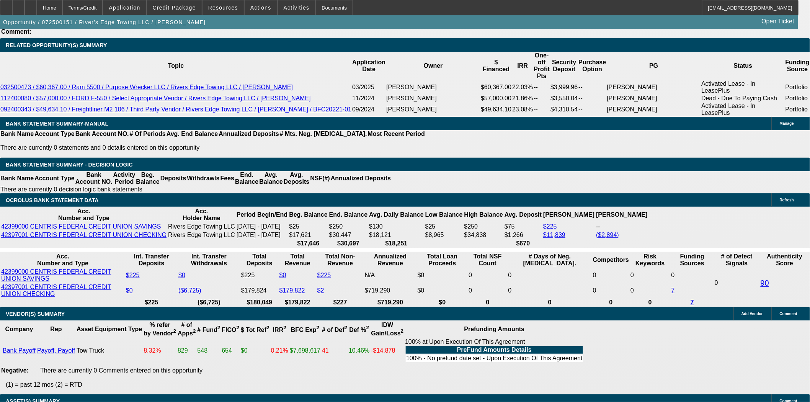
scroll to position [1235, 0]
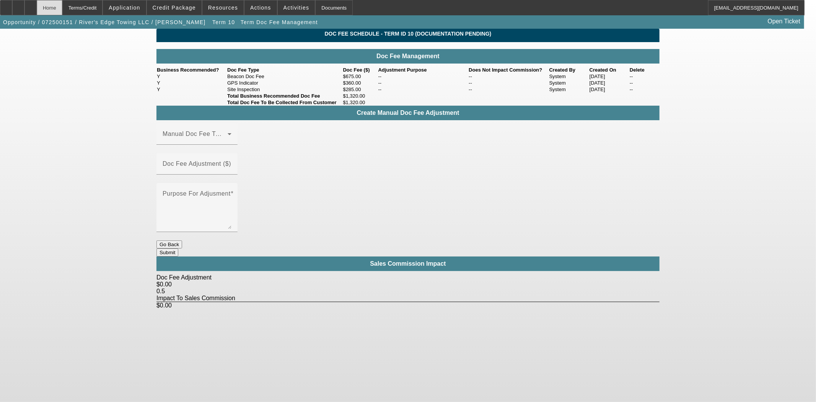
click at [62, 9] on div "Home" at bounding box center [50, 7] width 26 height 15
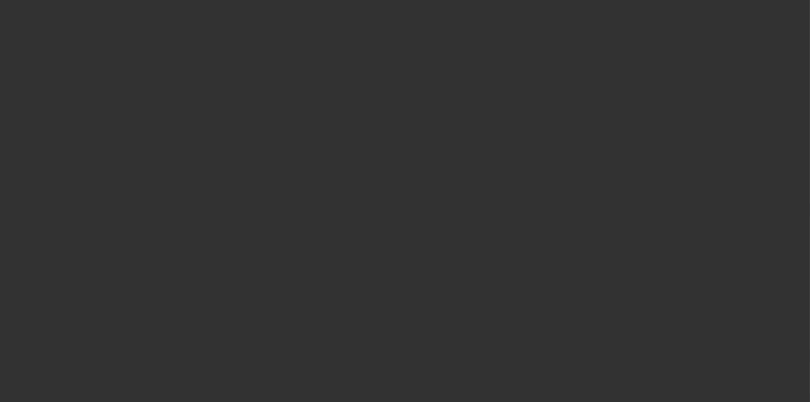
select select "3"
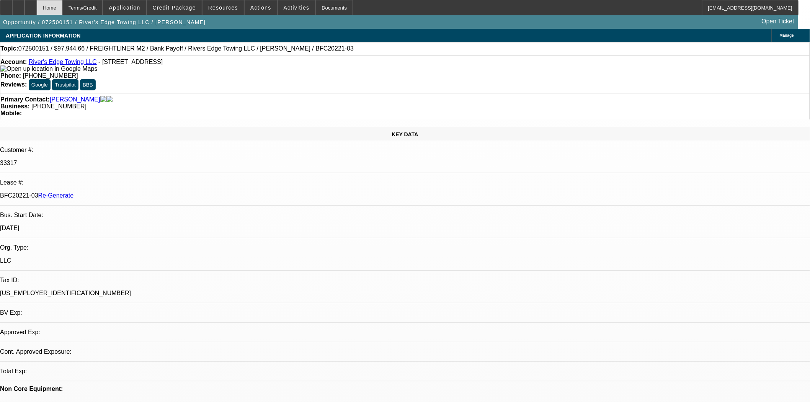
select select "0"
select select "2"
select select "0"
select select "6"
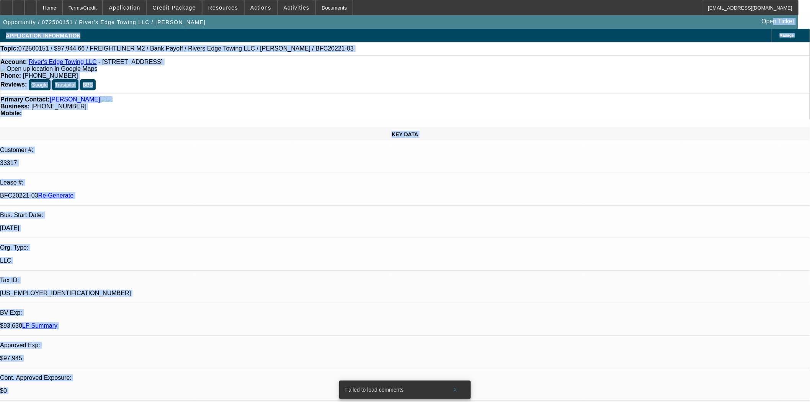
drag, startPoint x: 196, startPoint y: 19, endPoint x: 960, endPoint y: 113, distance: 769.0
click at [810, 113] on html "Home Terms/Credit Application Credit Package Resources Actions Activities Docum…" at bounding box center [405, 201] width 810 height 402
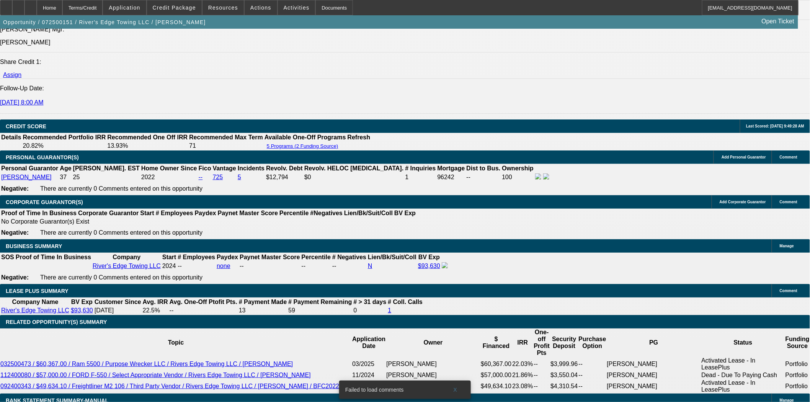
scroll to position [1105, 0]
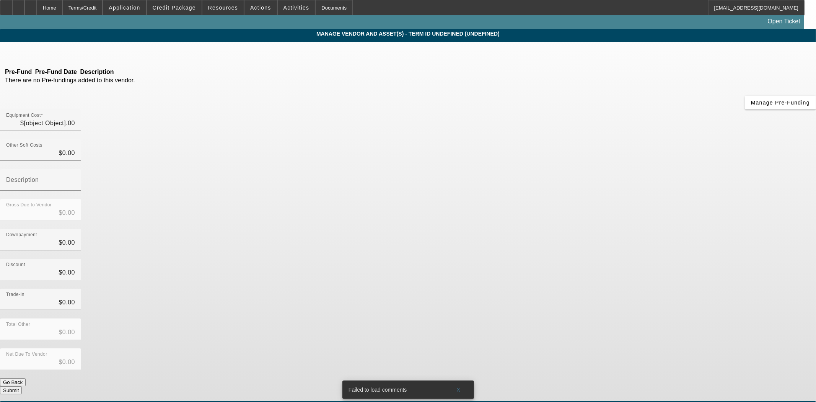
type input "$112,614.66"
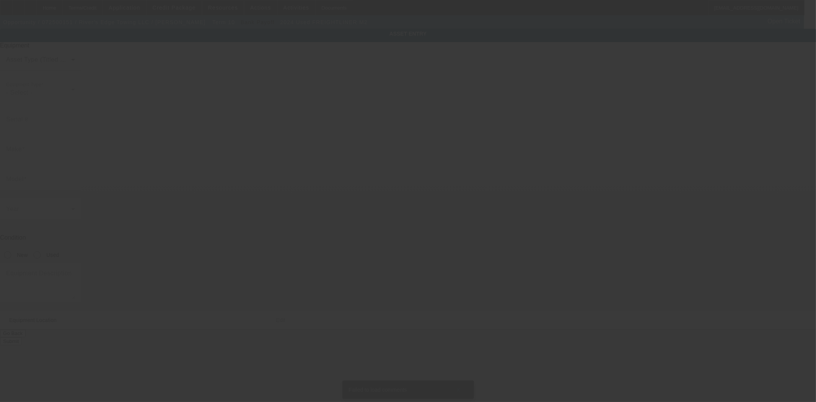
type input "[US_VEHICLE_IDENTIFICATION_NUMBER]"
type input "Freightliner"
type input "M2"
radio input "true"
type textarea "Rollback Tow Truck"
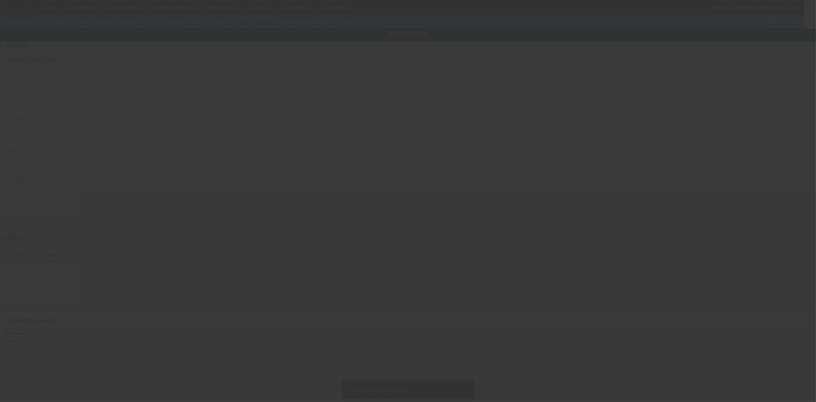
type input "[STREET_ADDRESS]"
type input "Council Bluffs"
type input "51501"
type input "Pottawattamie"
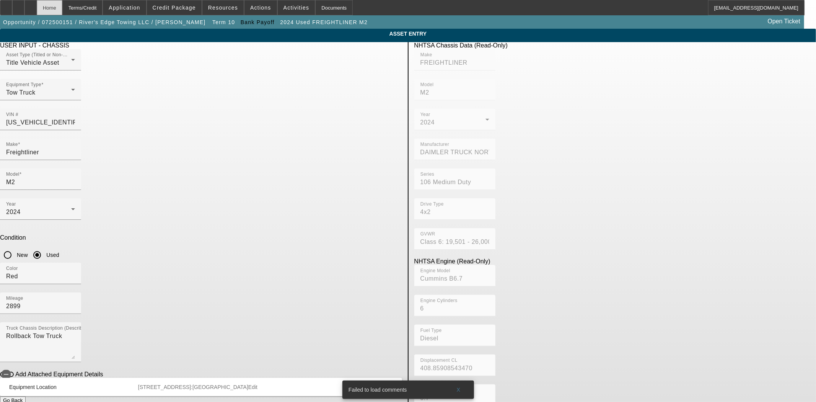
click at [62, 6] on div "Home" at bounding box center [50, 7] width 26 height 15
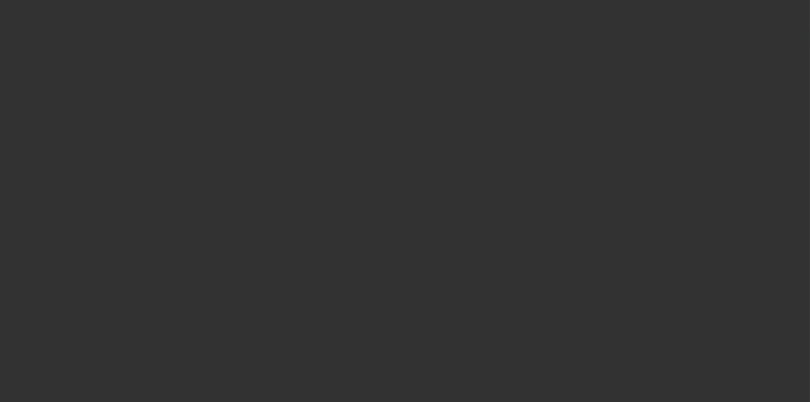
select select "3"
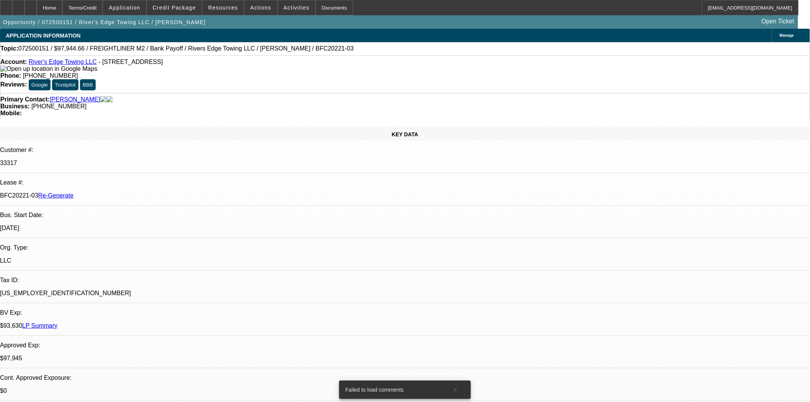
select select "0"
select select "2"
select select "0"
select select "6"
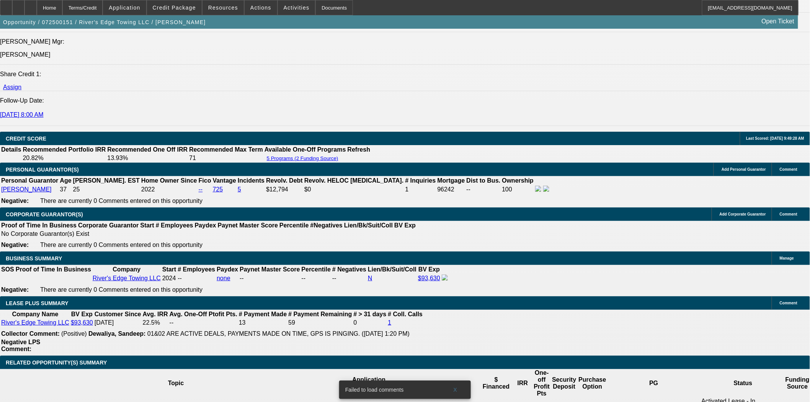
scroll to position [1105, 0]
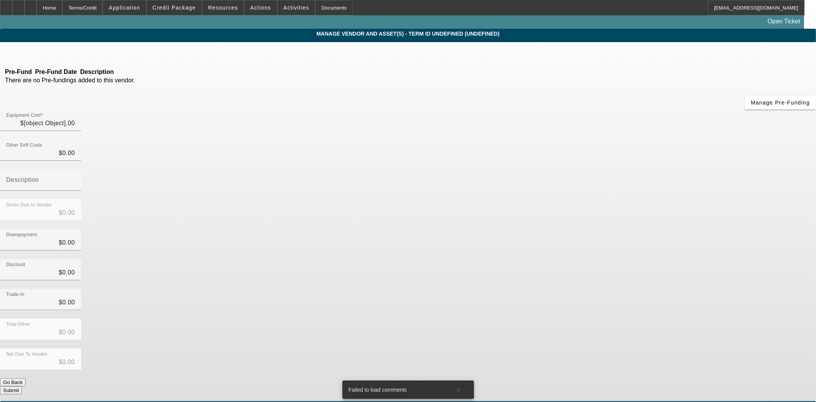
type input "$5,630.00"
click at [62, 10] on div "Home" at bounding box center [50, 7] width 26 height 15
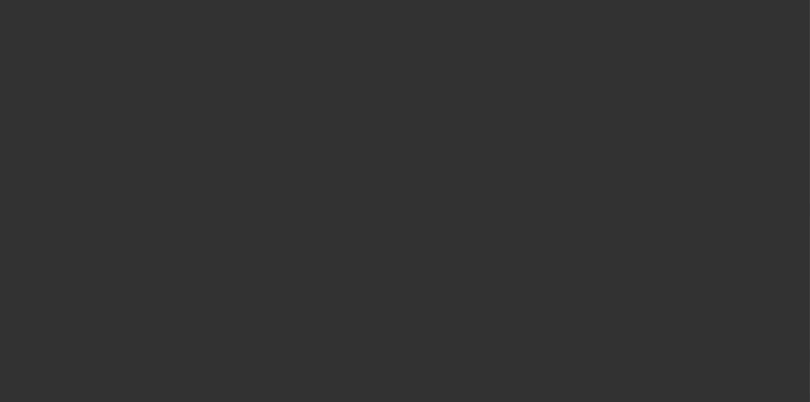
select select "3"
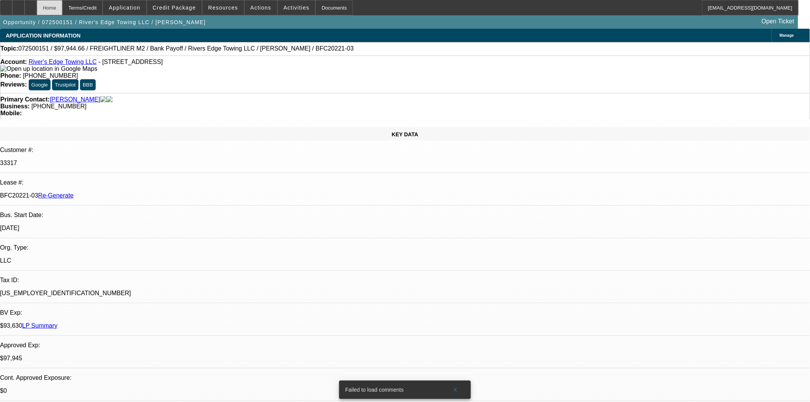
select select "0"
select select "2"
select select "0"
select select "6"
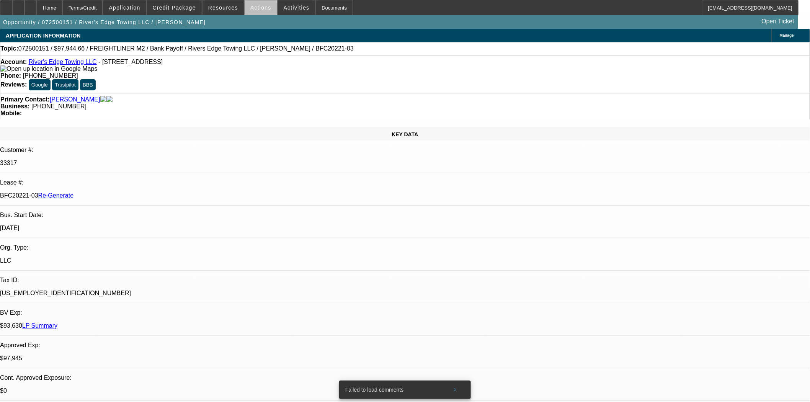
click at [258, 10] on span at bounding box center [261, 7] width 33 height 18
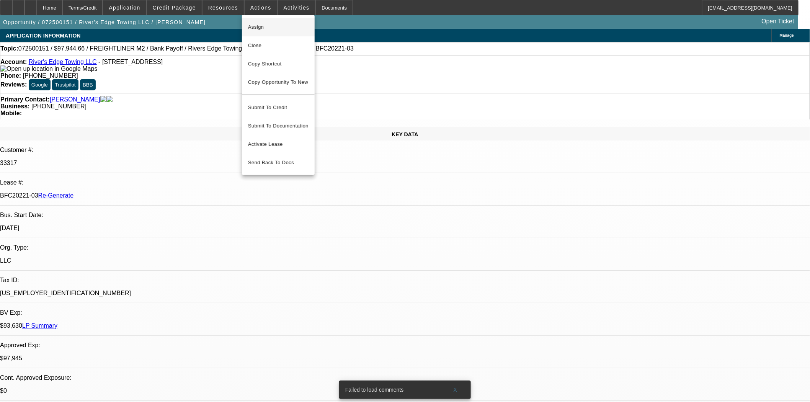
click at [256, 25] on span "Assign" at bounding box center [278, 27] width 60 height 9
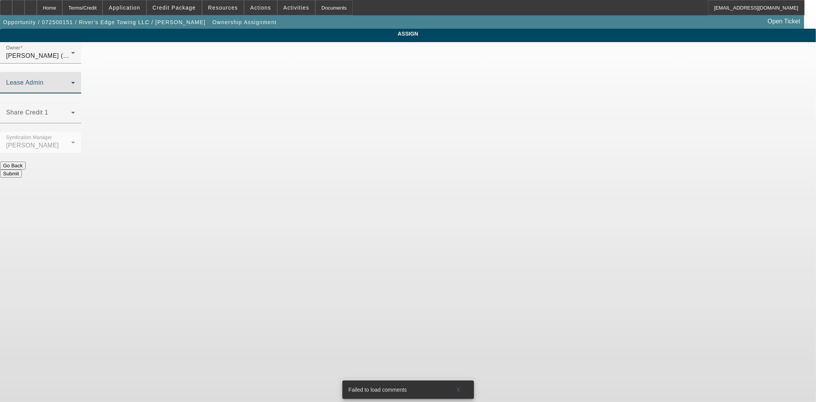
click at [71, 81] on span at bounding box center [38, 85] width 65 height 9
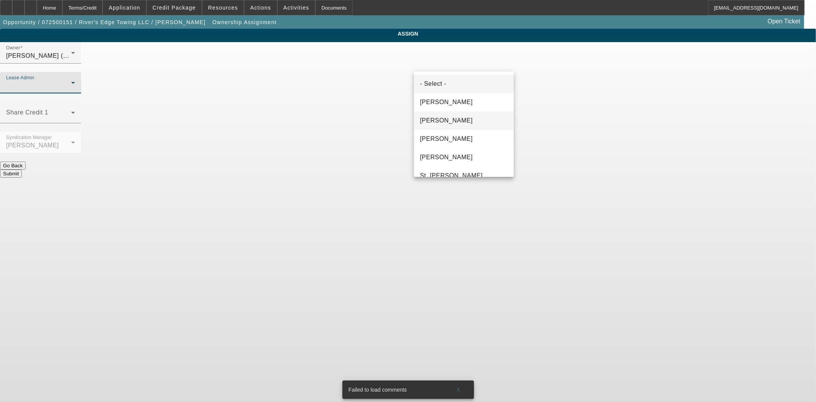
click at [442, 115] on mat-option "[PERSON_NAME]" at bounding box center [464, 120] width 100 height 18
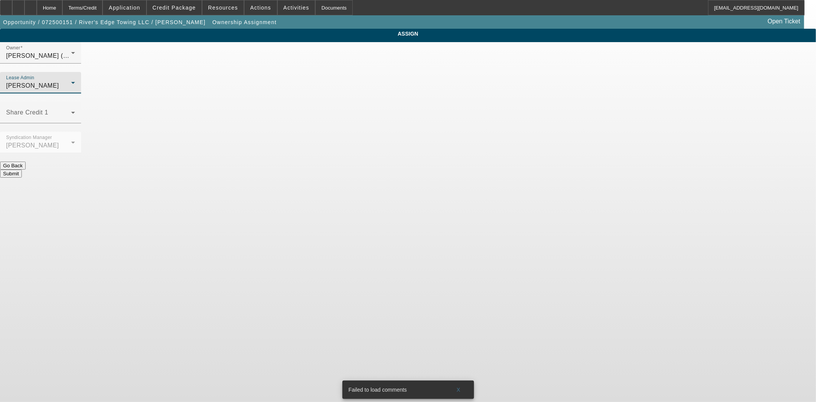
click at [22, 170] on button "Submit" at bounding box center [11, 174] width 22 height 8
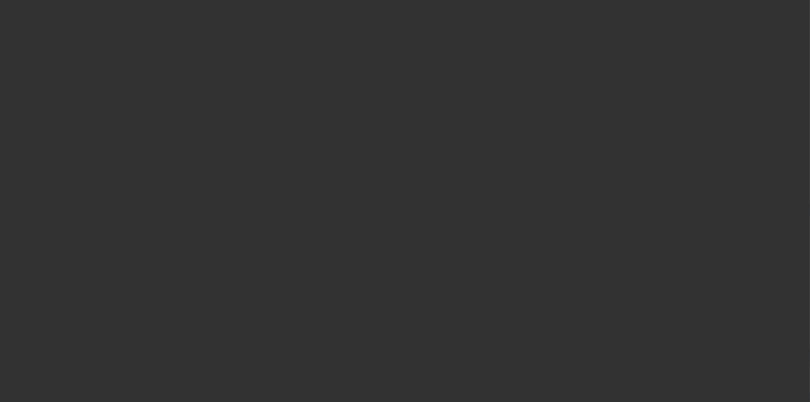
select select "3"
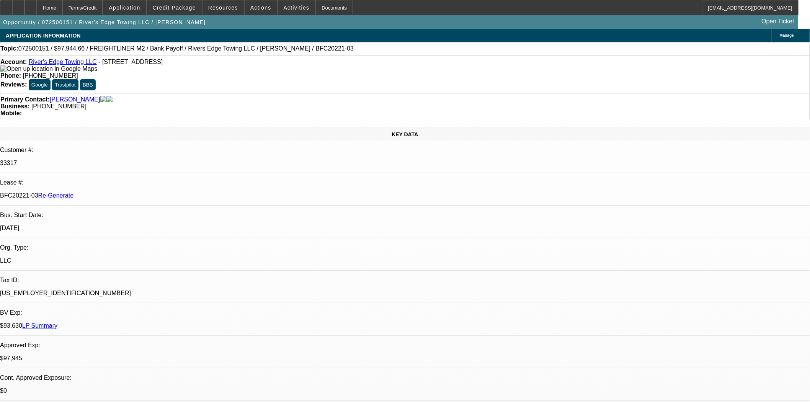
select select "0"
select select "2"
select select "0"
select select "6"
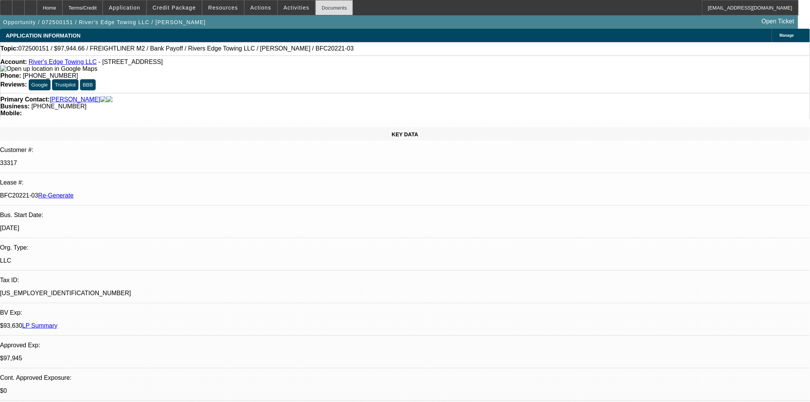
click at [319, 9] on div "Documents" at bounding box center [334, 7] width 38 height 15
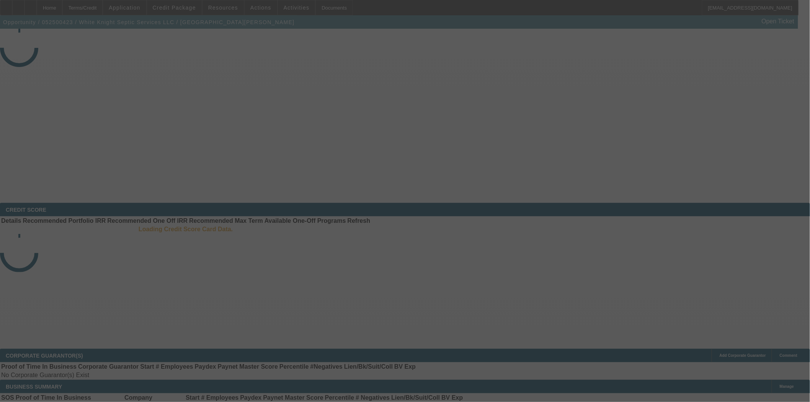
select select "4"
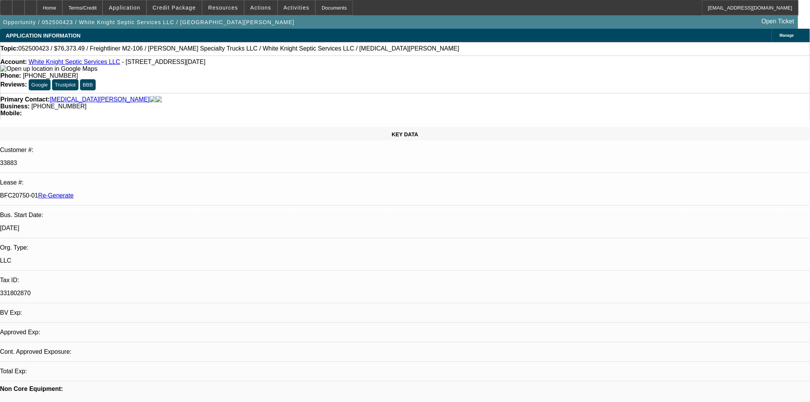
select select "0"
select select "2"
select select "0"
select select "6"
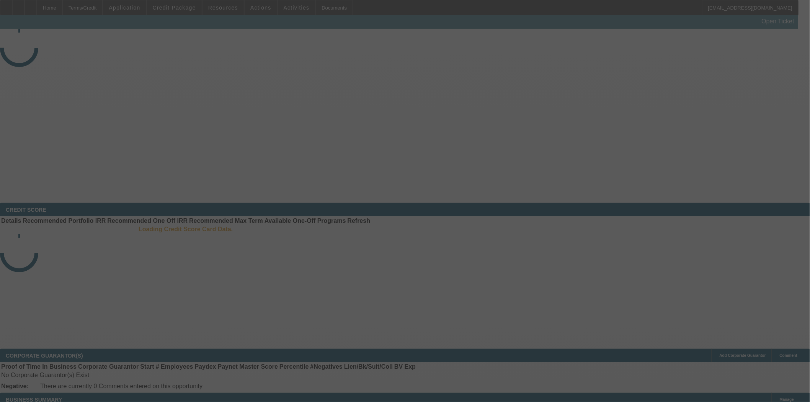
select select "4"
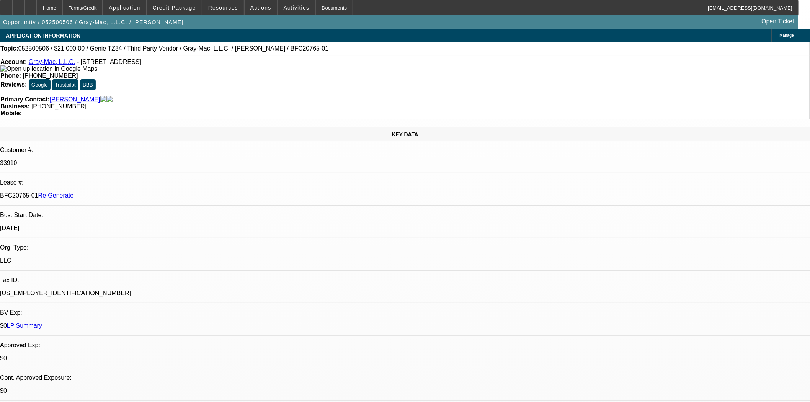
select select "0"
select select "6"
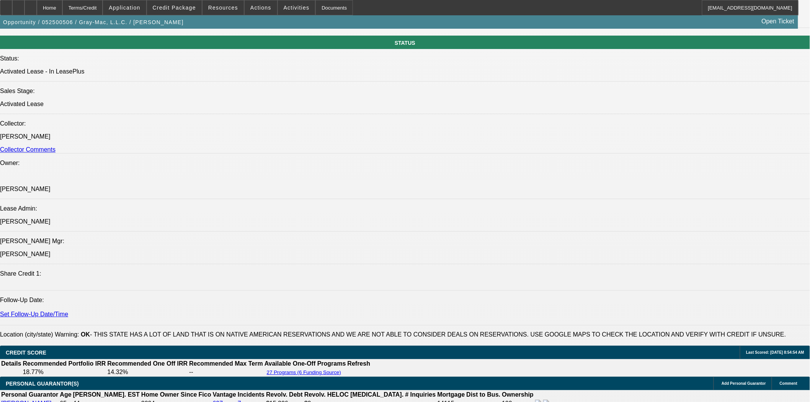
scroll to position [1021, 0]
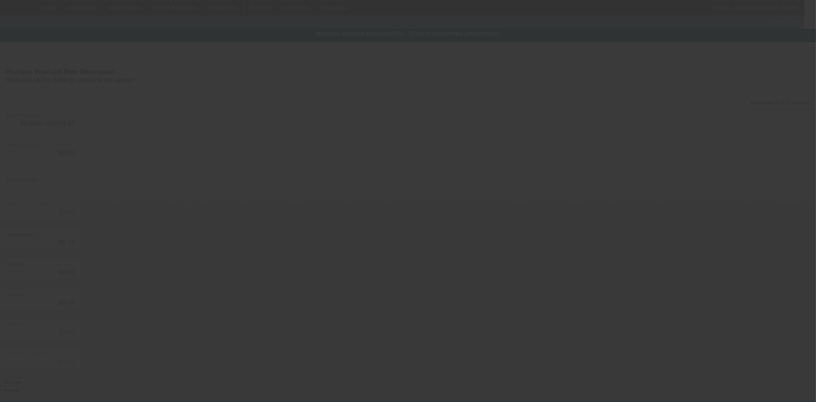
type input "$21,000.00"
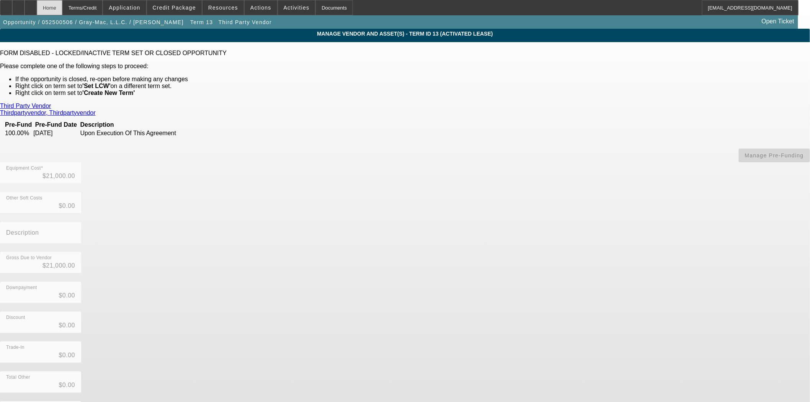
click at [62, 9] on div "Home" at bounding box center [50, 7] width 26 height 15
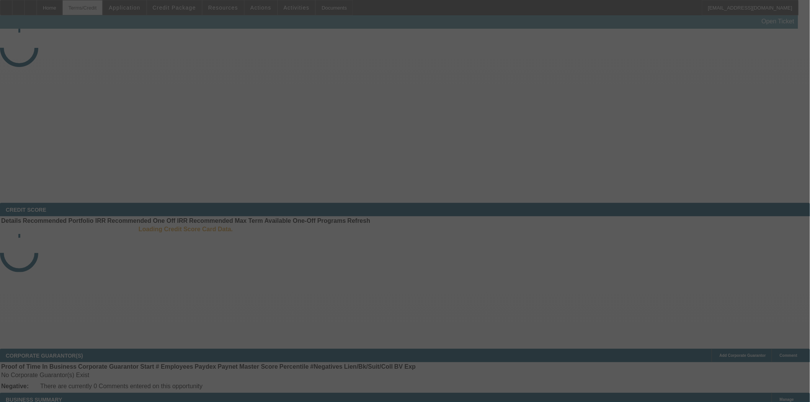
select select "4"
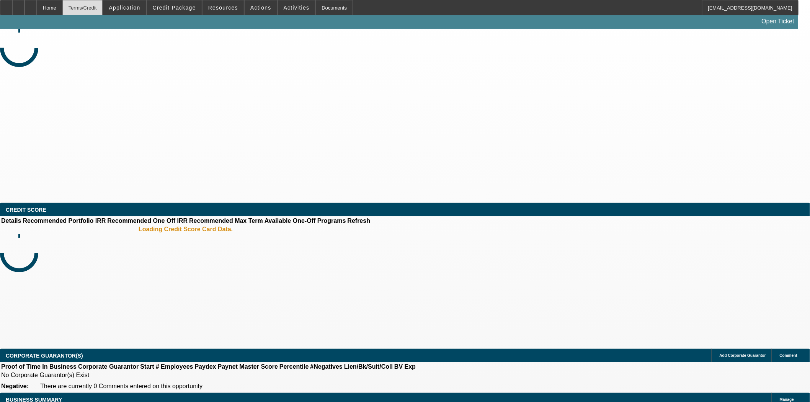
select select "0"
select select "6"
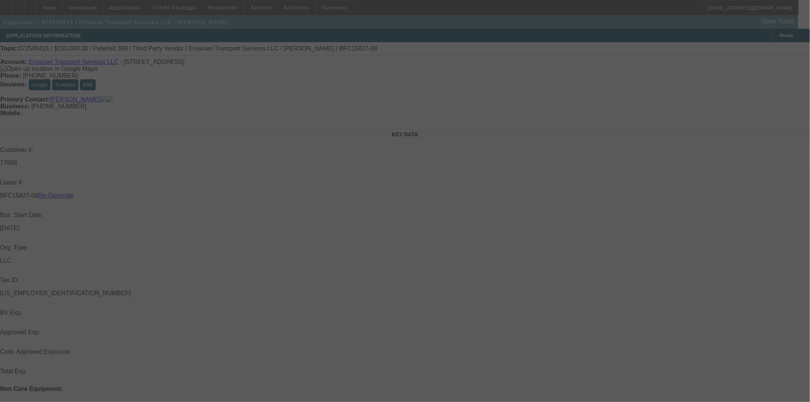
select select "4"
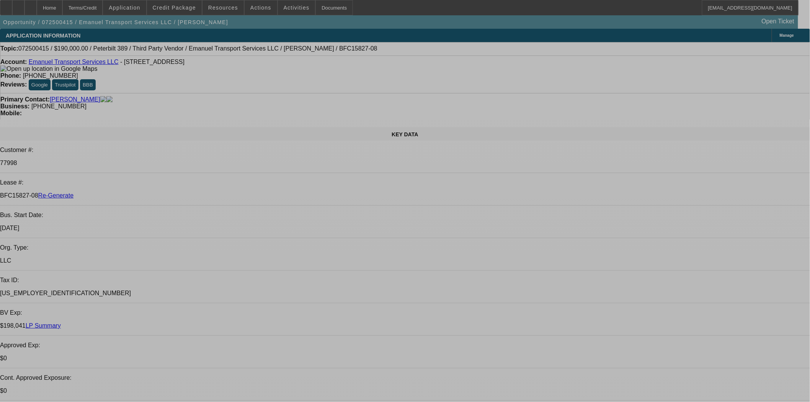
select select "0"
select select "2"
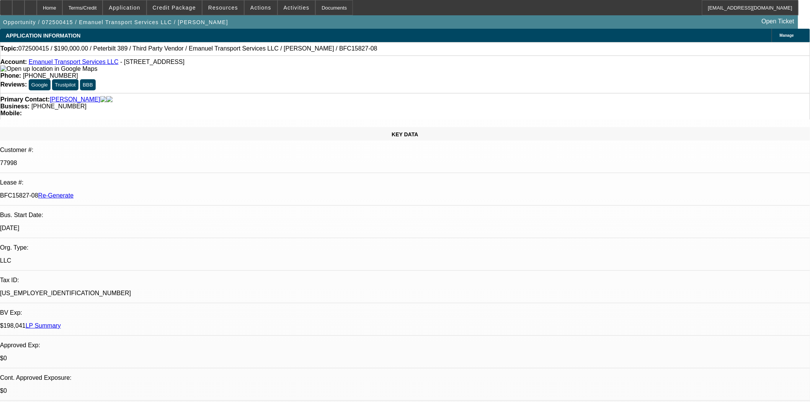
select select "2"
select select "0"
select select "6"
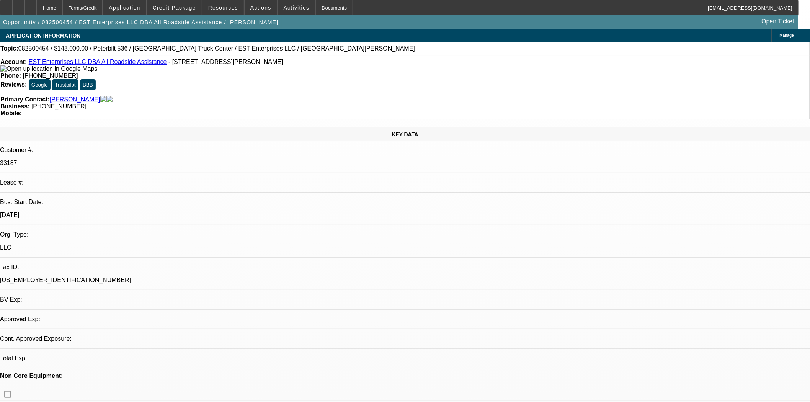
select select "0"
select select "2"
select select "0.1"
select select "4"
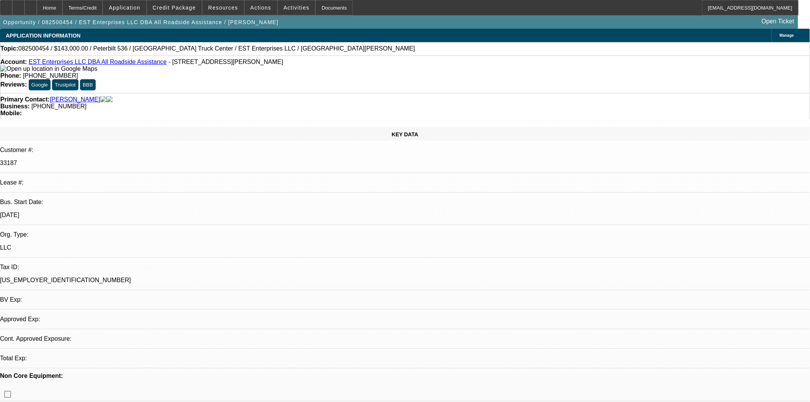
select select "0.1"
select select "2"
select select "0.1"
select select "4"
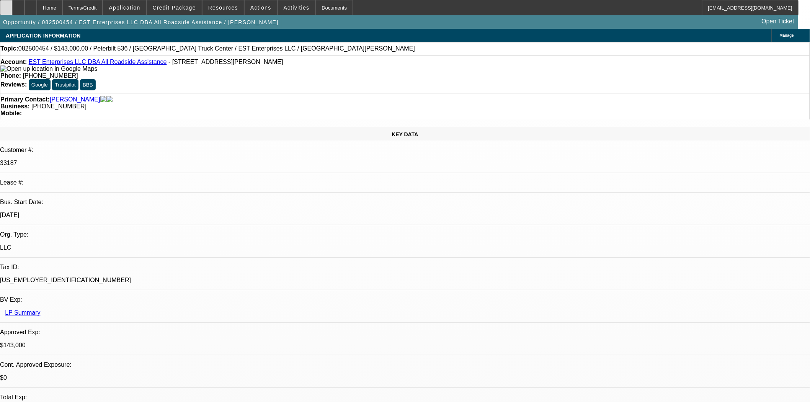
click at [12, 8] on div at bounding box center [6, 7] width 12 height 15
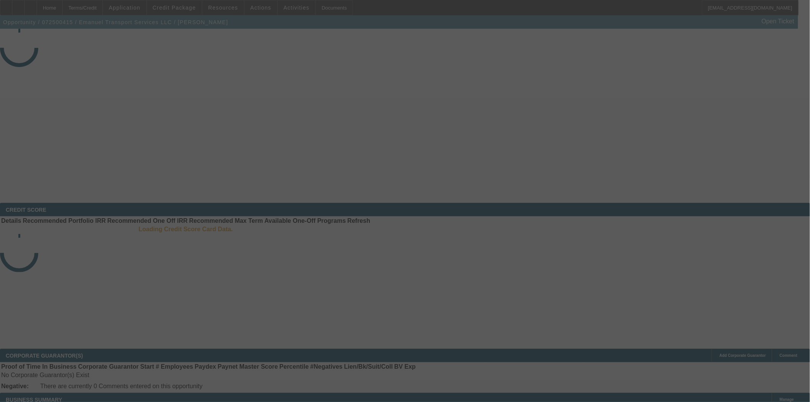
select select "4"
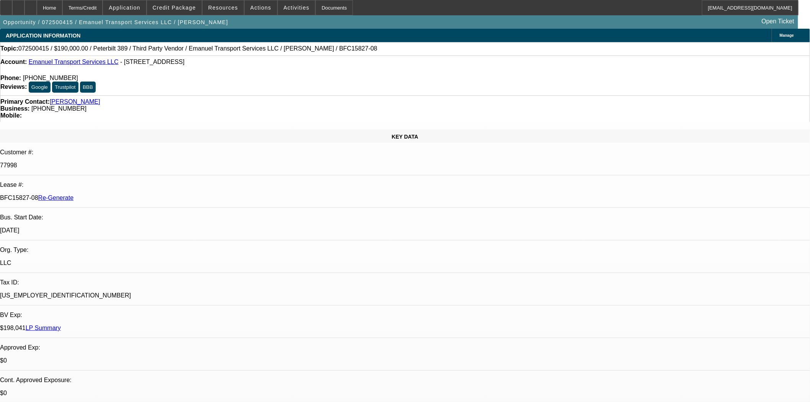
select select "0"
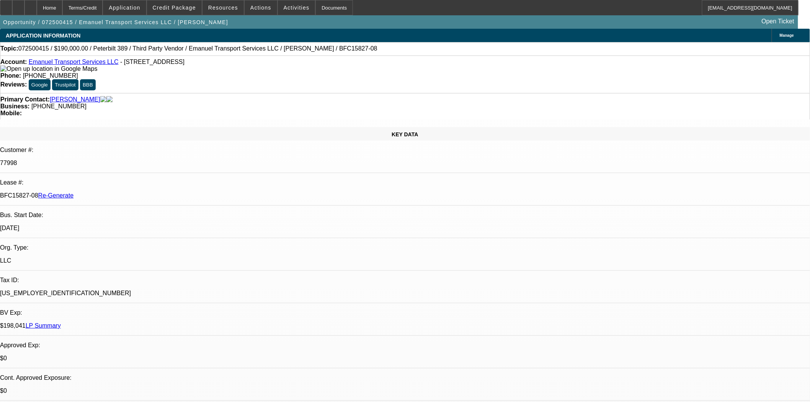
select select "2"
select select "0"
select select "6"
